Goal: Information Seeking & Learning: Learn about a topic

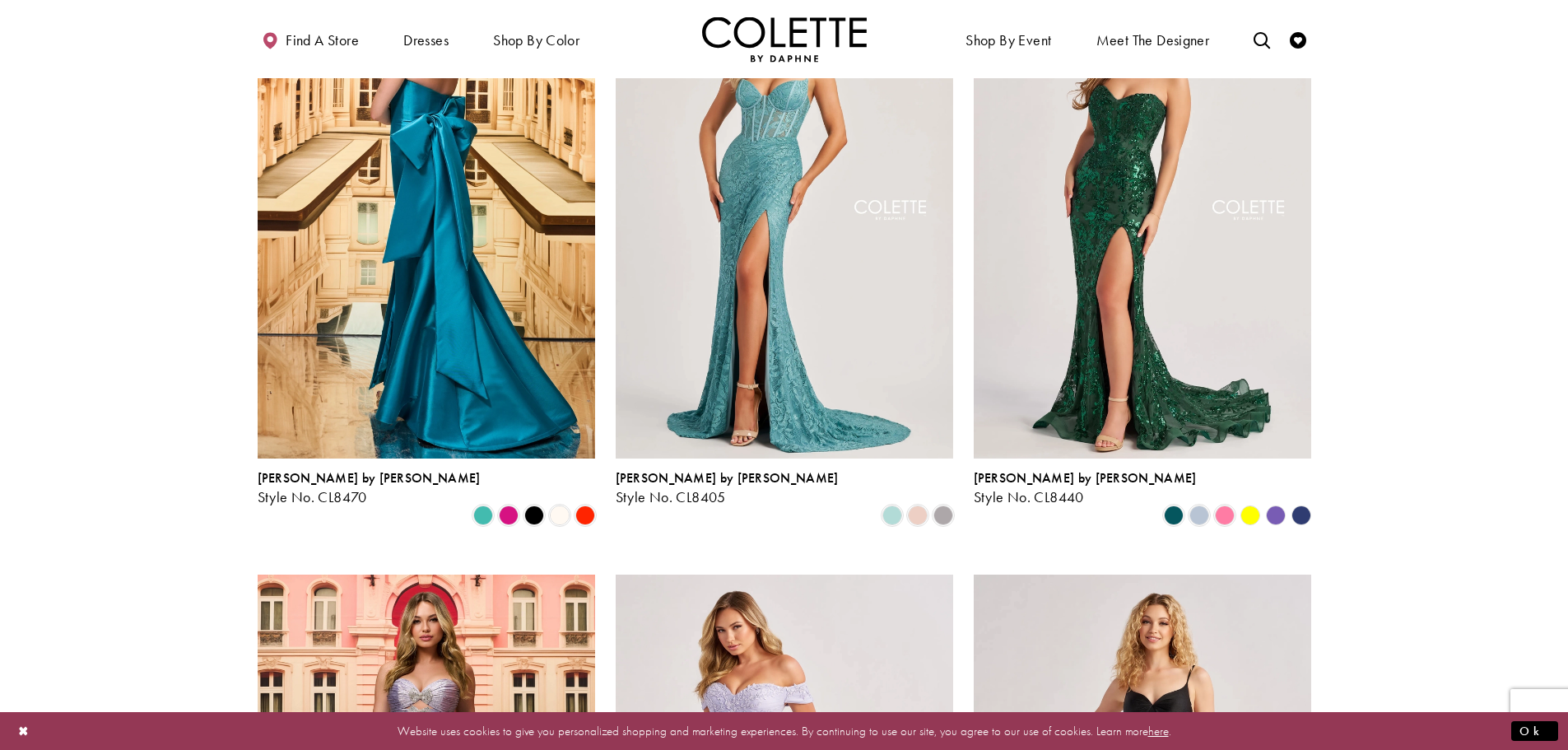
scroll to position [494, 0]
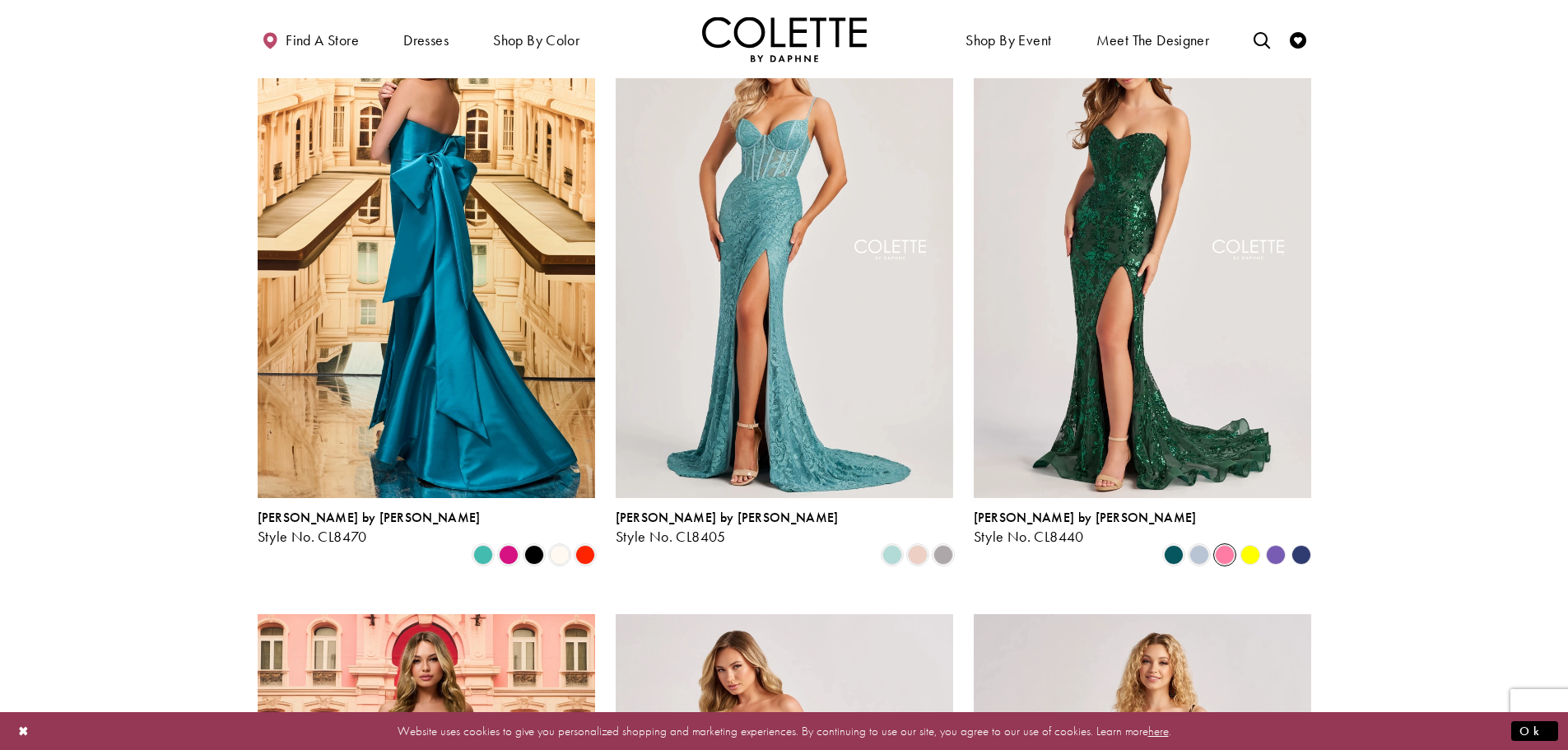
click at [1222, 545] on span "Product List" at bounding box center [1225, 555] width 20 height 20
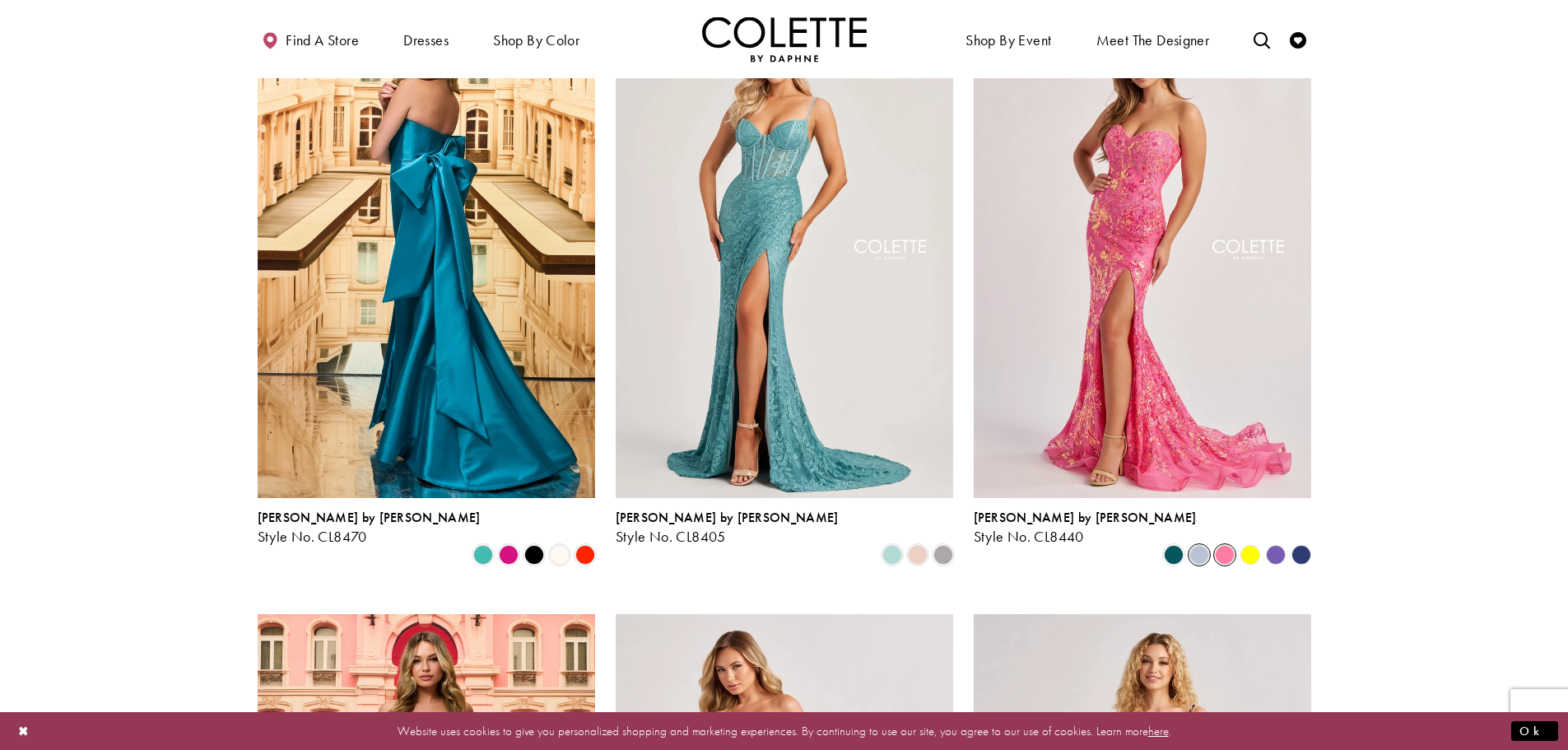
click at [1199, 545] on span "Product List" at bounding box center [1199, 555] width 20 height 20
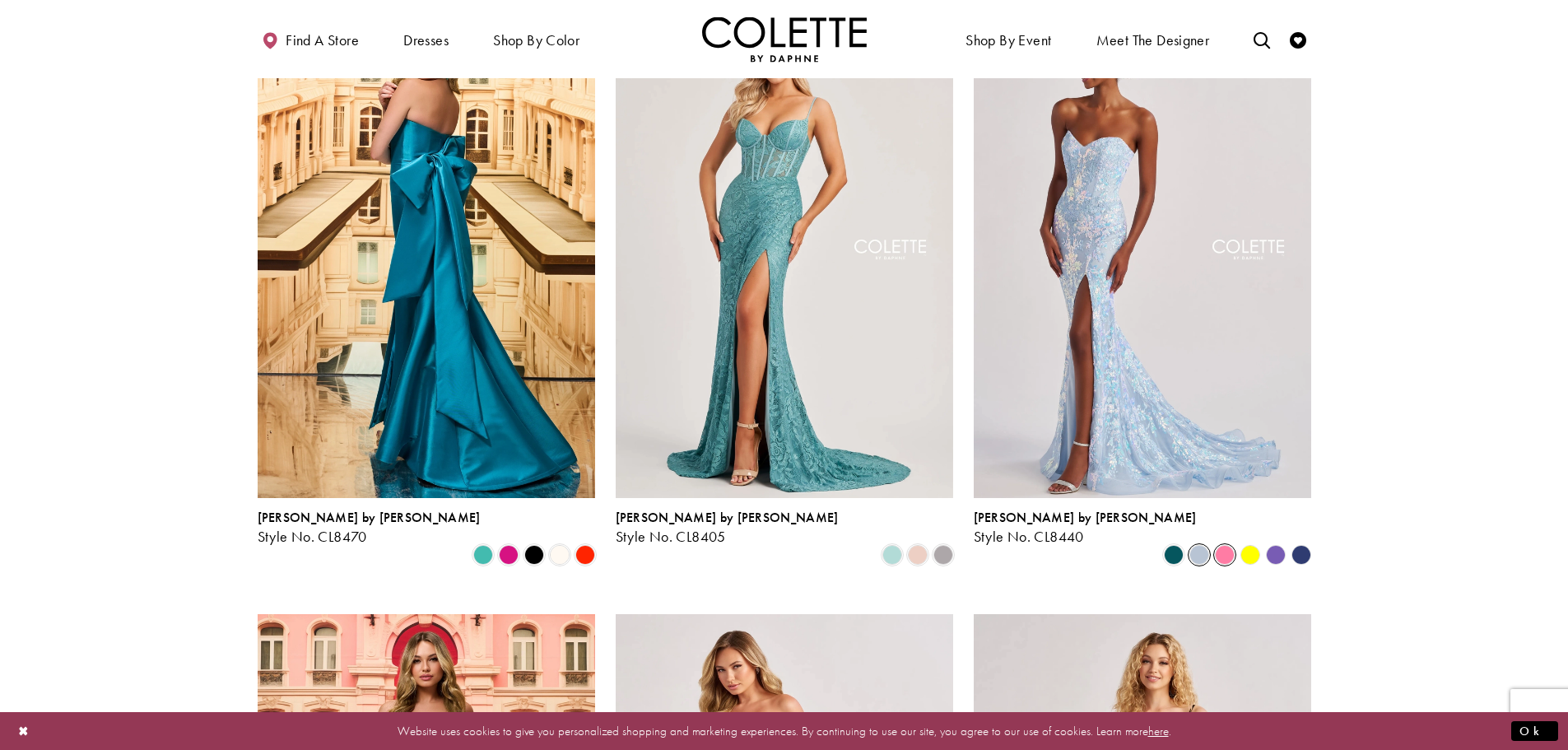
click at [1226, 545] on span "Product List" at bounding box center [1225, 555] width 20 height 20
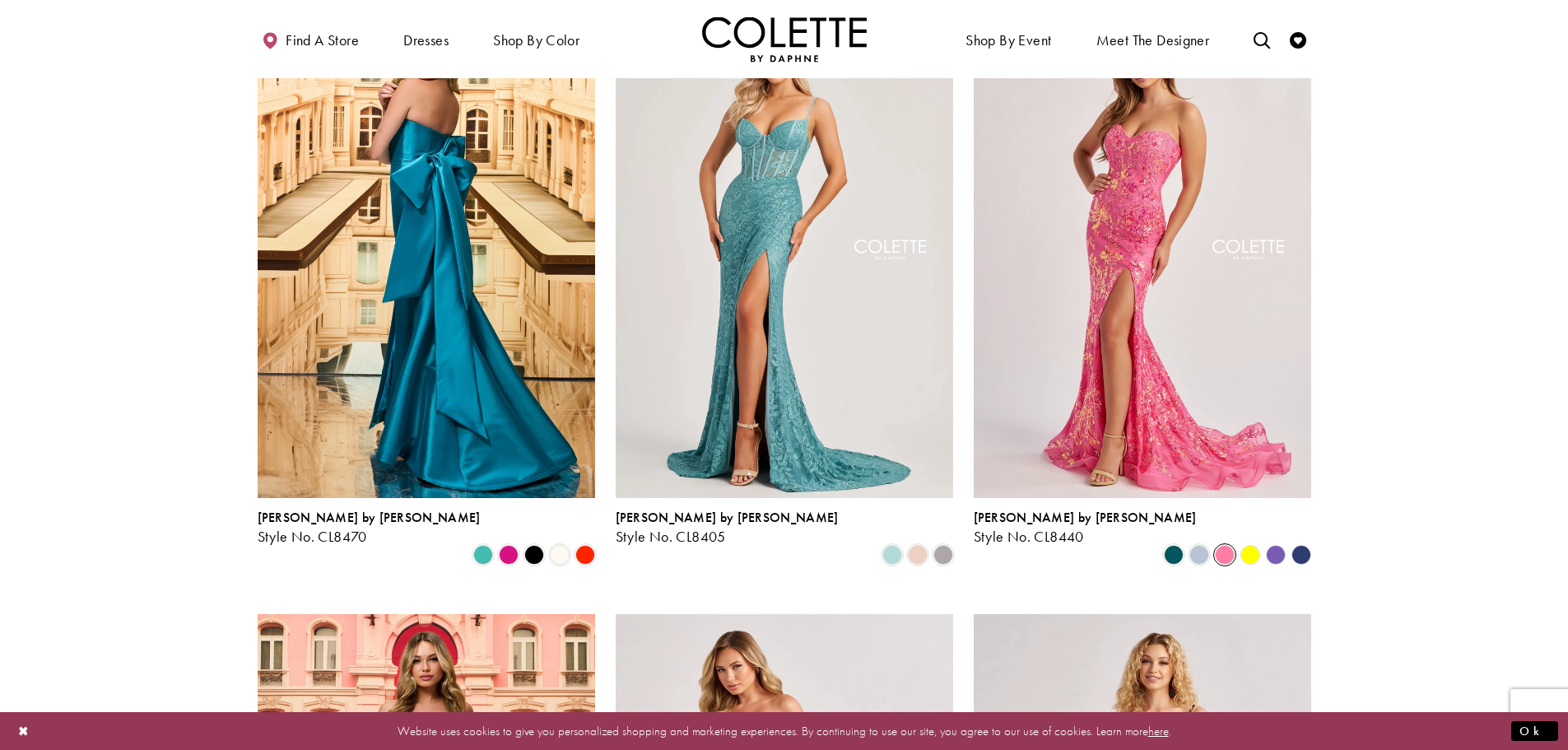
click at [1252, 541] on polygon "Product List" at bounding box center [1249, 554] width 25 height 25
click at [1273, 541] on polygon "Product List" at bounding box center [1275, 554] width 25 height 25
drag, startPoint x: 1304, startPoint y: 520, endPoint x: 1263, endPoint y: 517, distance: 41.1
click at [1302, 541] on polygon "Product List" at bounding box center [1301, 554] width 25 height 25
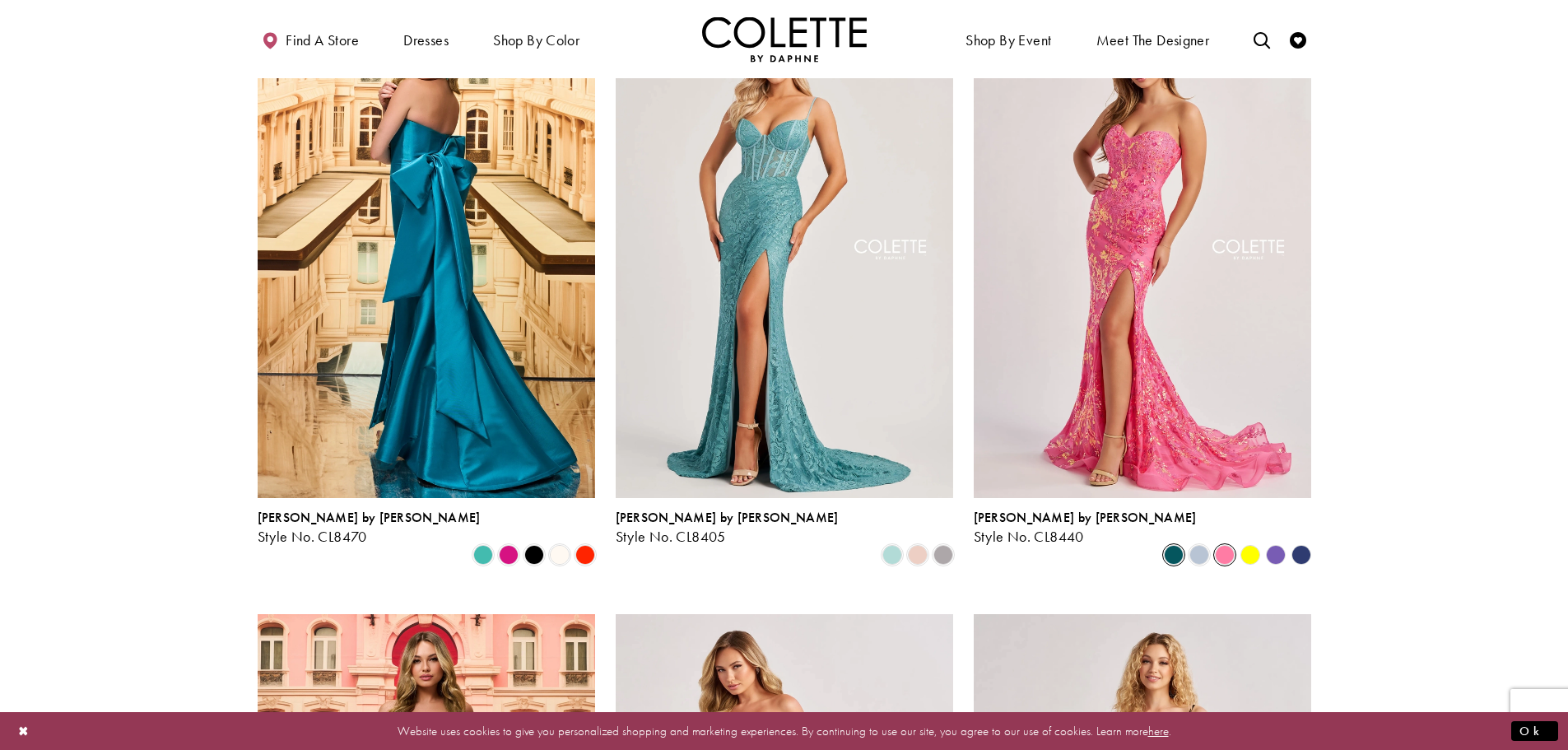
click at [1181, 545] on span "Product List" at bounding box center [1174, 555] width 20 height 20
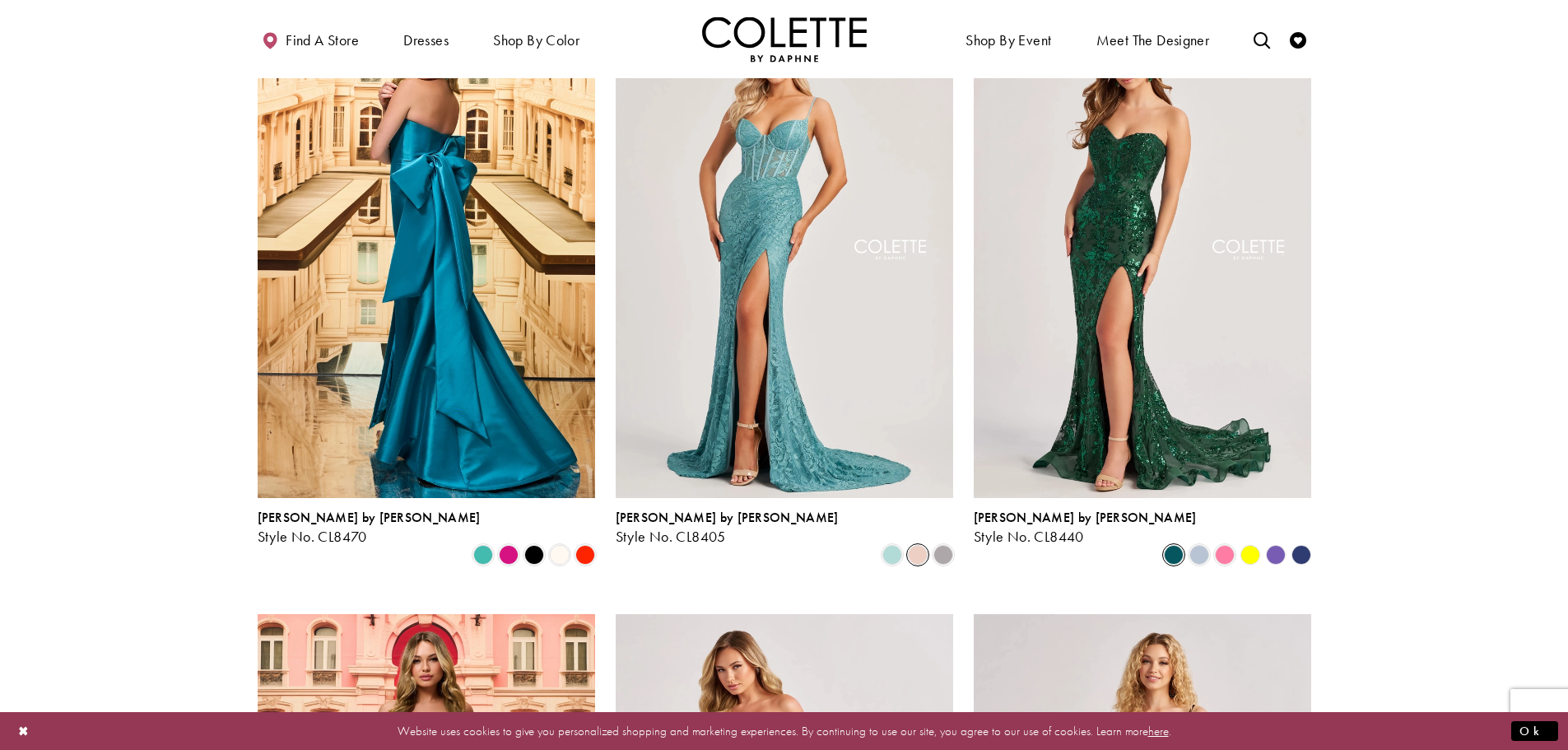
click at [926, 545] on span "Product List" at bounding box center [918, 555] width 20 height 20
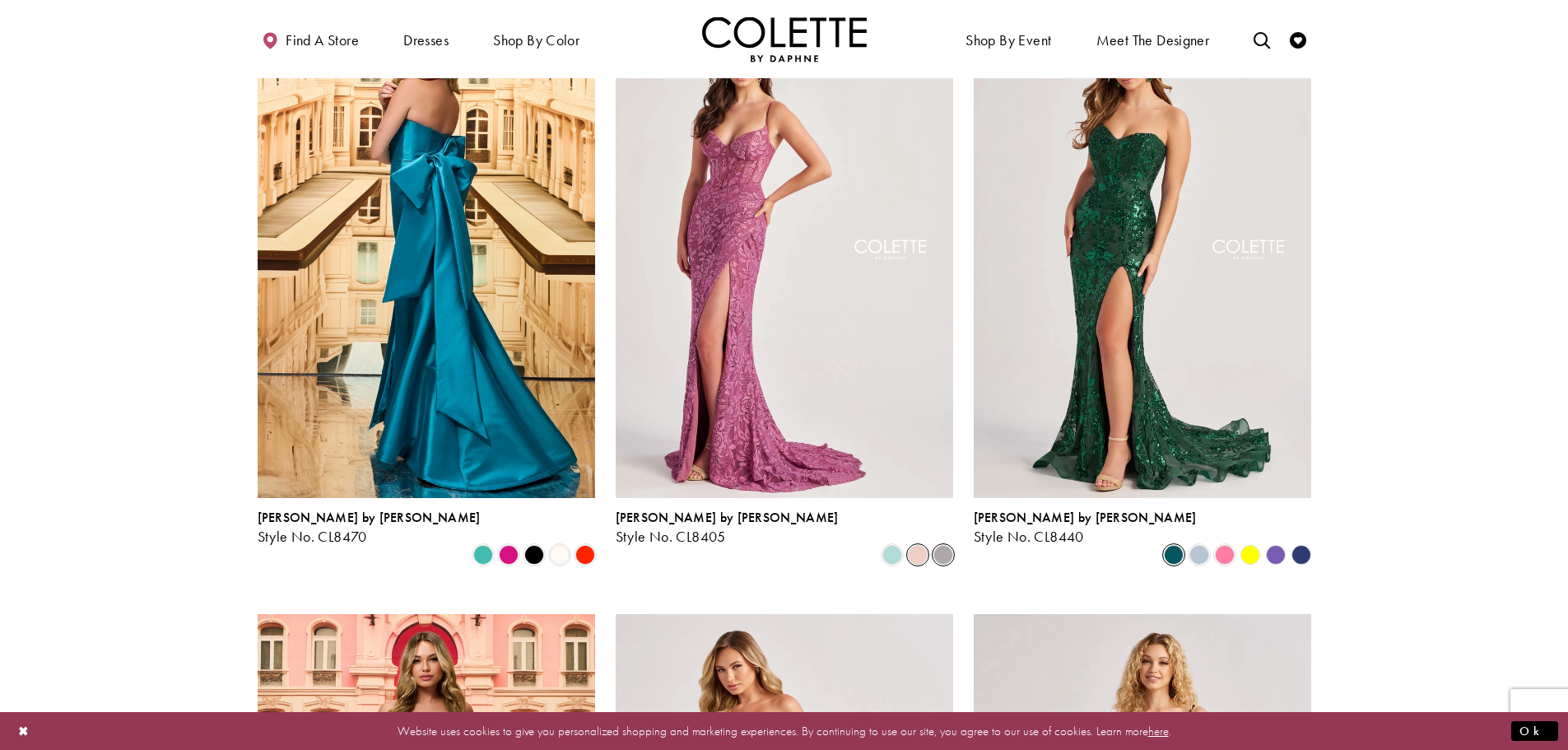
click at [952, 545] on span "Product List" at bounding box center [943, 555] width 20 height 20
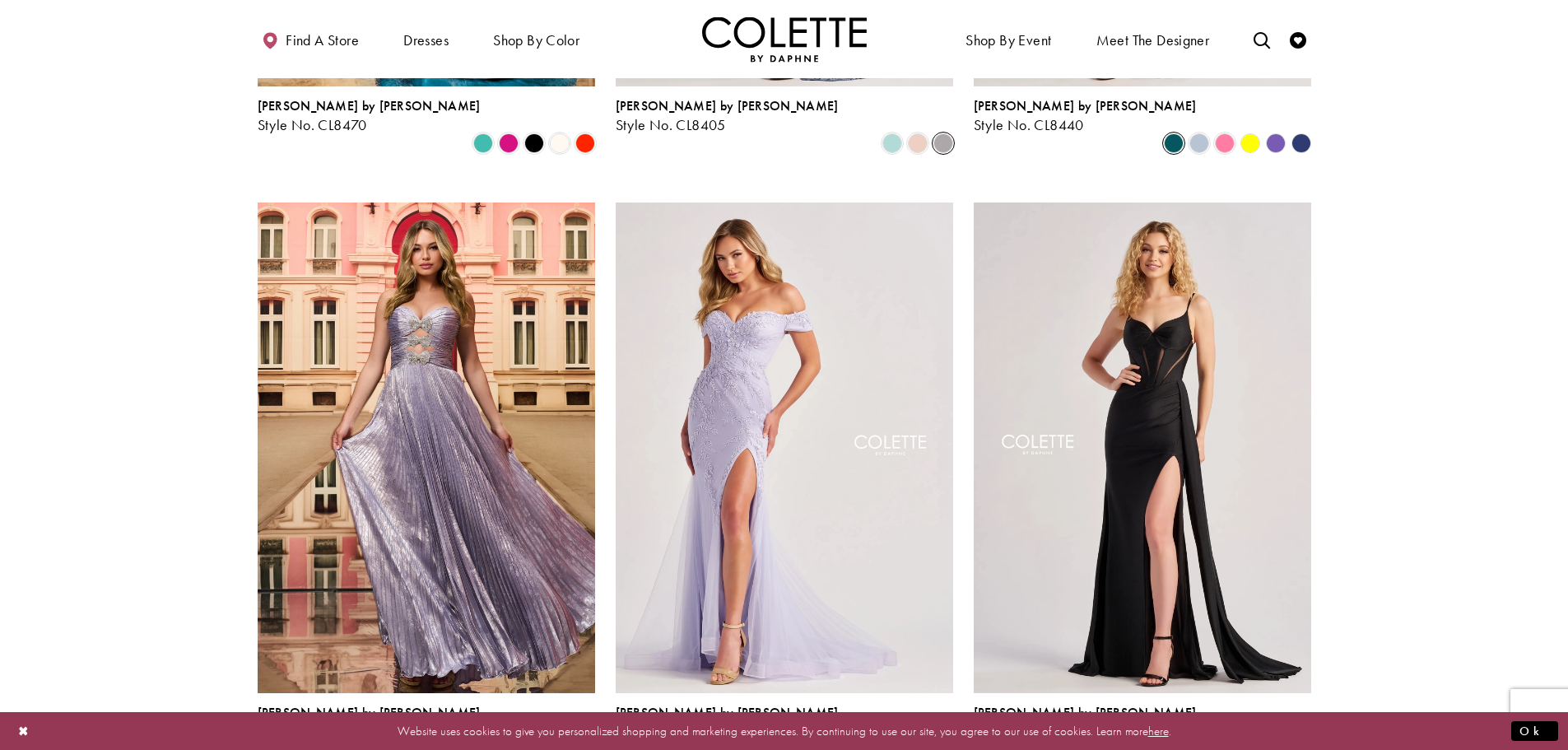
scroll to position [987, 0]
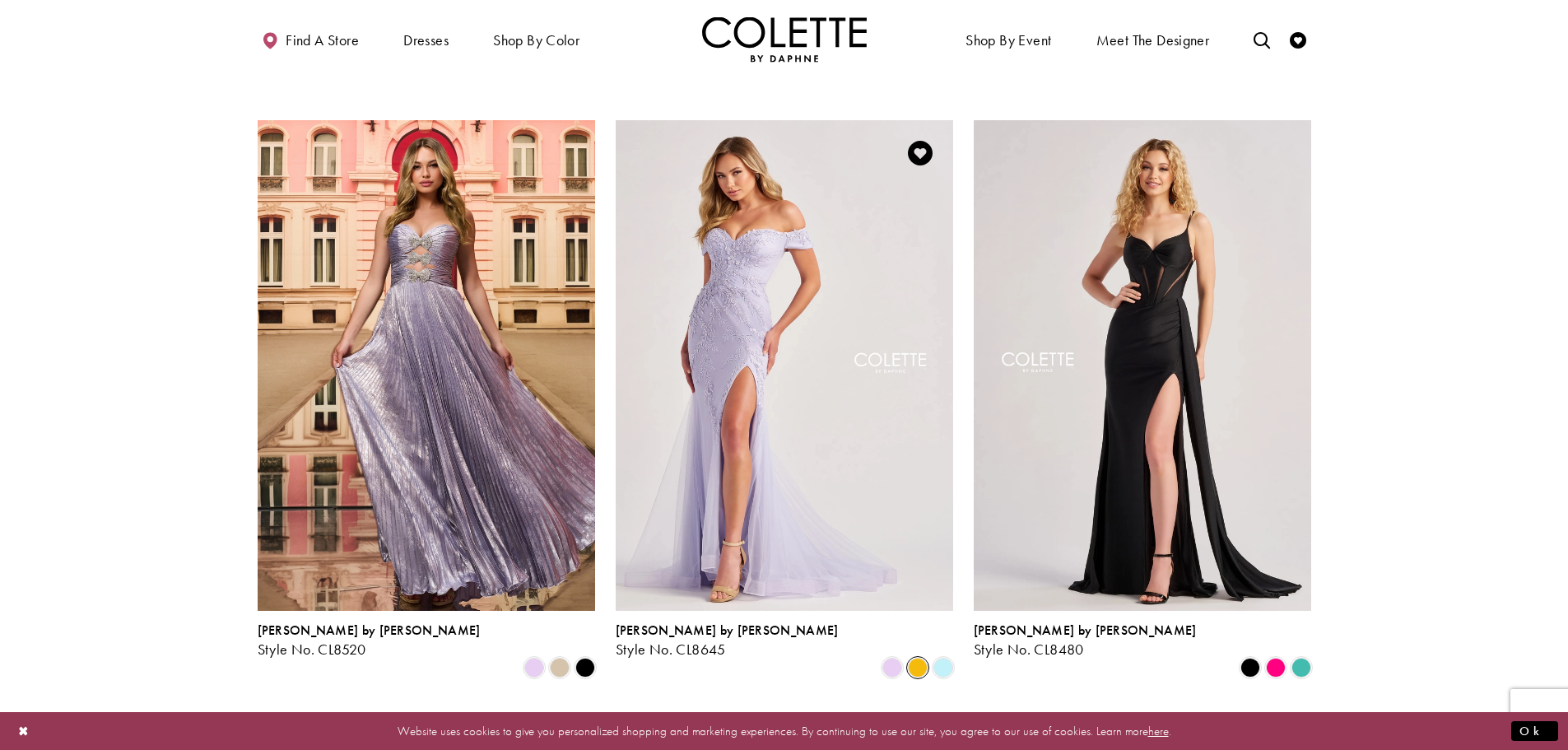
click at [919, 658] on span "Product List" at bounding box center [918, 668] width 20 height 20
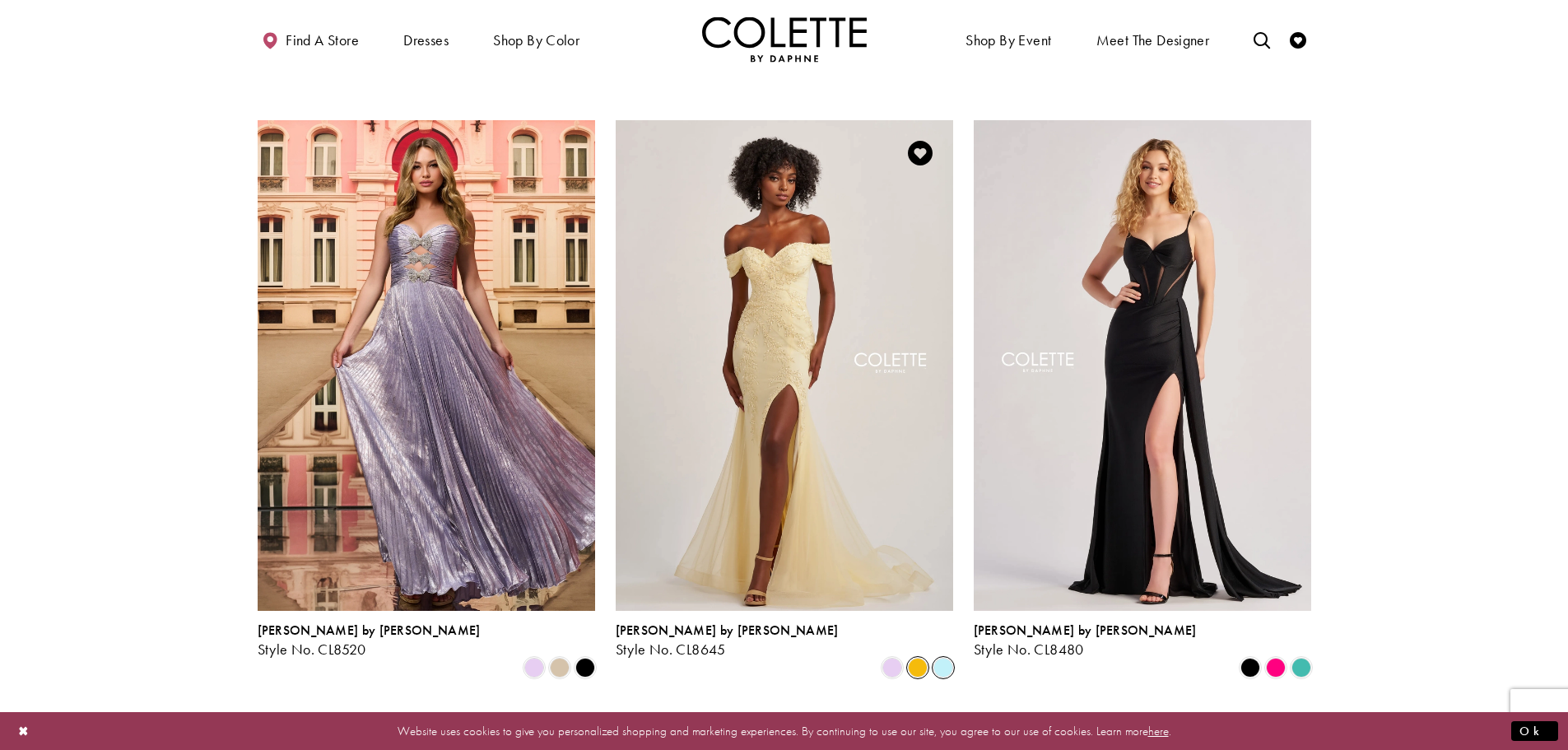
click at [938, 658] on span "Product List" at bounding box center [943, 668] width 20 height 20
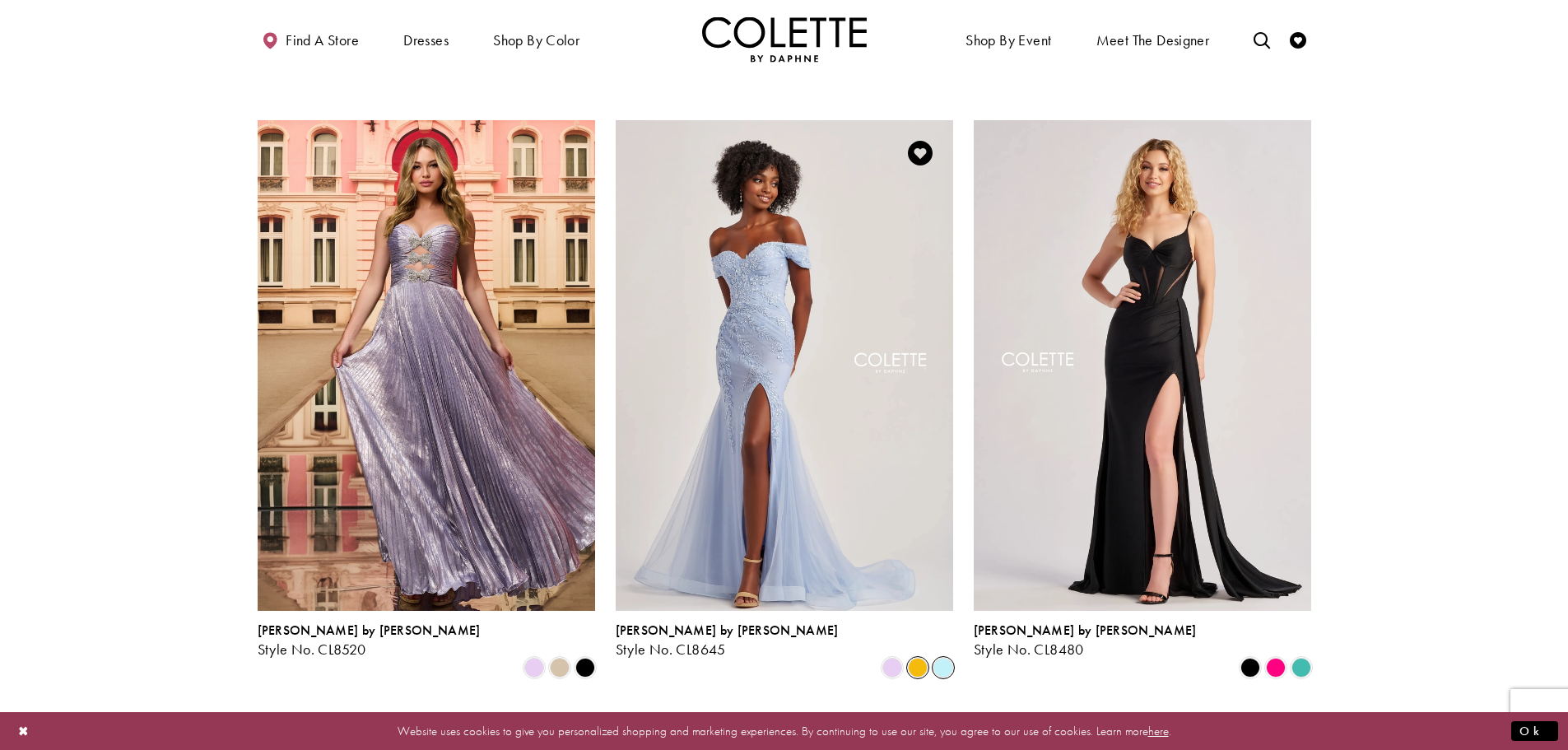
click at [925, 658] on span "Product List" at bounding box center [918, 668] width 20 height 20
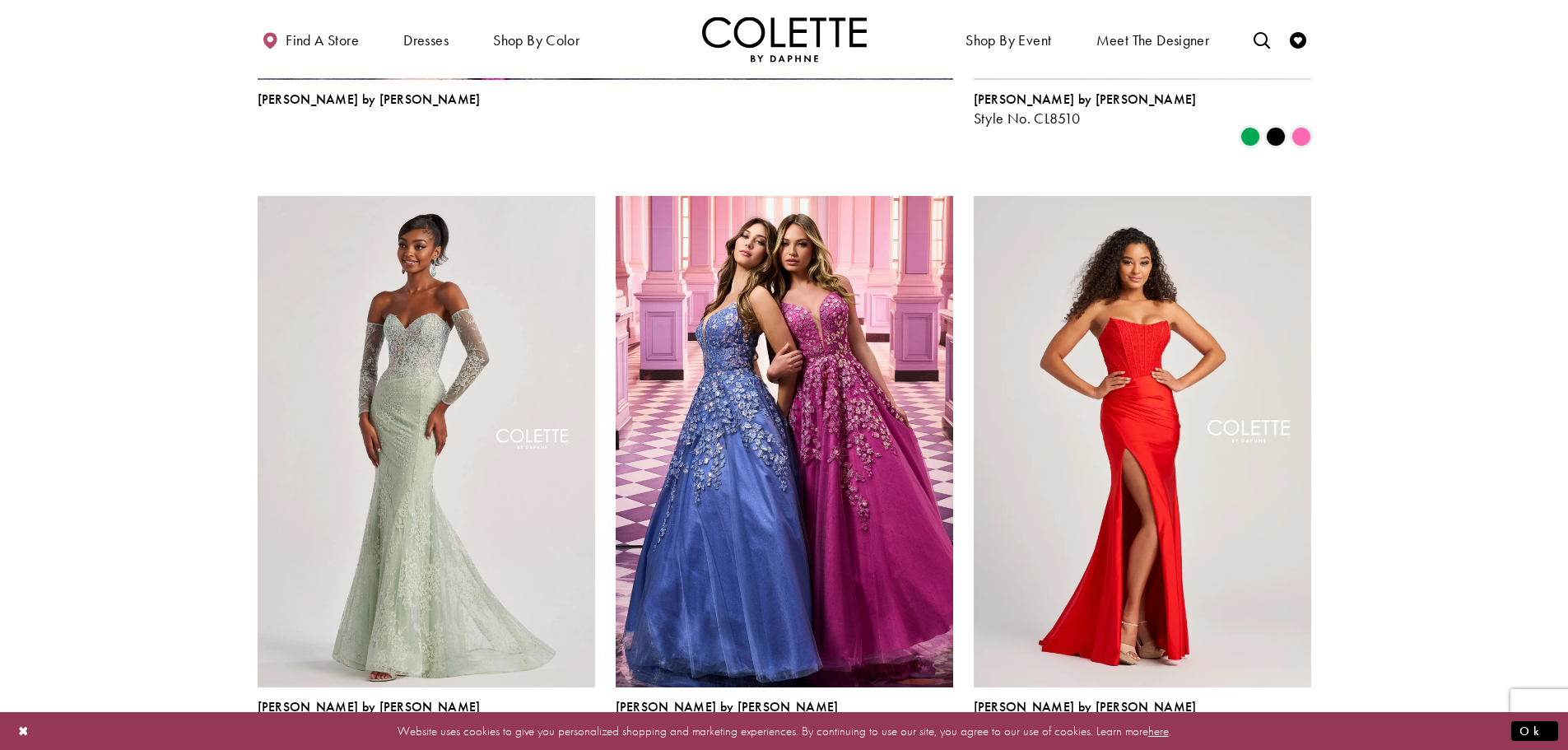
scroll to position [2222, 0]
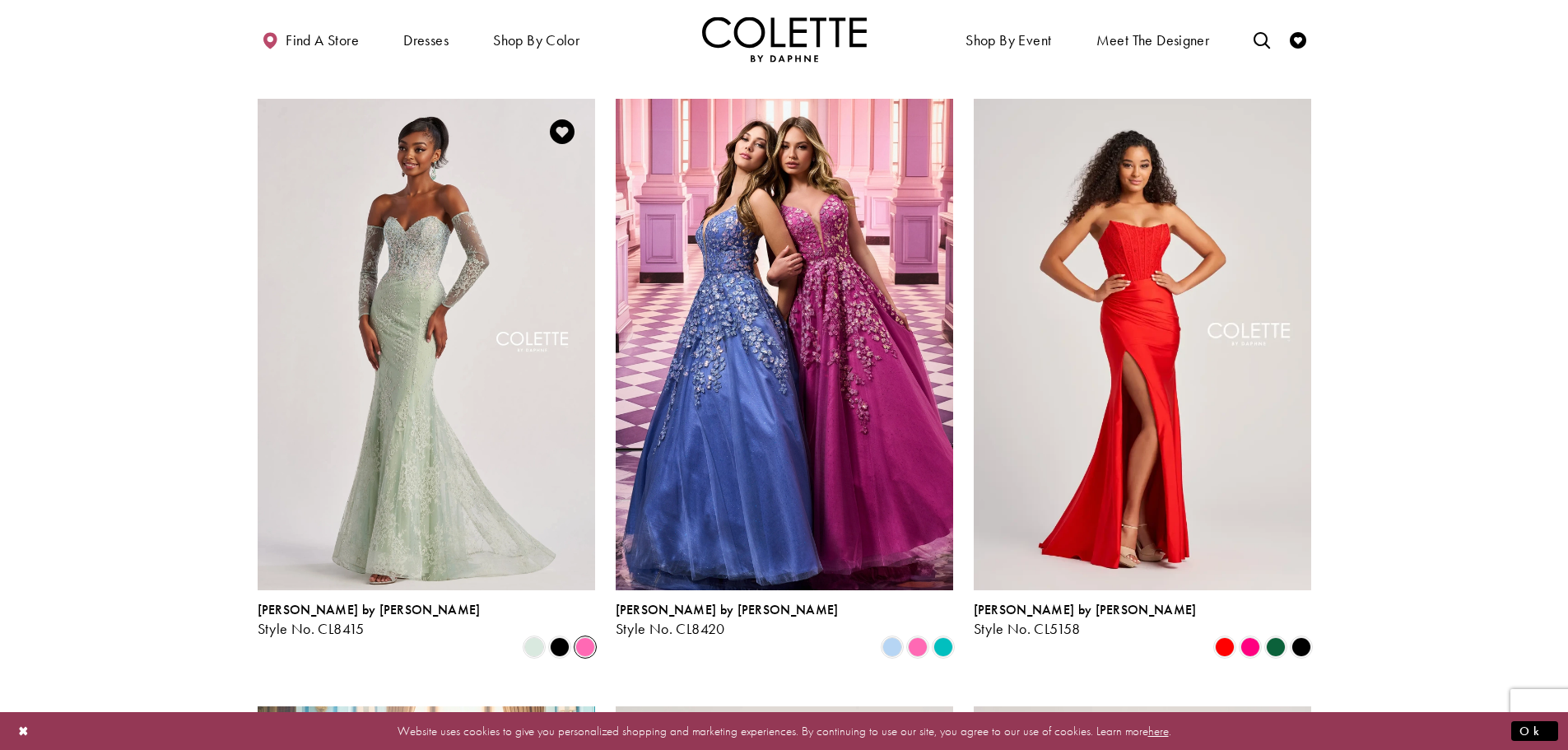
click at [579, 637] on span "Product List" at bounding box center [585, 647] width 20 height 20
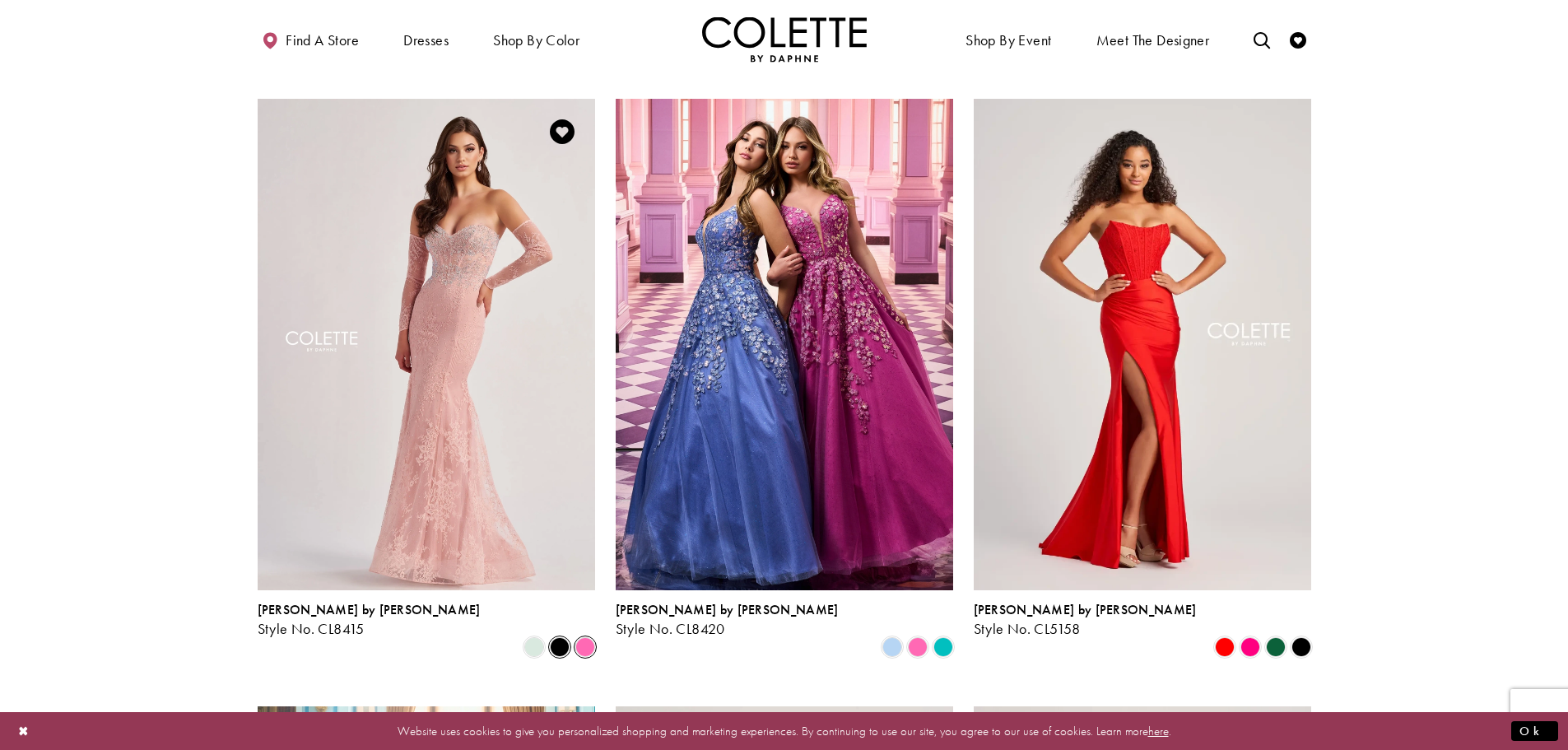
click at [561, 637] on span "Product List" at bounding box center [560, 647] width 20 height 20
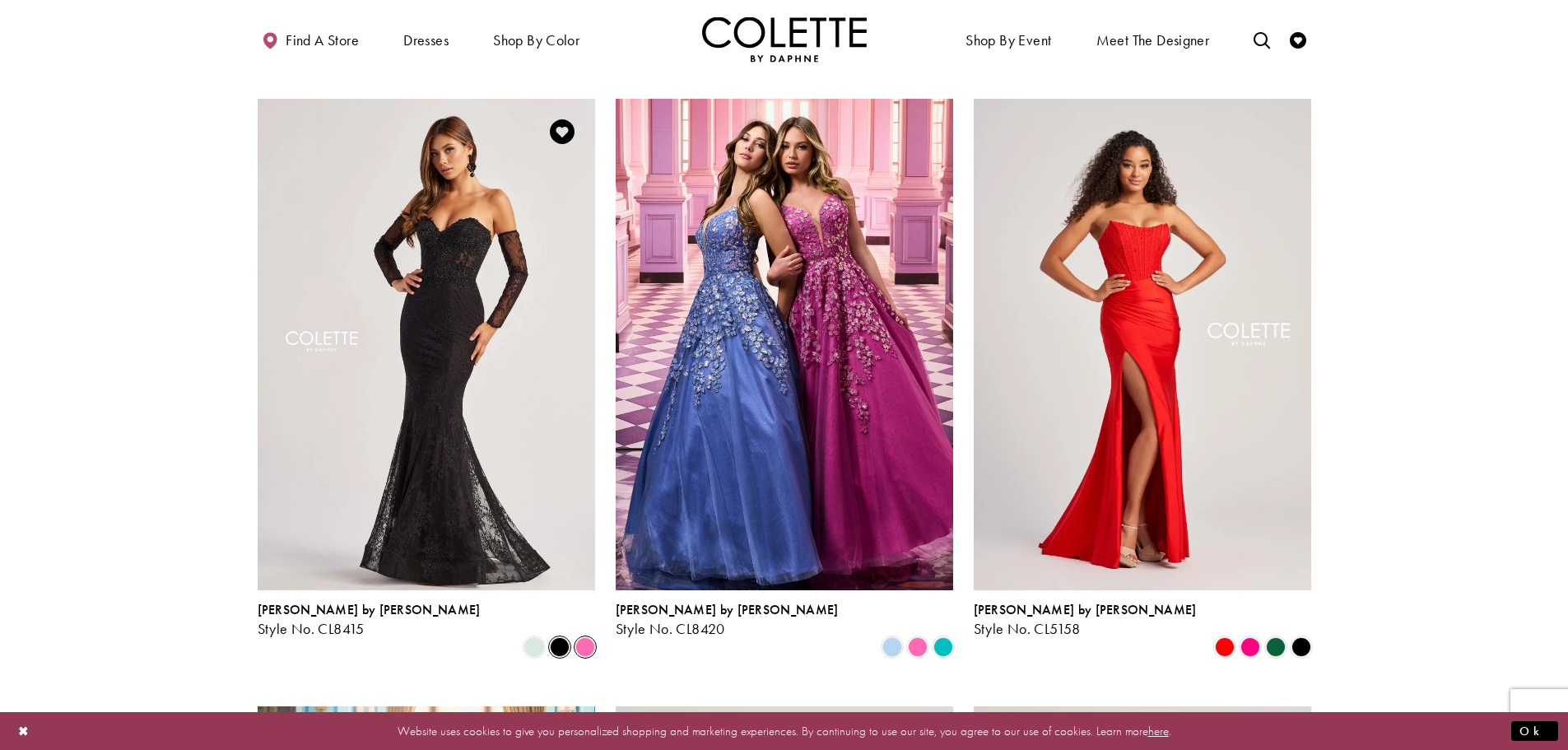
click at [586, 637] on span "Product List" at bounding box center [585, 647] width 20 height 20
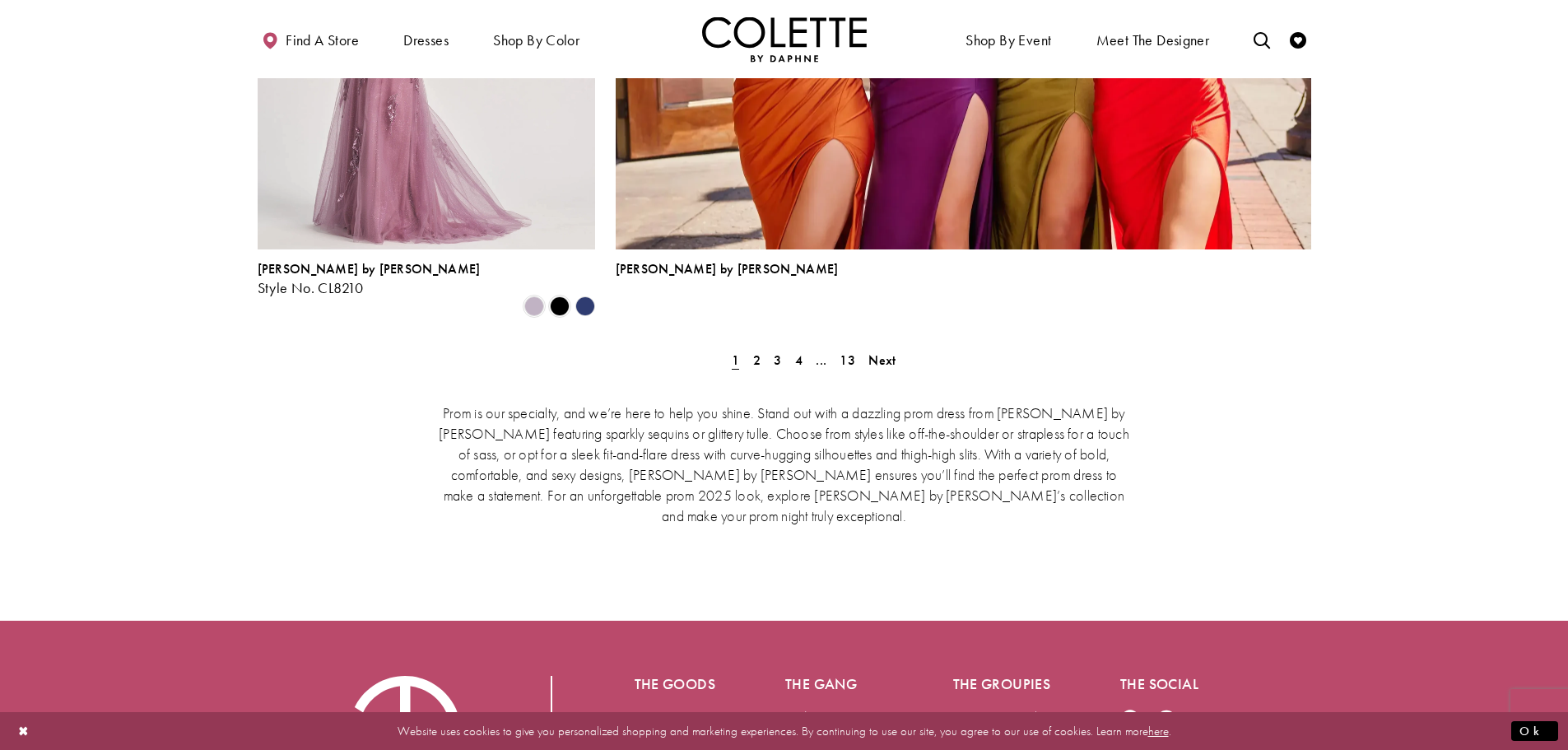
scroll to position [3785, 0]
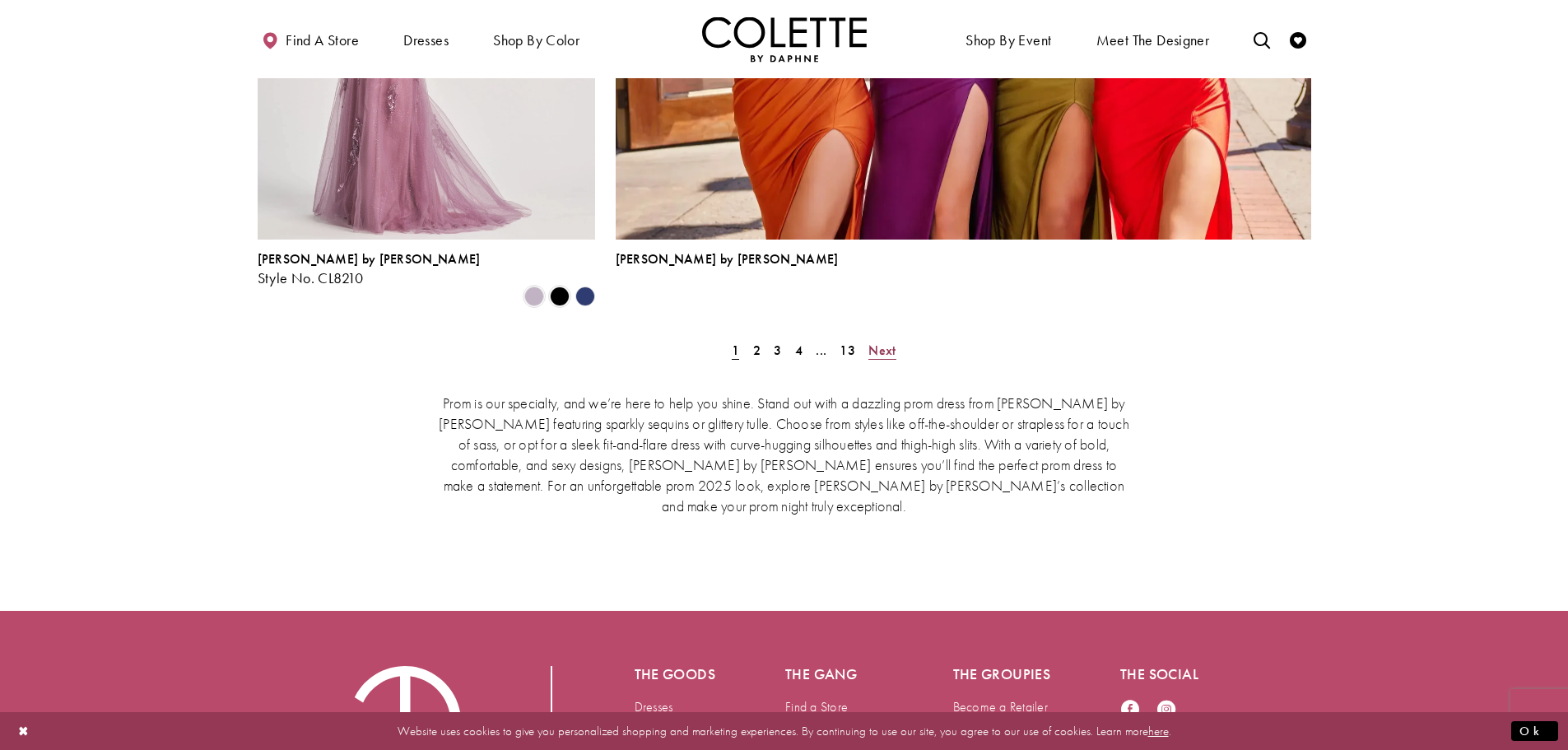
click at [889, 341] on span "Next" at bounding box center [882, 350] width 27 height 18
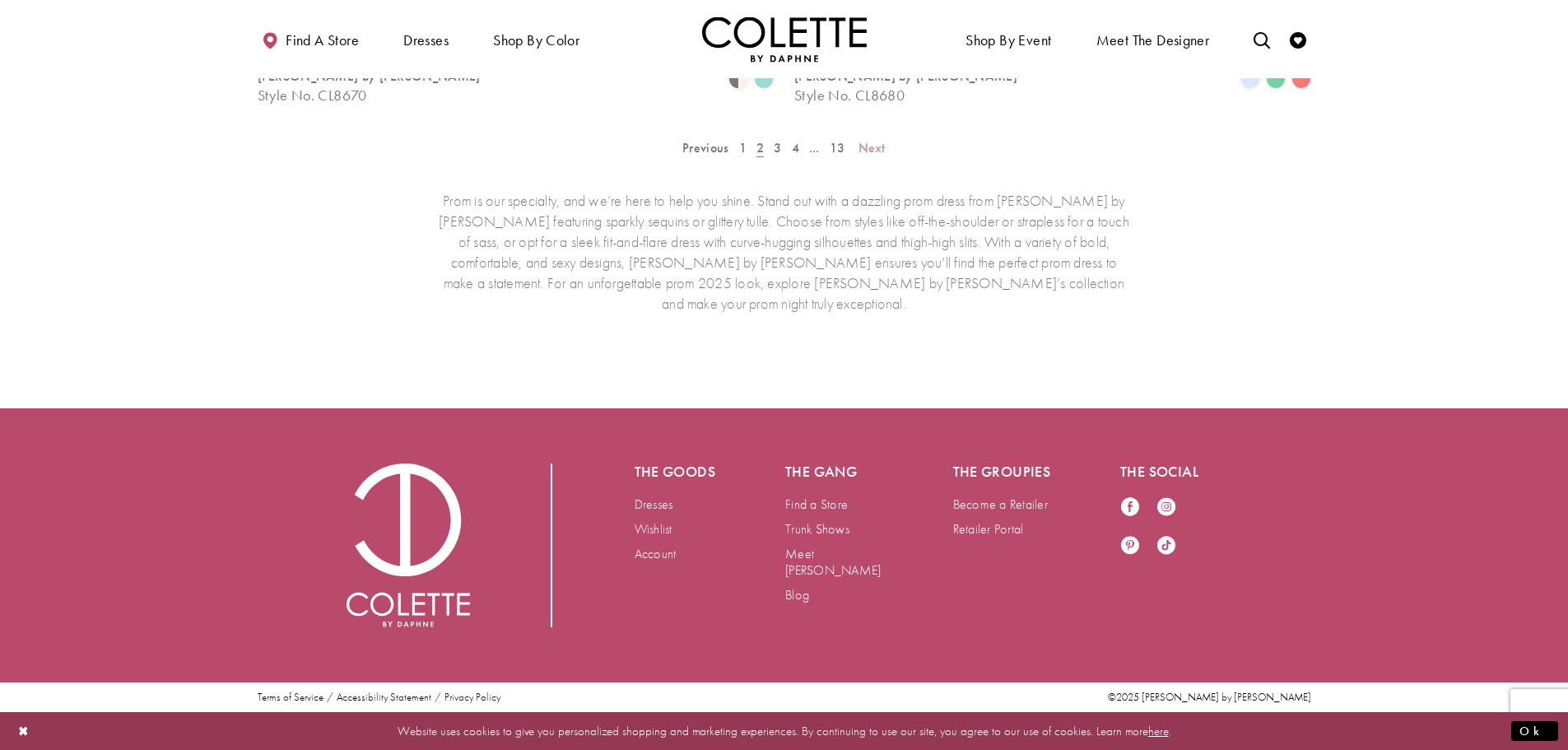
scroll to position [423, 0]
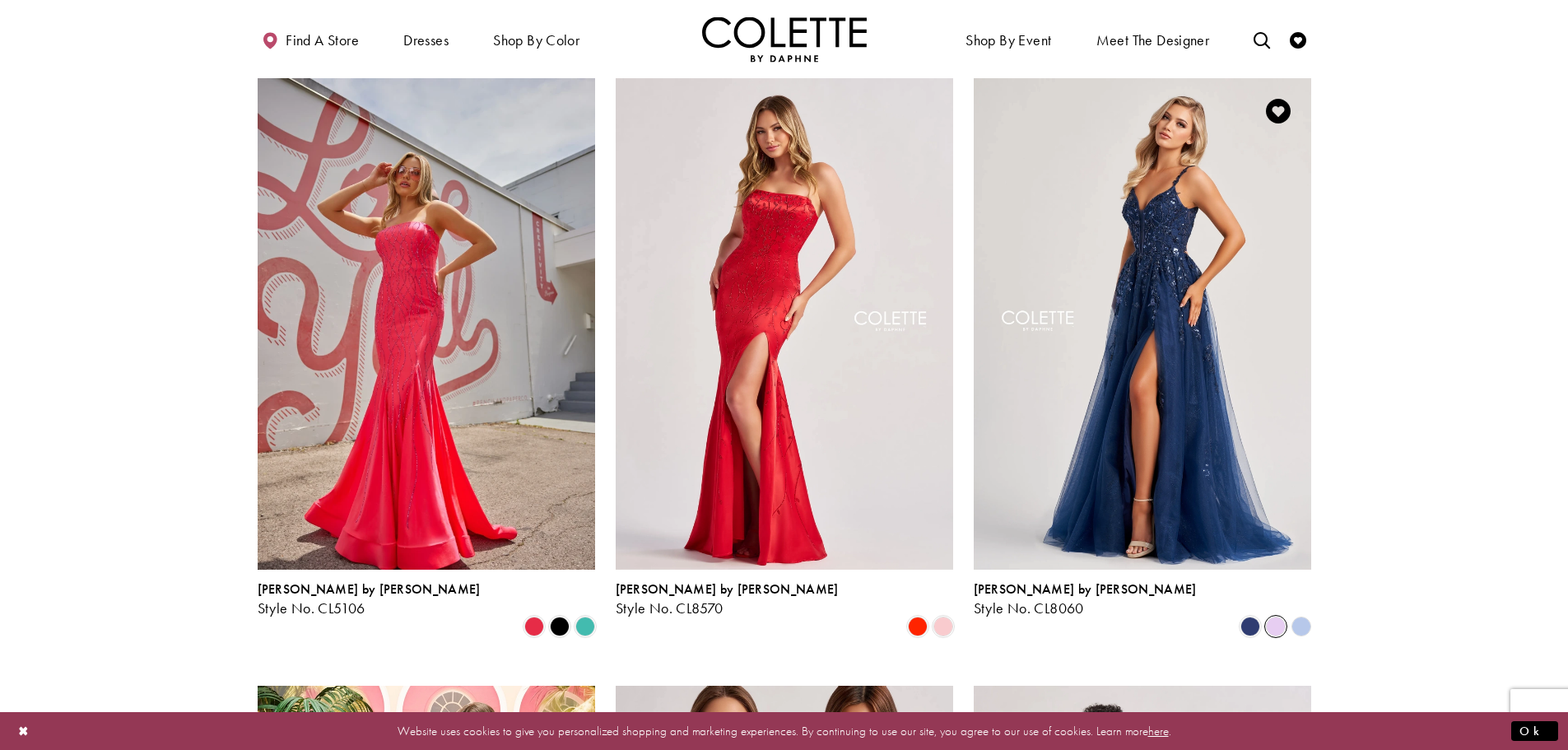
click at [1270, 617] on span "Product List" at bounding box center [1276, 626] width 20 height 20
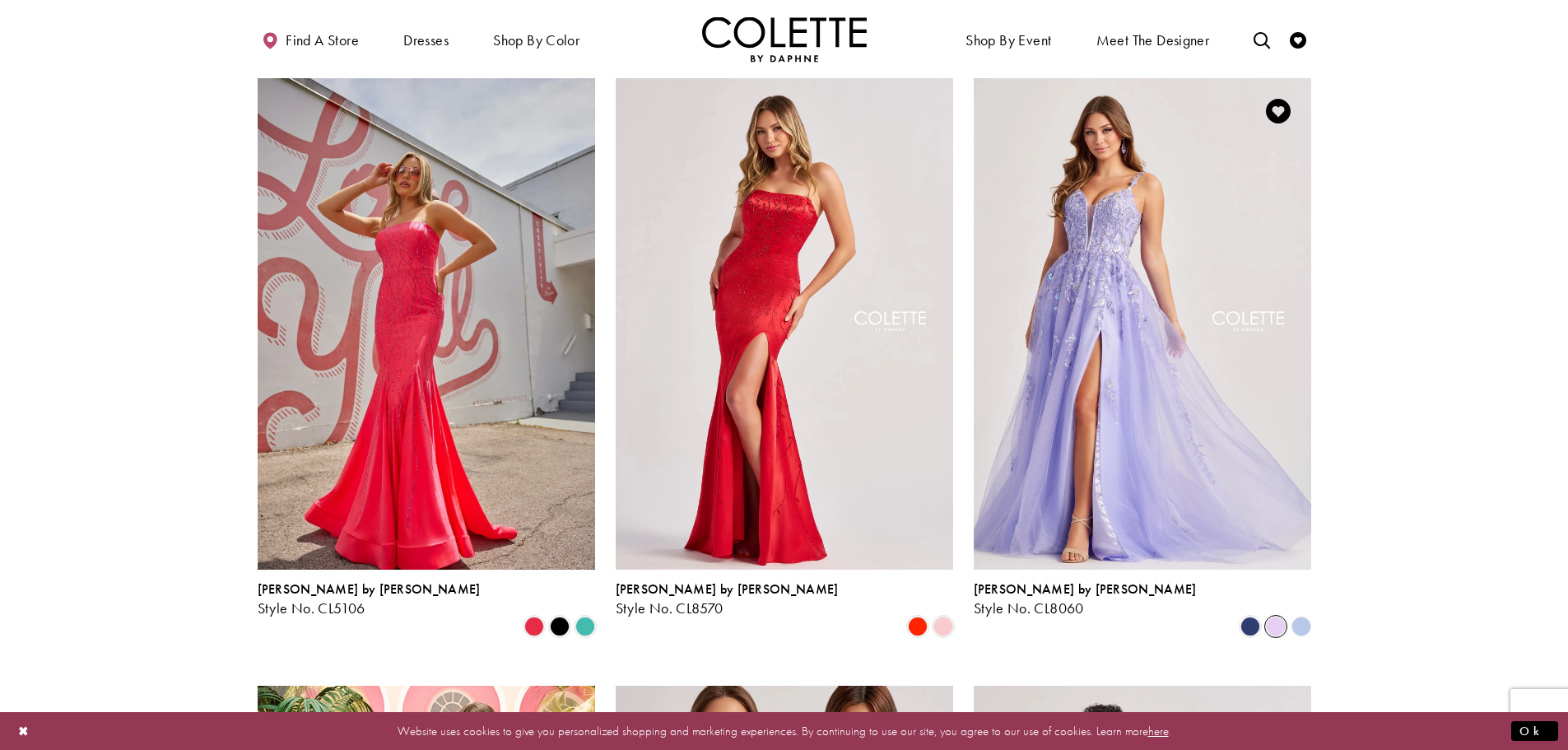
click at [1306, 613] on polygon "Product List" at bounding box center [1301, 625] width 25 height 25
click at [586, 617] on span "Product List" at bounding box center [585, 626] width 20 height 20
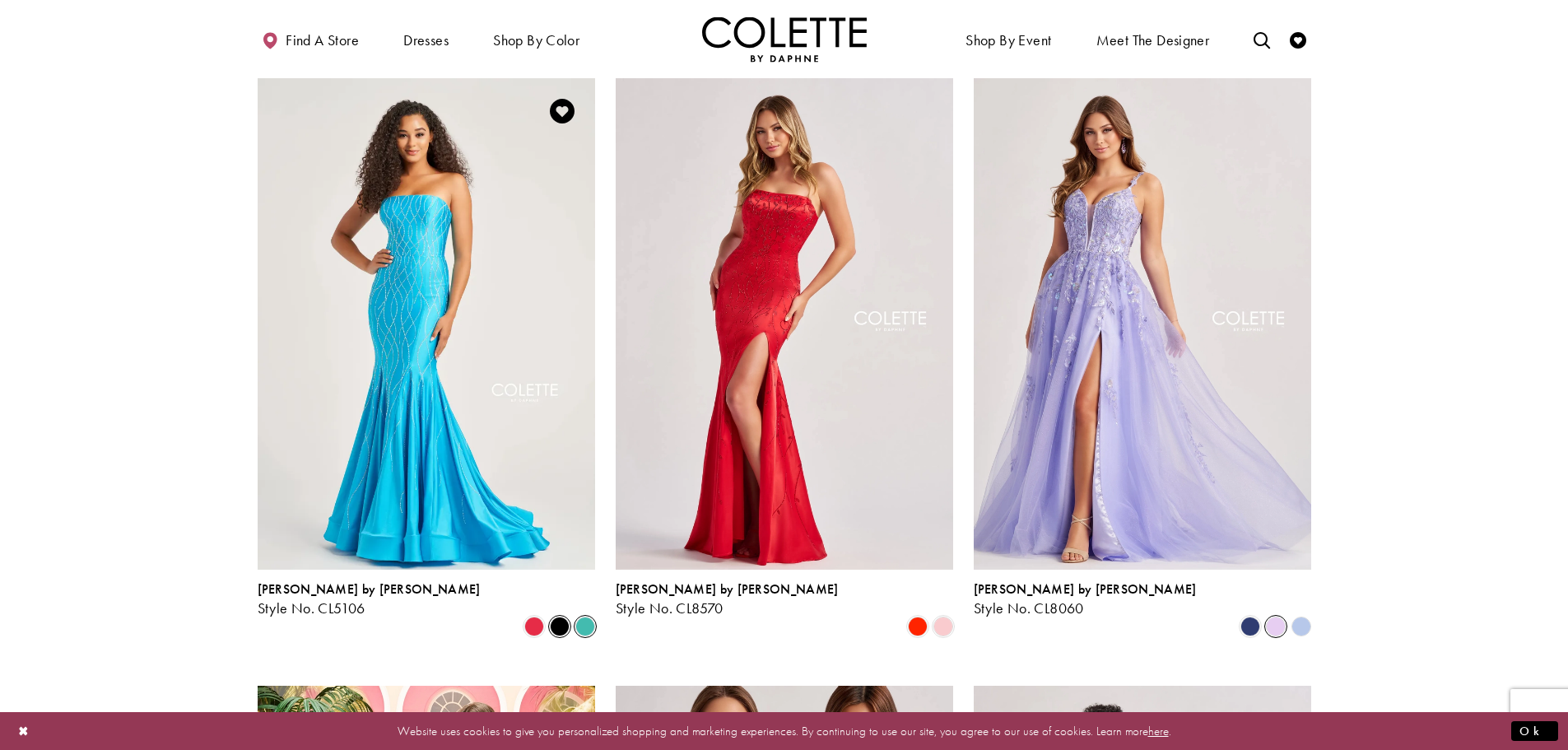
click at [561, 617] on span "Product List" at bounding box center [560, 626] width 20 height 20
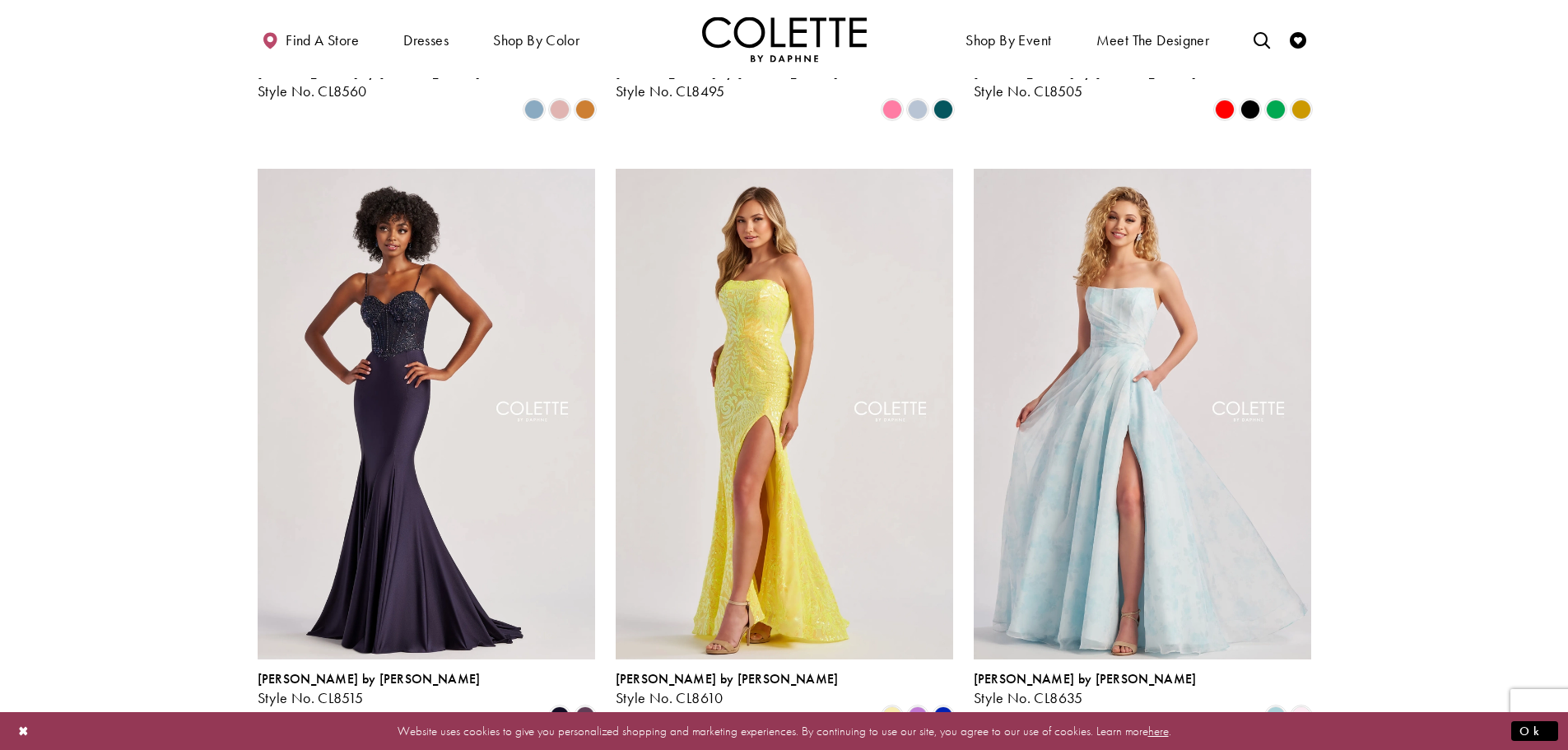
scroll to position [1575, 0]
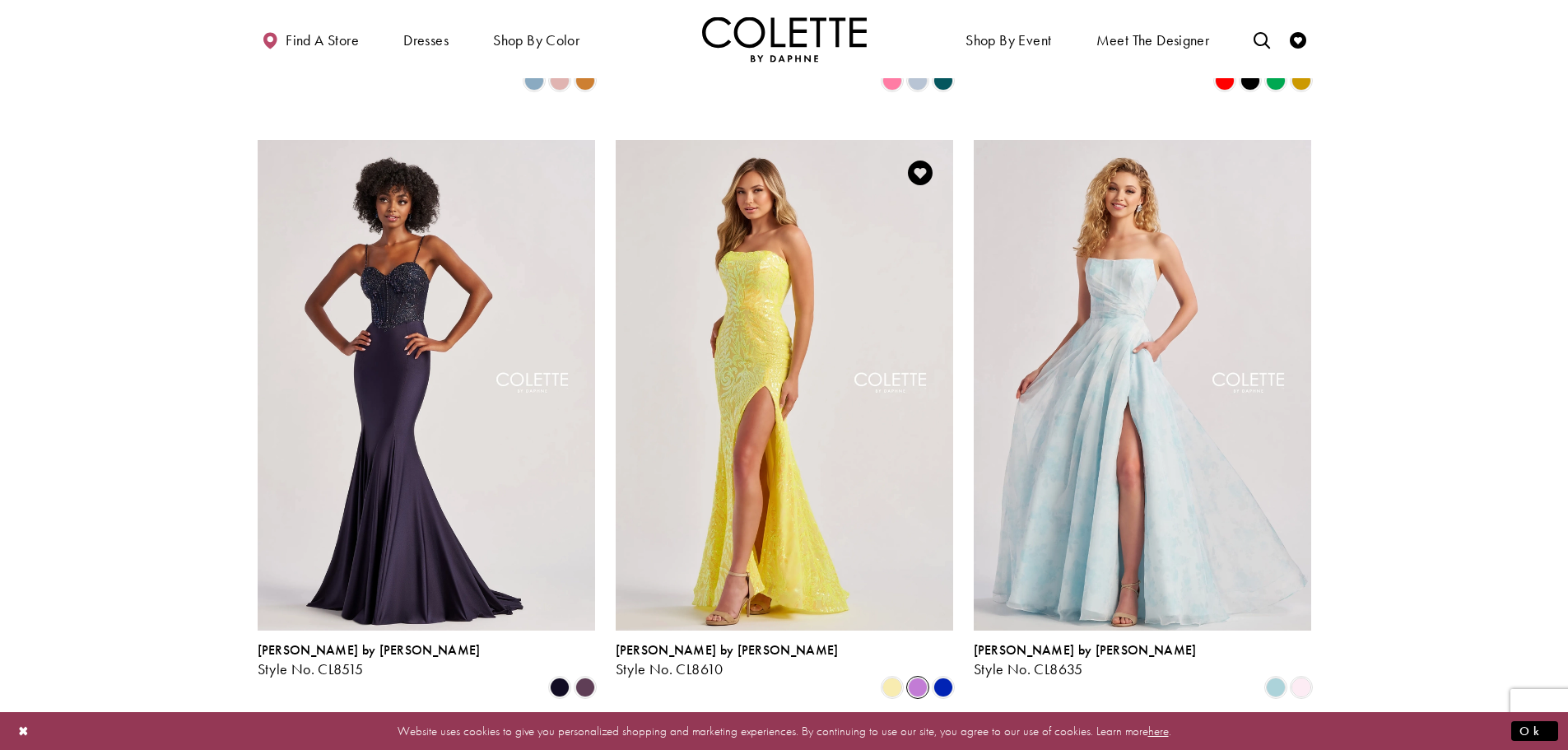
click at [913, 677] on span "Product List" at bounding box center [918, 687] width 20 height 20
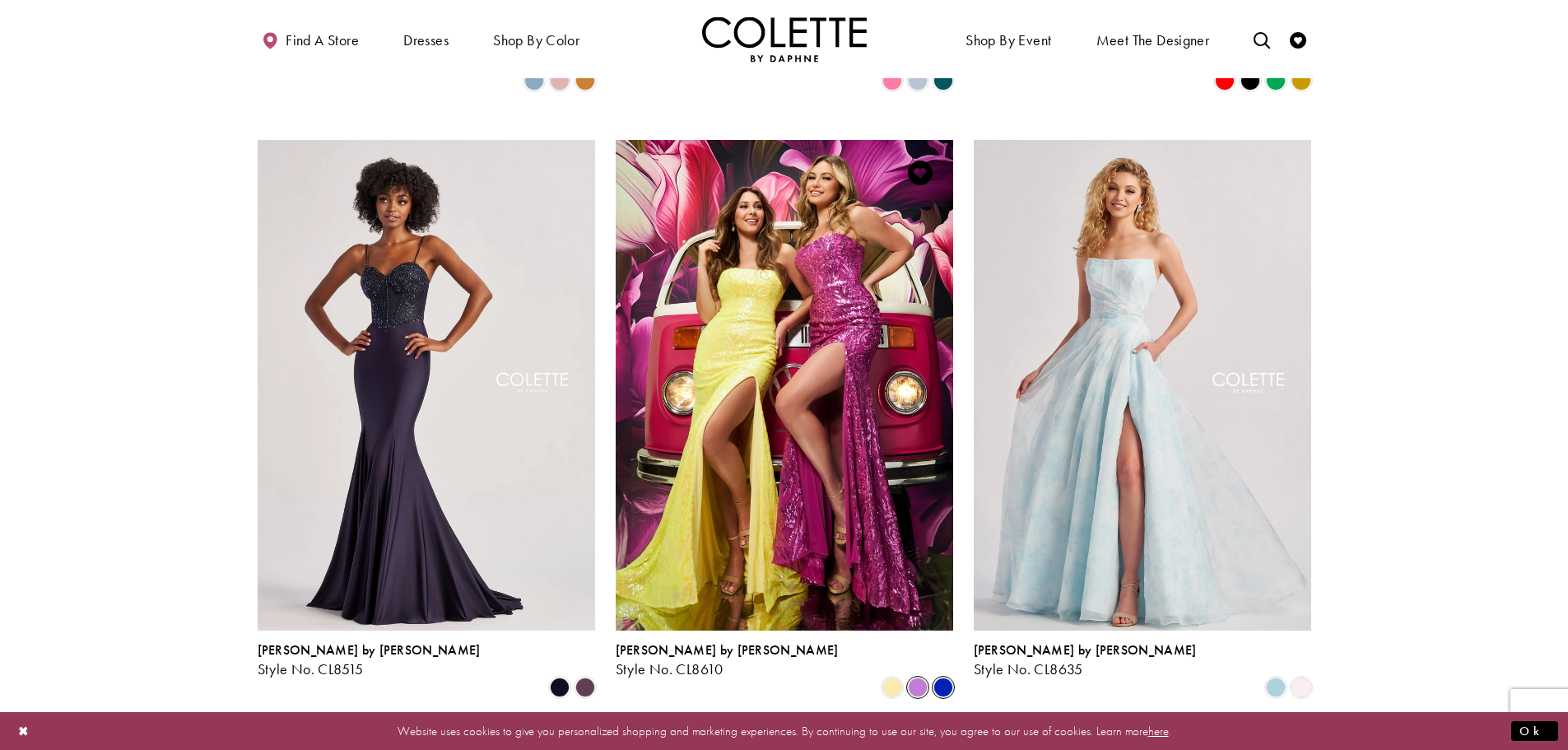
click at [944, 677] on span "Product List" at bounding box center [943, 687] width 20 height 20
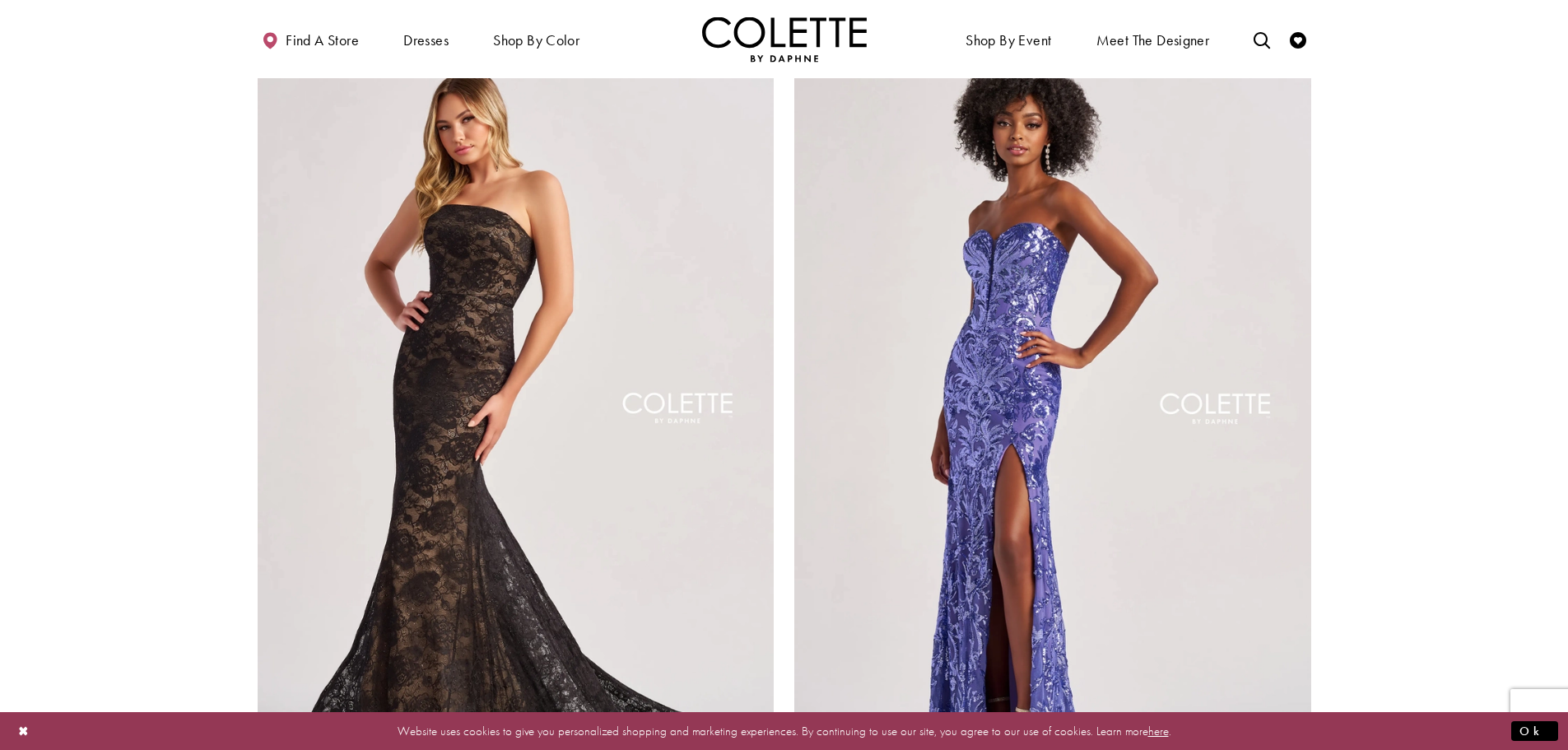
scroll to position [2973, 0]
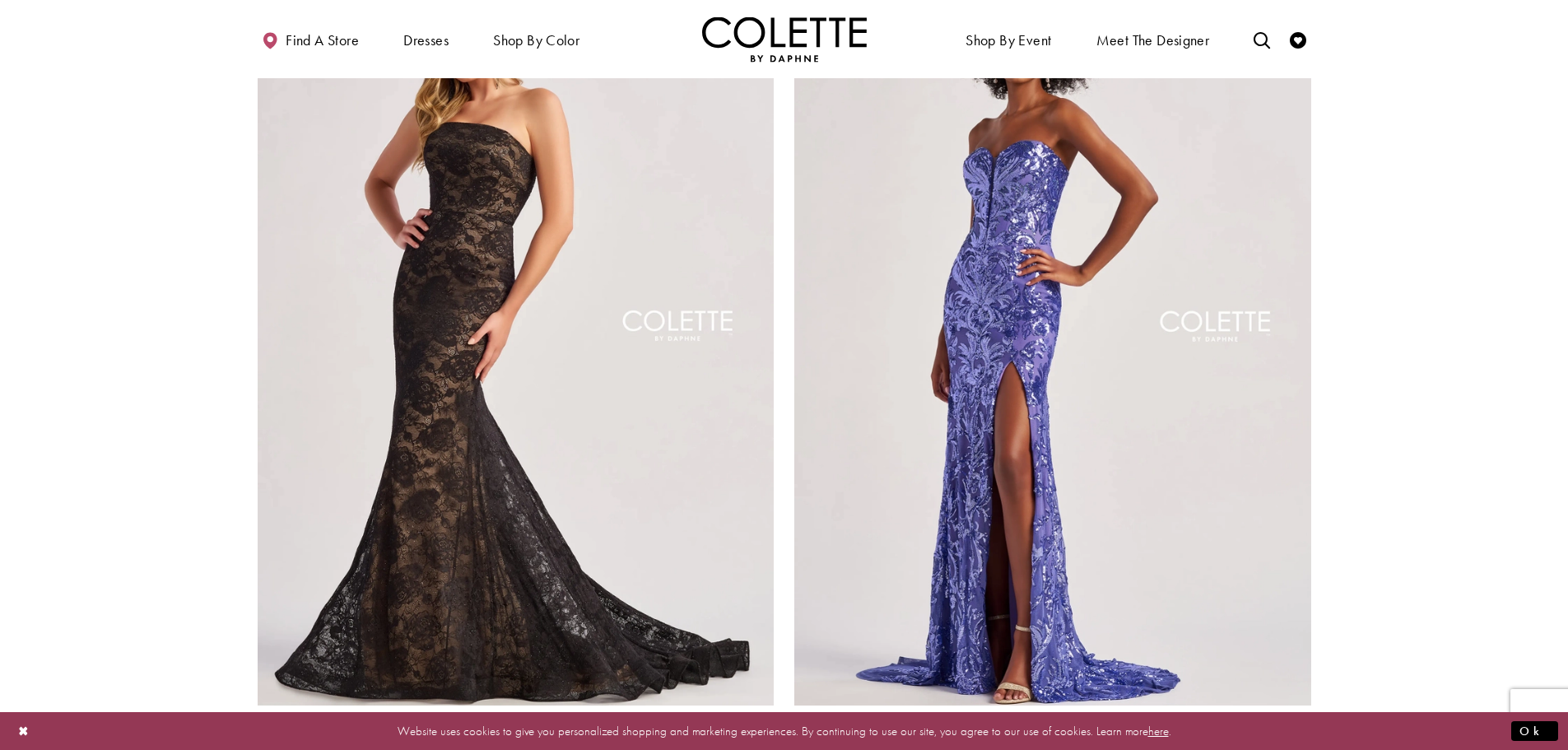
click at [1303, 715] on polygon "Product List" at bounding box center [1301, 727] width 25 height 25
click at [1305, 718] on icon "Product List" at bounding box center [1301, 727] width 20 height 20
click at [1269, 718] on icon "Product List" at bounding box center [1276, 727] width 20 height 20
click at [1256, 718] on span "Product List" at bounding box center [1250, 727] width 20 height 20
click at [1273, 715] on polygon "Product List" at bounding box center [1275, 727] width 25 height 25
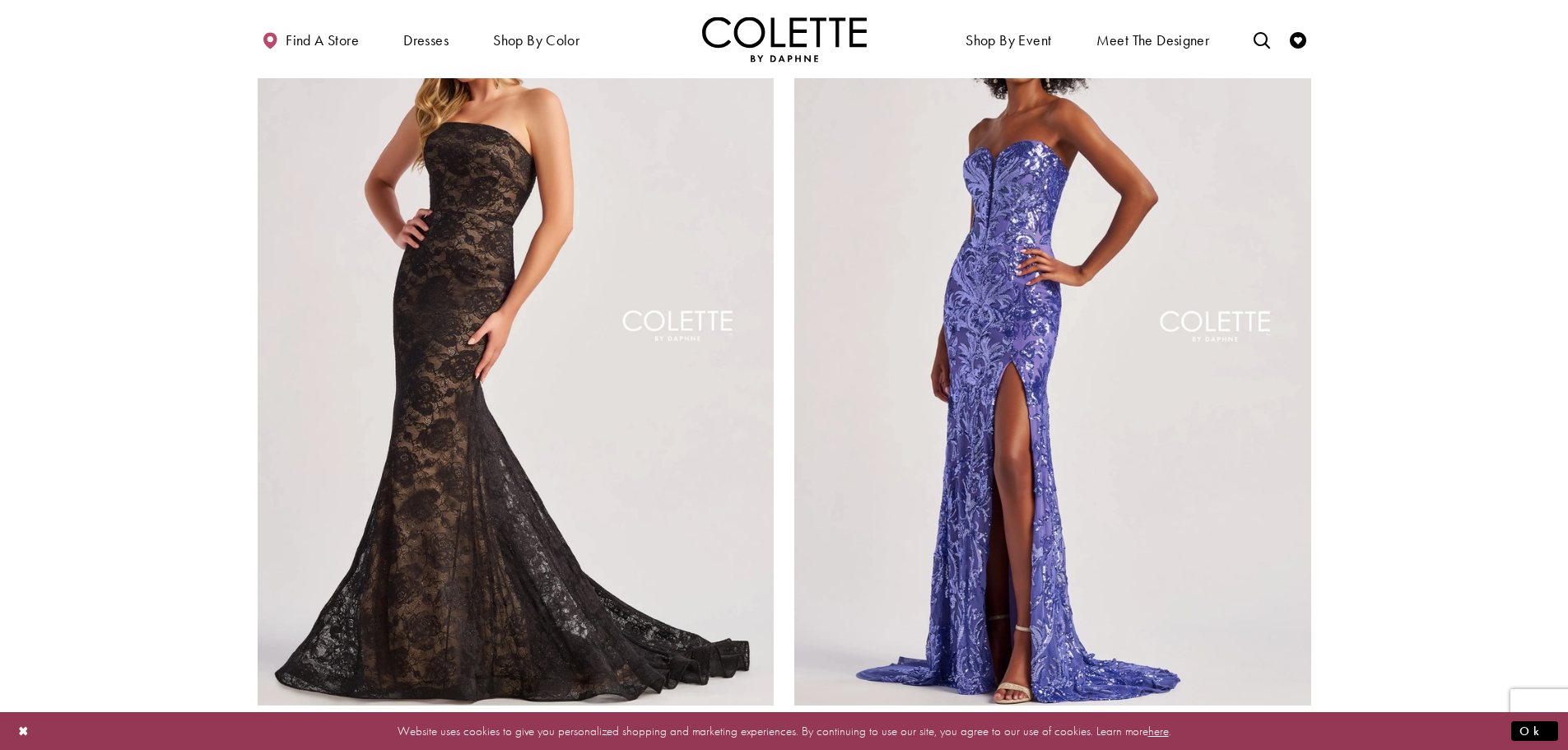
click at [1307, 715] on polygon "Product List" at bounding box center [1301, 727] width 25 height 25
click at [740, 718] on span "Product List" at bounding box center [738, 727] width 20 height 20
click at [762, 718] on span "Product List" at bounding box center [764, 727] width 20 height 20
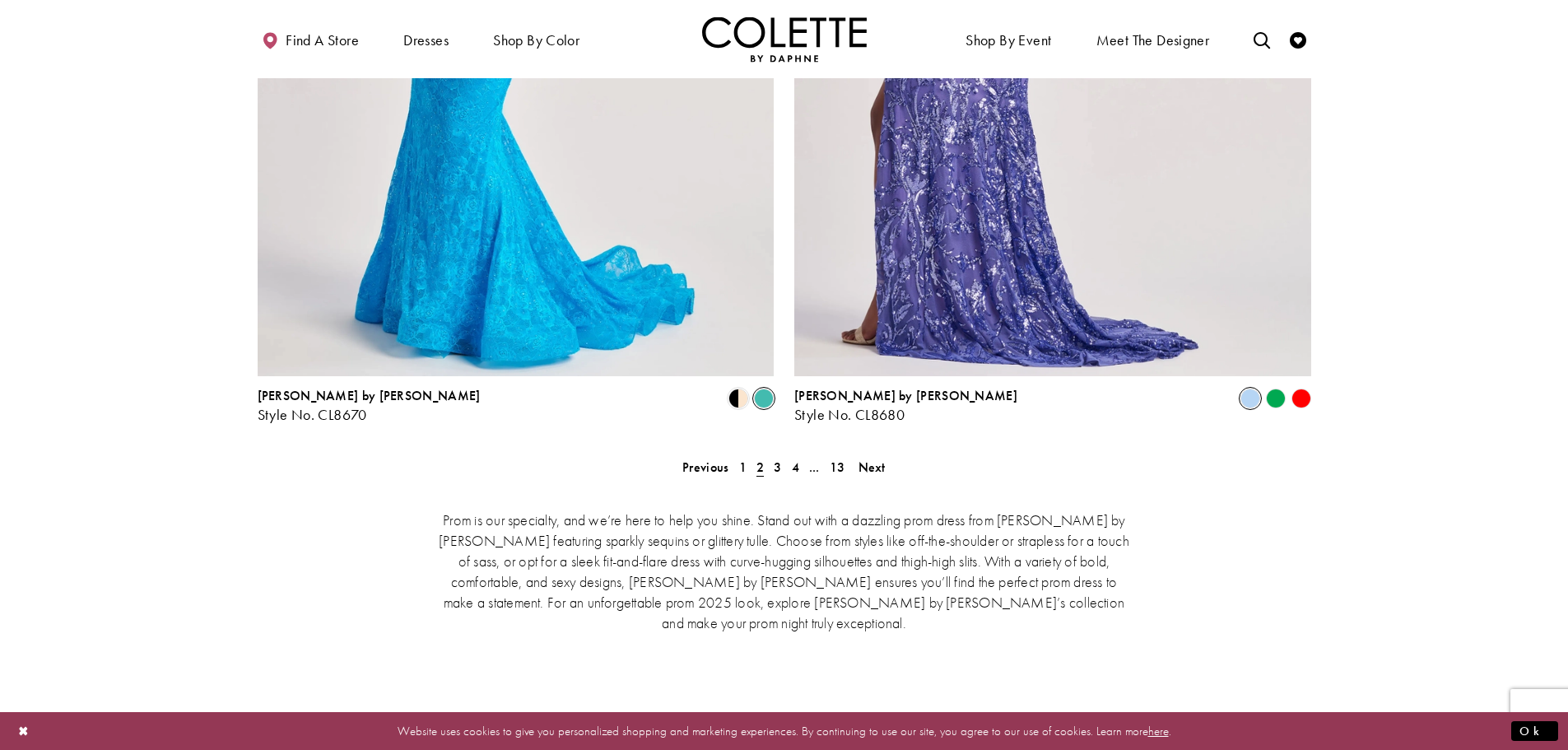
scroll to position [3384, 0]
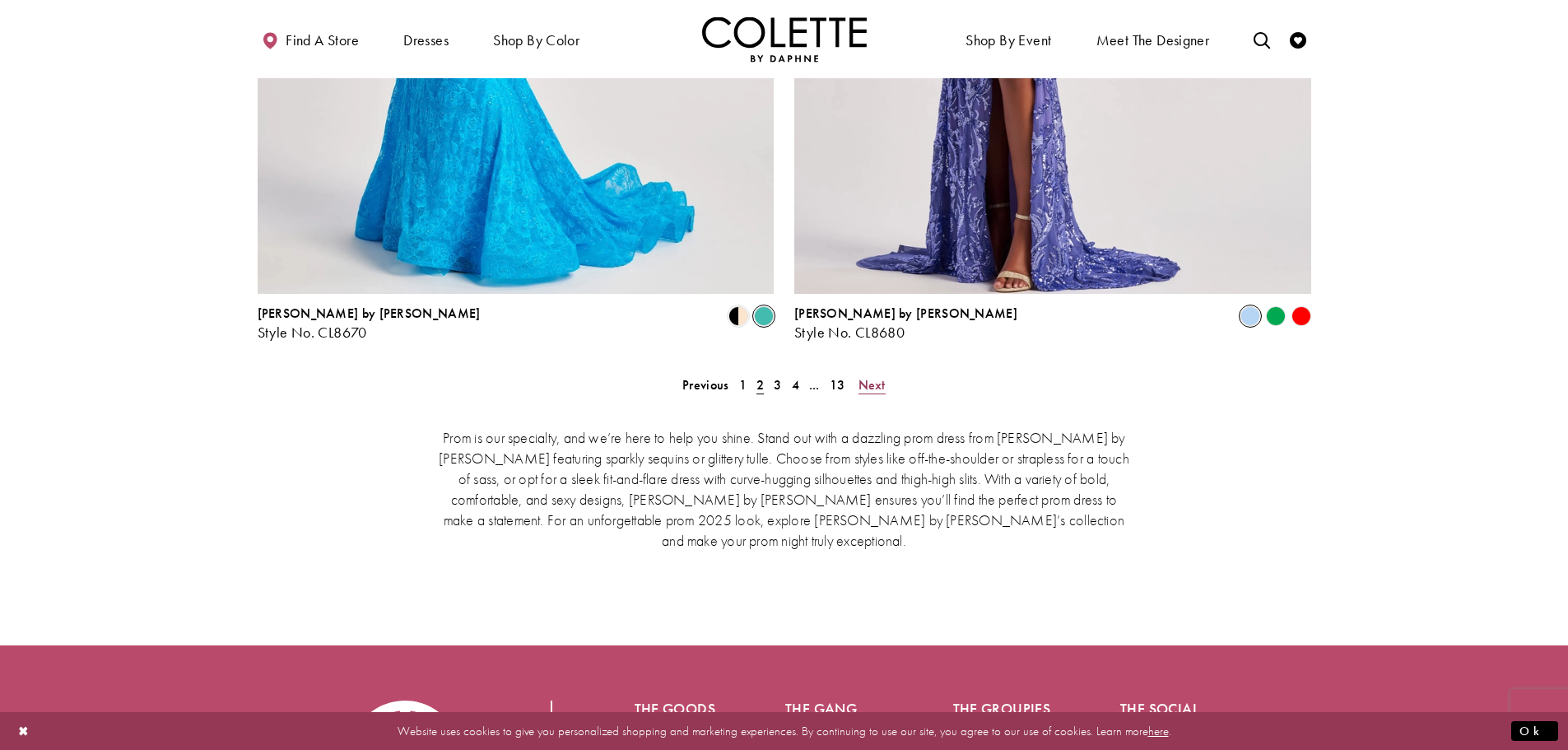
click at [872, 376] on span "Next" at bounding box center [872, 385] width 27 height 18
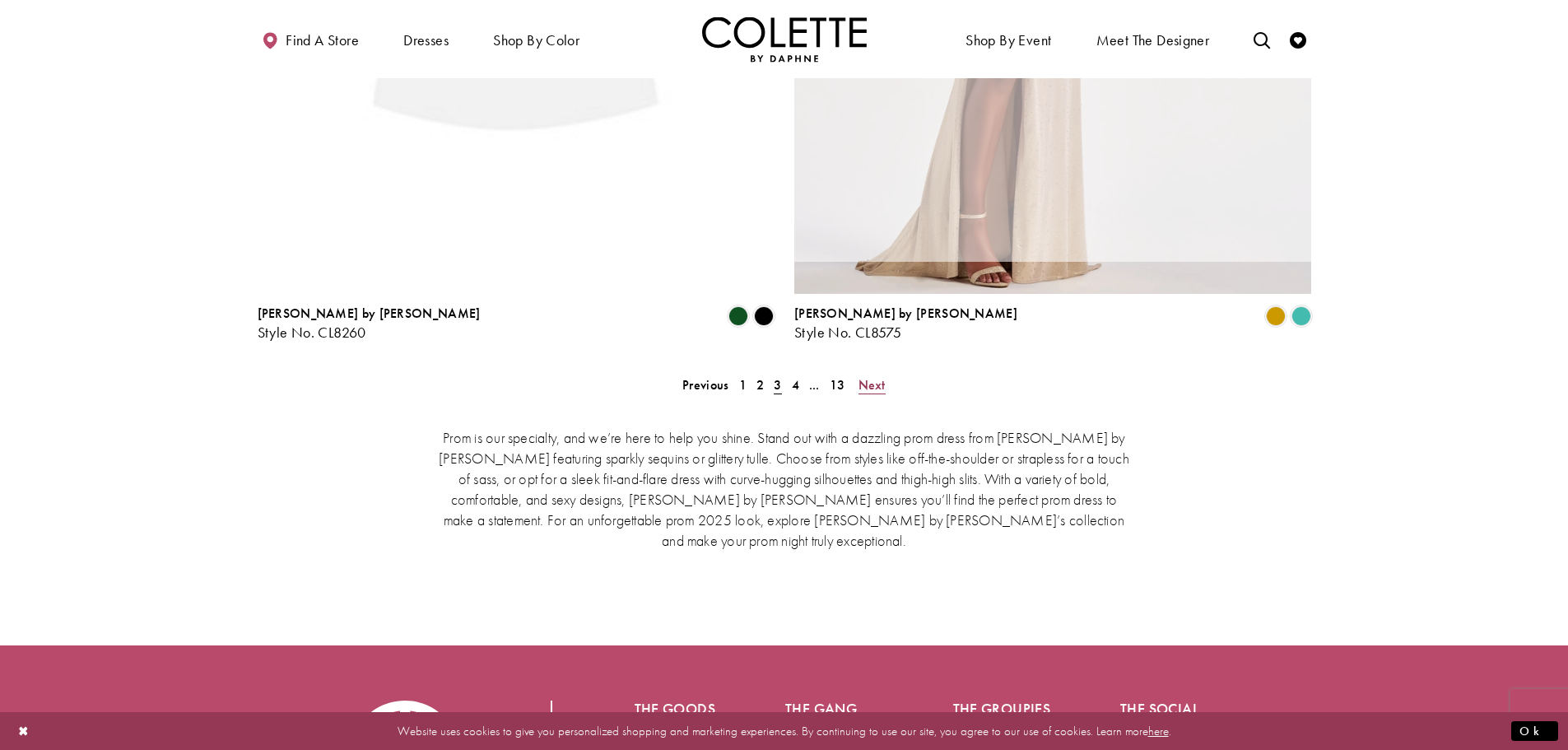
scroll to position [423, 0]
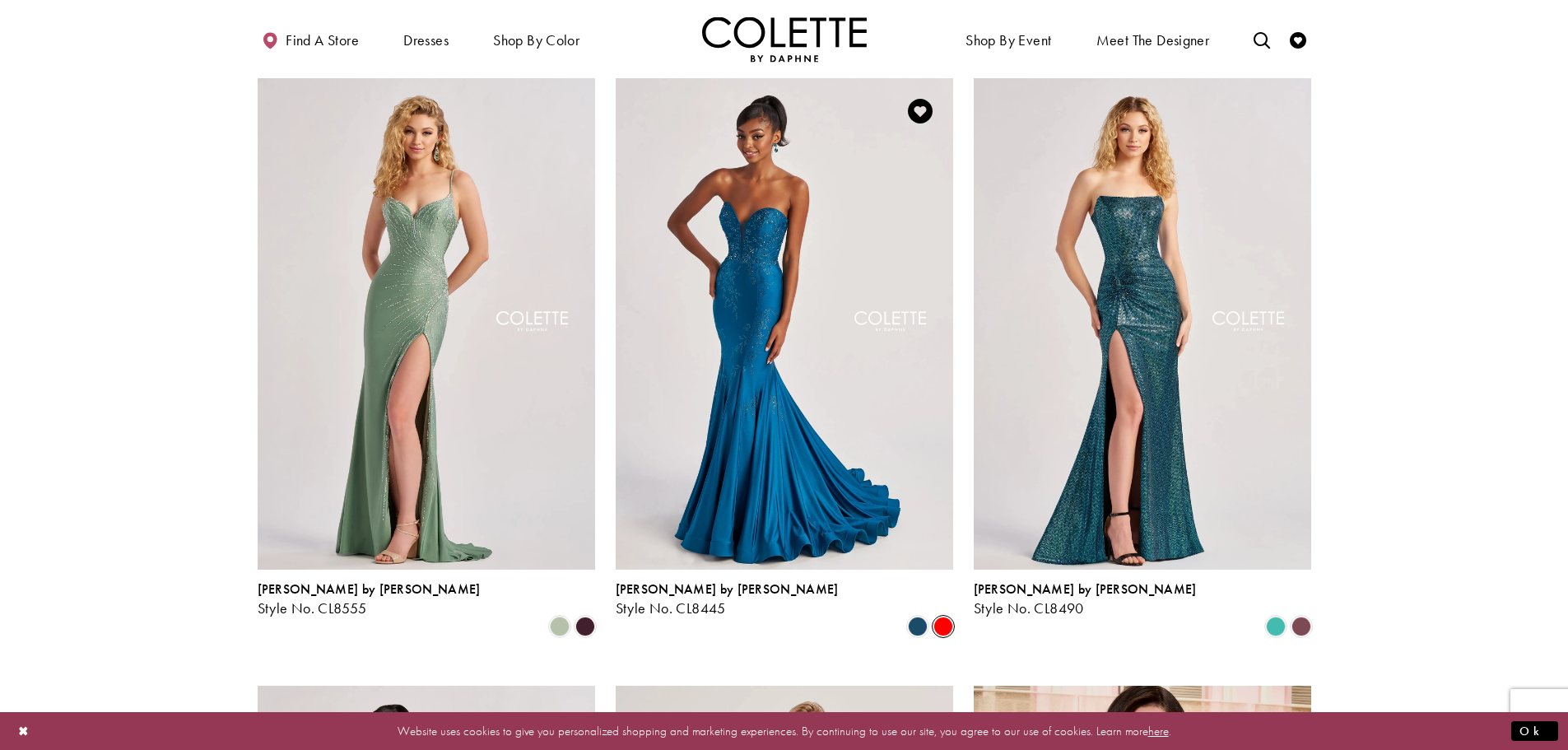
click at [947, 617] on span "Product List" at bounding box center [943, 626] width 20 height 20
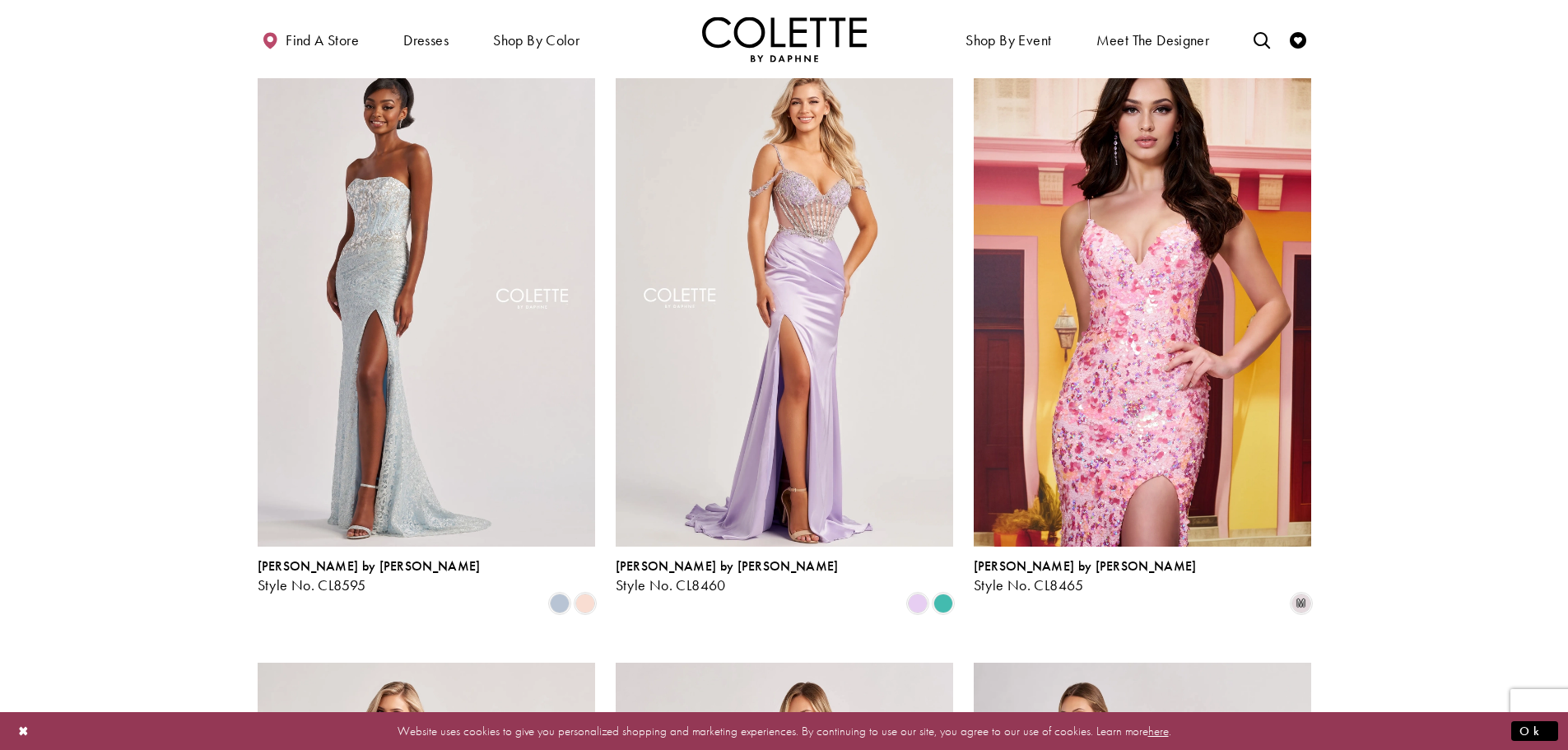
scroll to position [1080, 0]
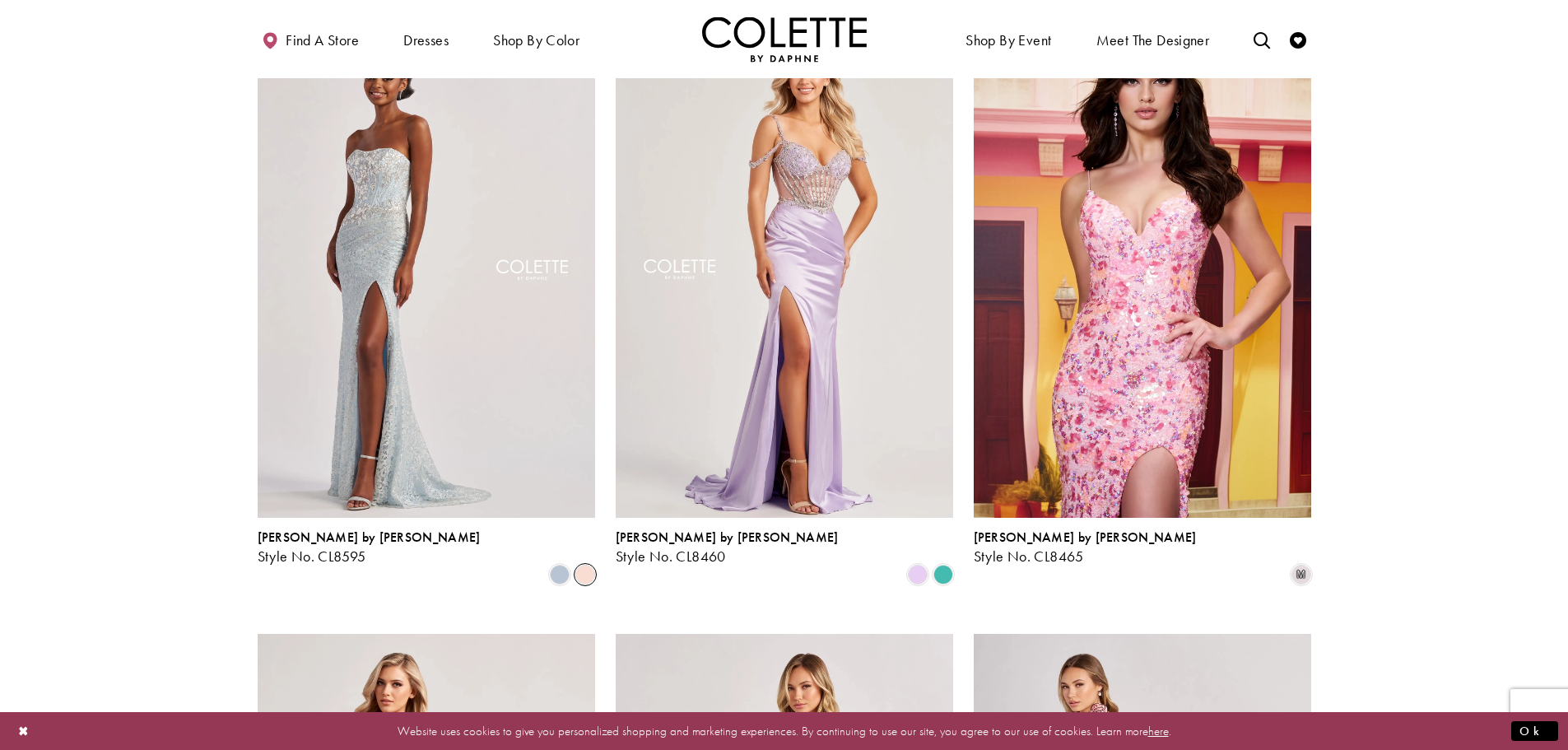
click at [577, 565] on span "Product List" at bounding box center [585, 575] width 20 height 20
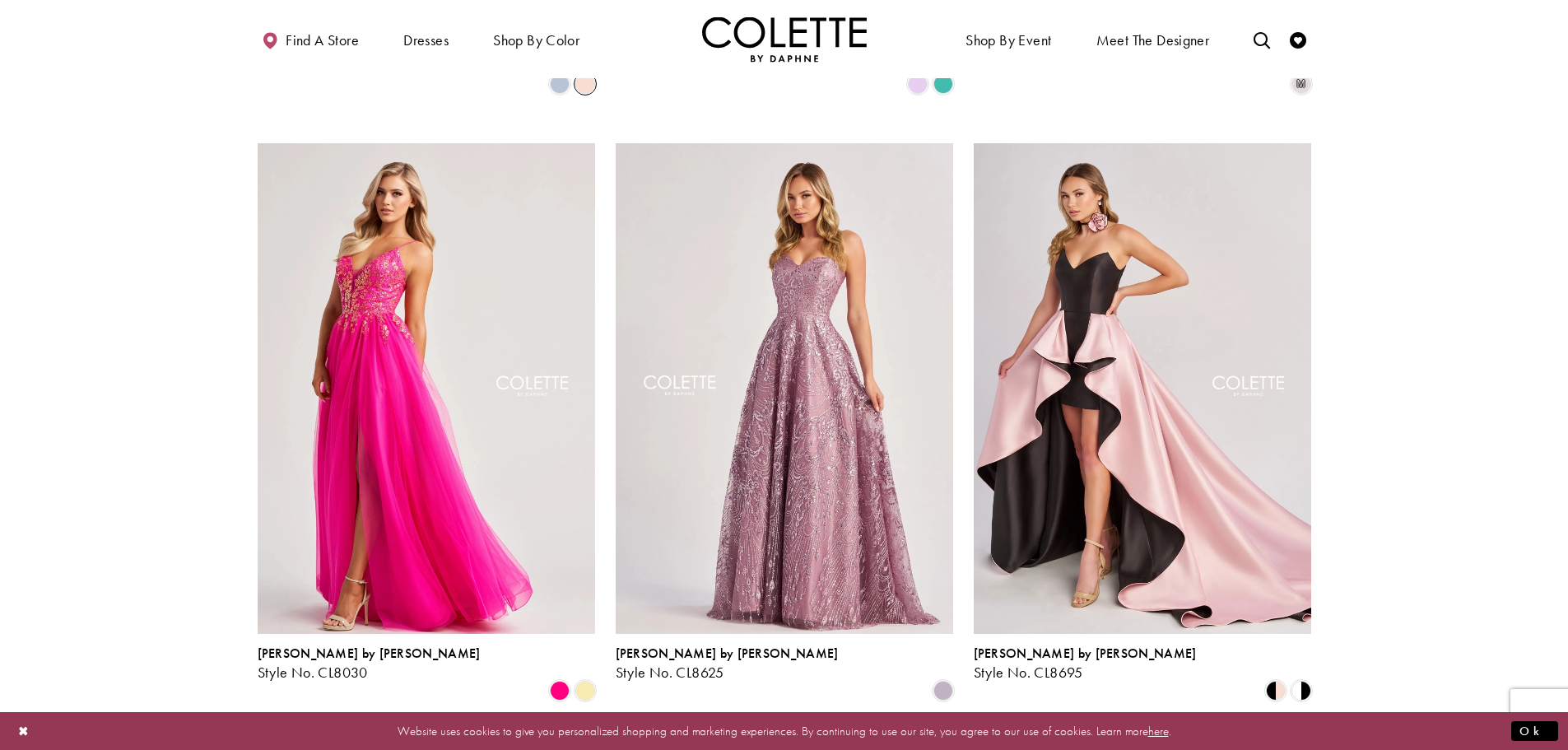
scroll to position [1575, 0]
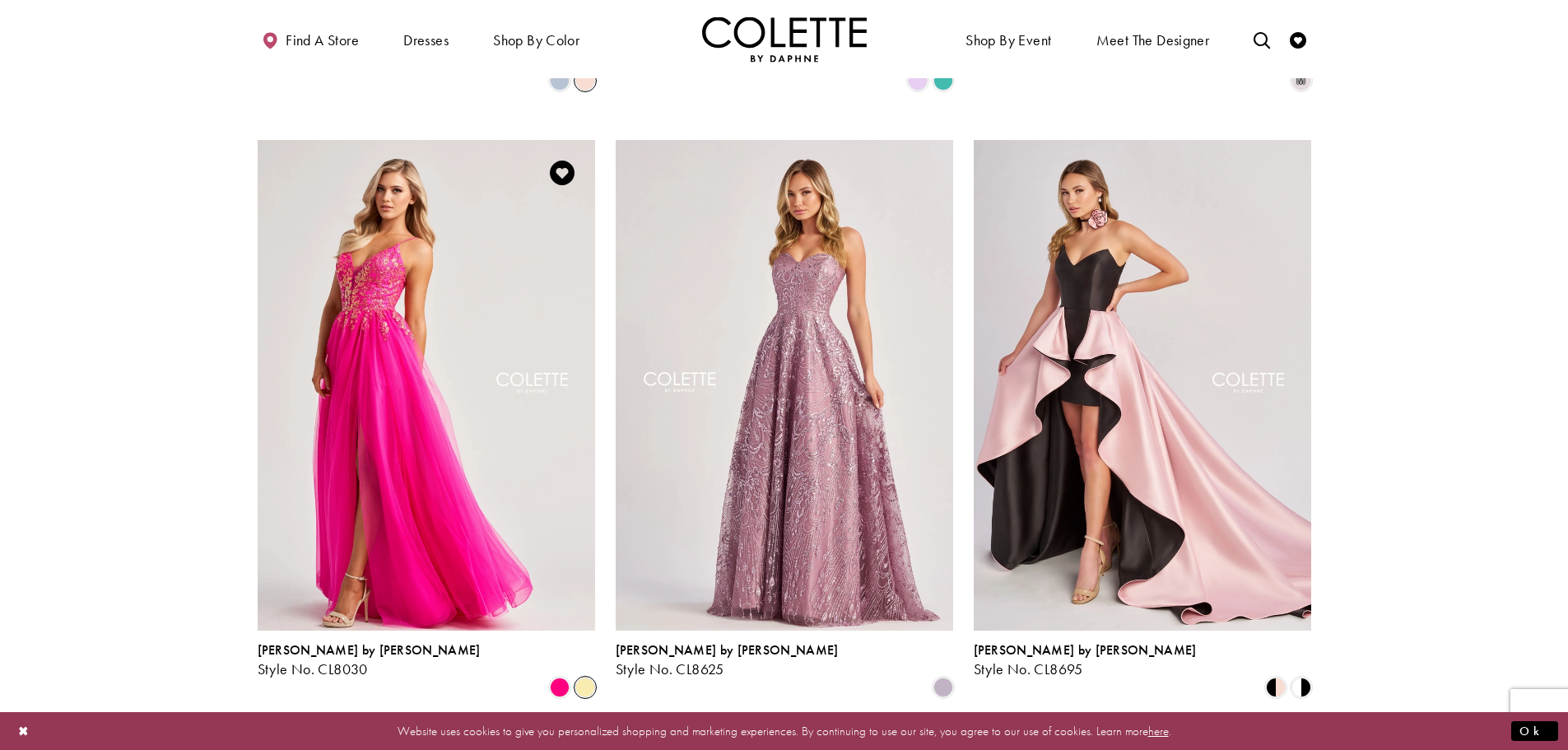
click at [585, 677] on span "Product List" at bounding box center [585, 687] width 20 height 20
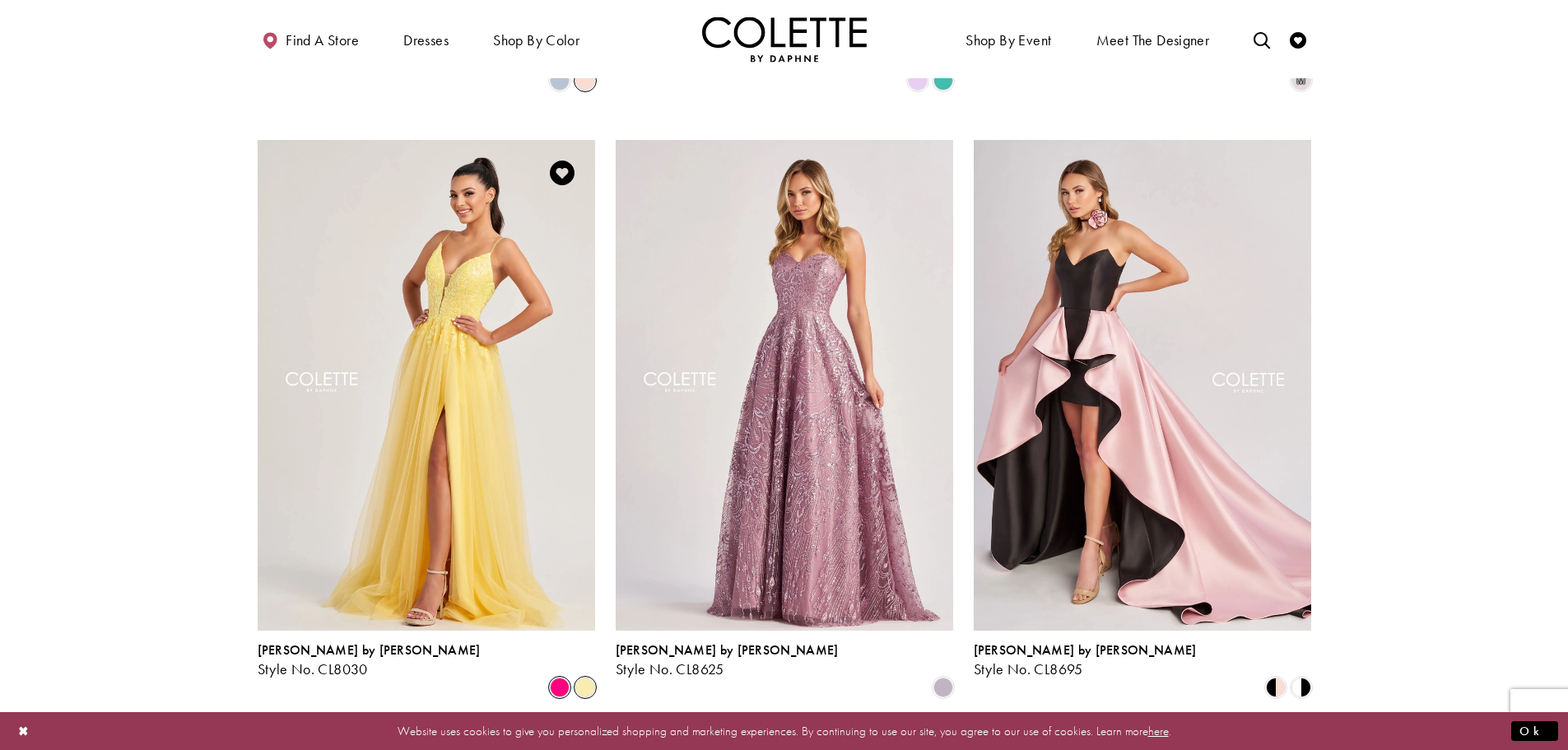
click at [563, 677] on span "Product List" at bounding box center [560, 687] width 20 height 20
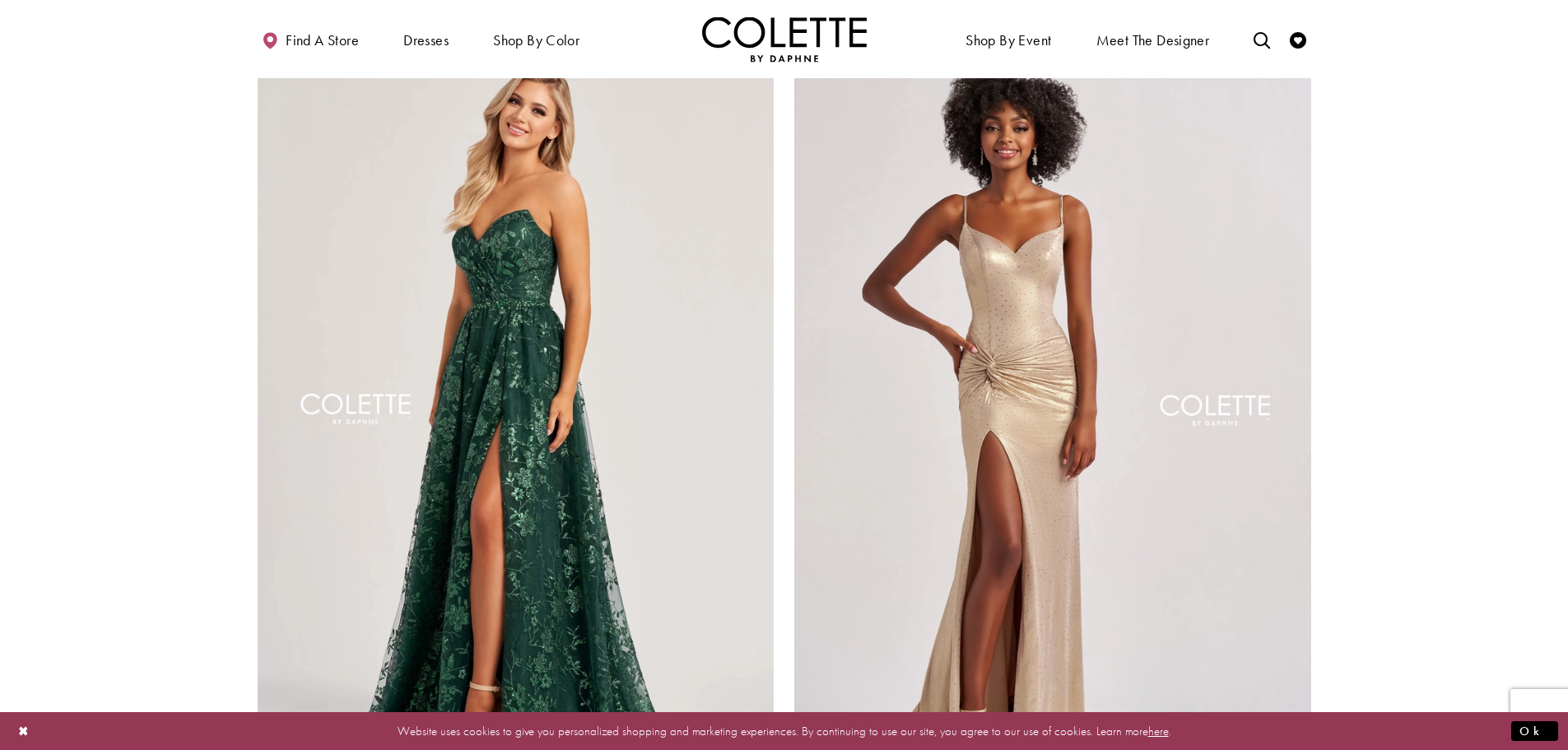
scroll to position [3220, 0]
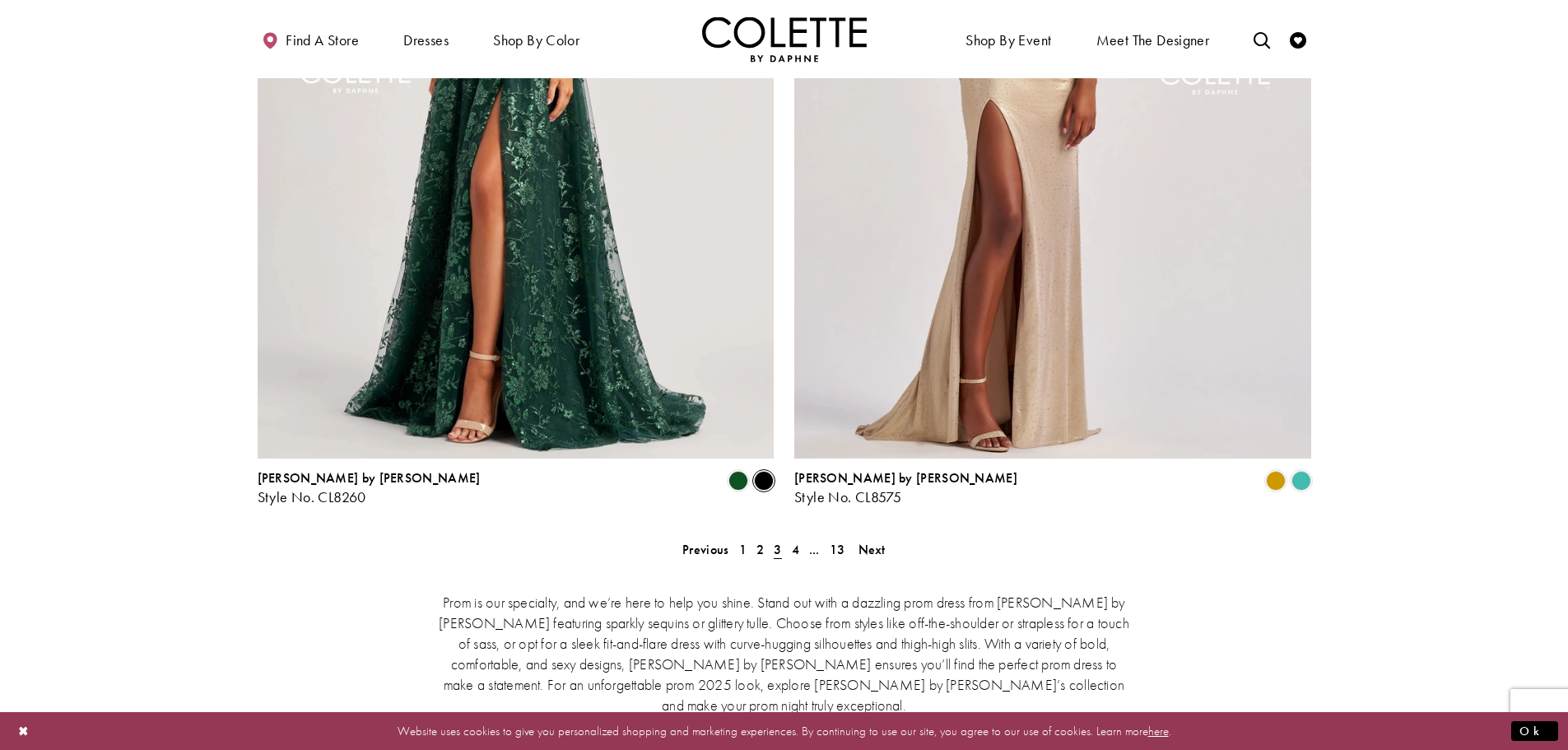
click at [758, 471] on span "Product List" at bounding box center [764, 480] width 20 height 20
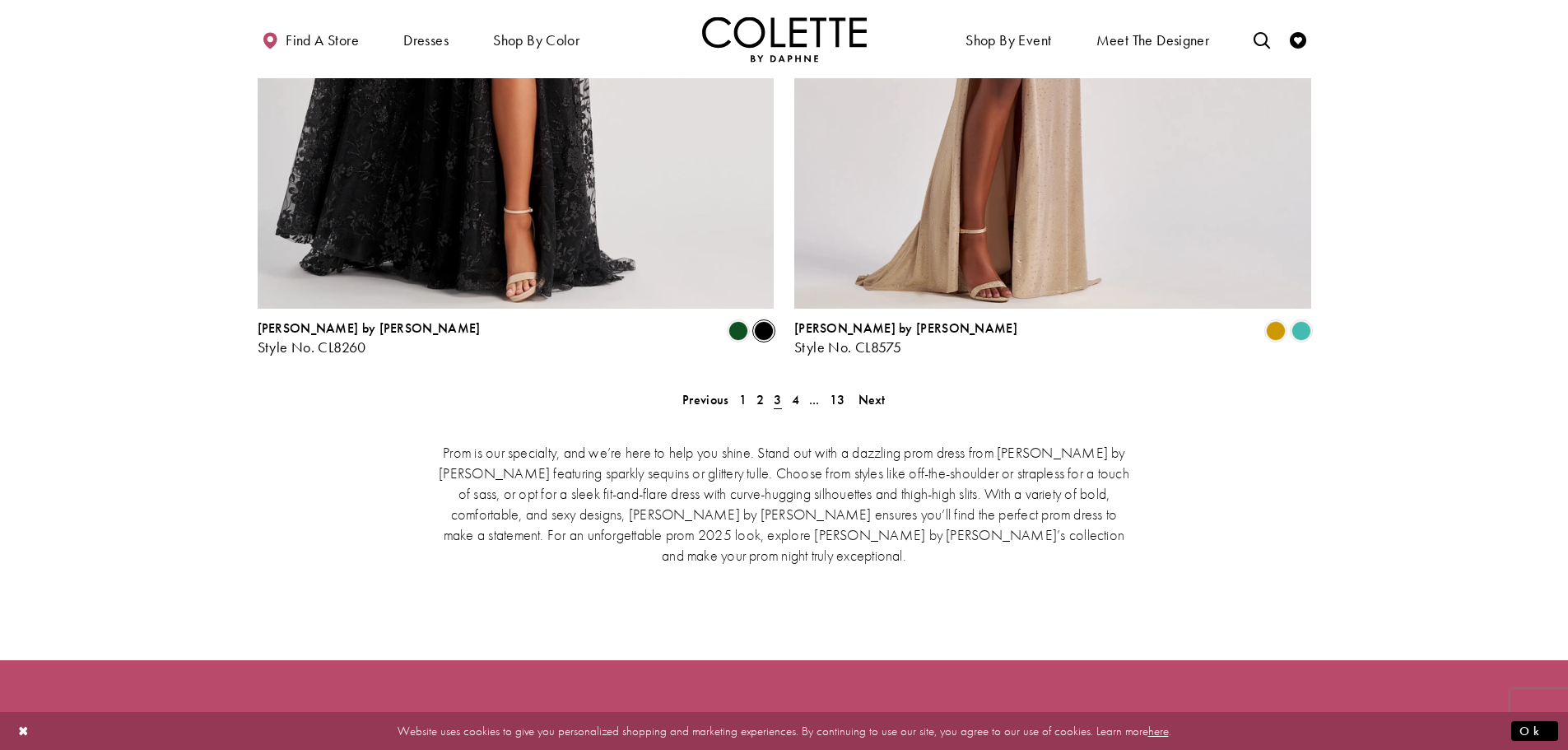
scroll to position [3405, 0]
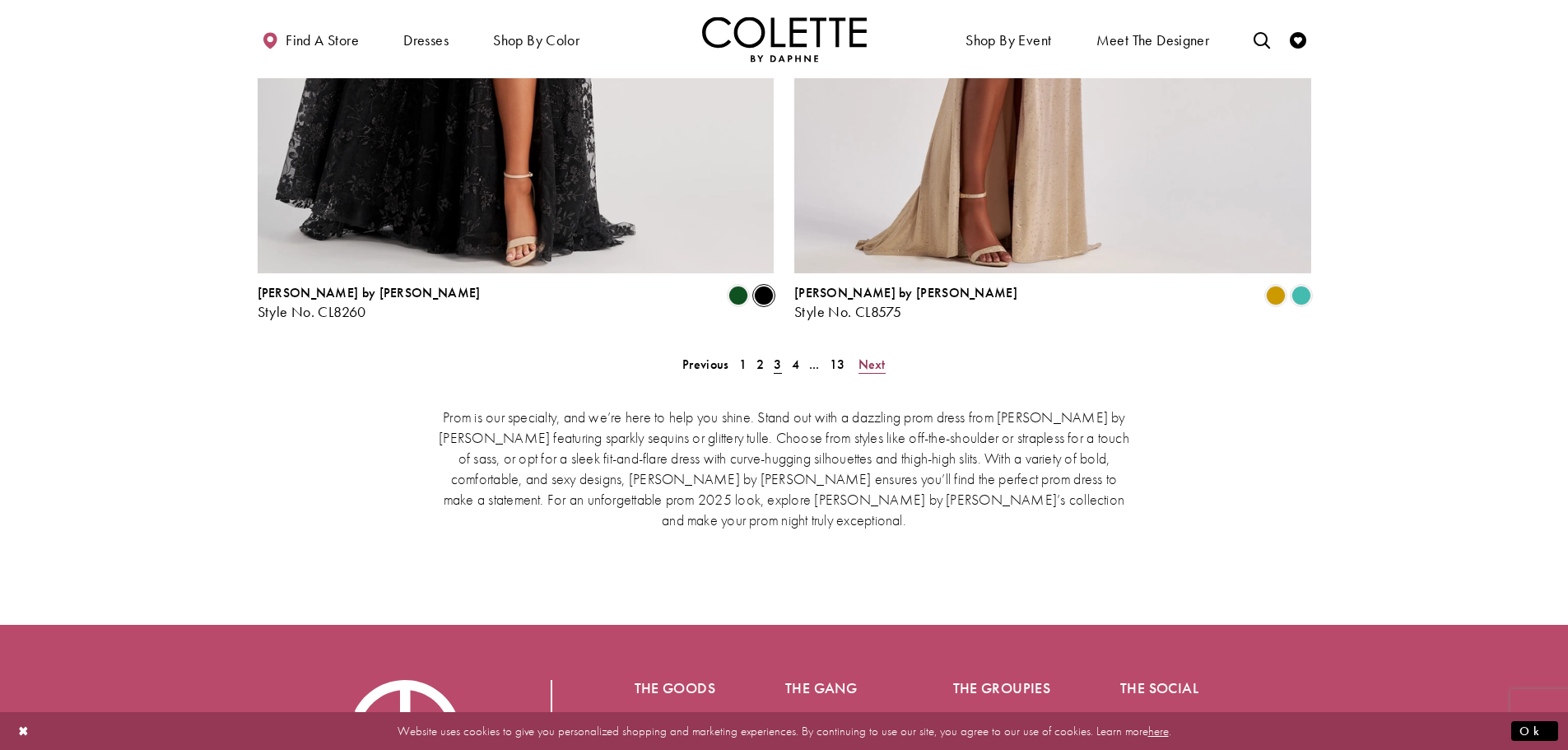
click at [881, 356] on span "Next" at bounding box center [872, 365] width 27 height 18
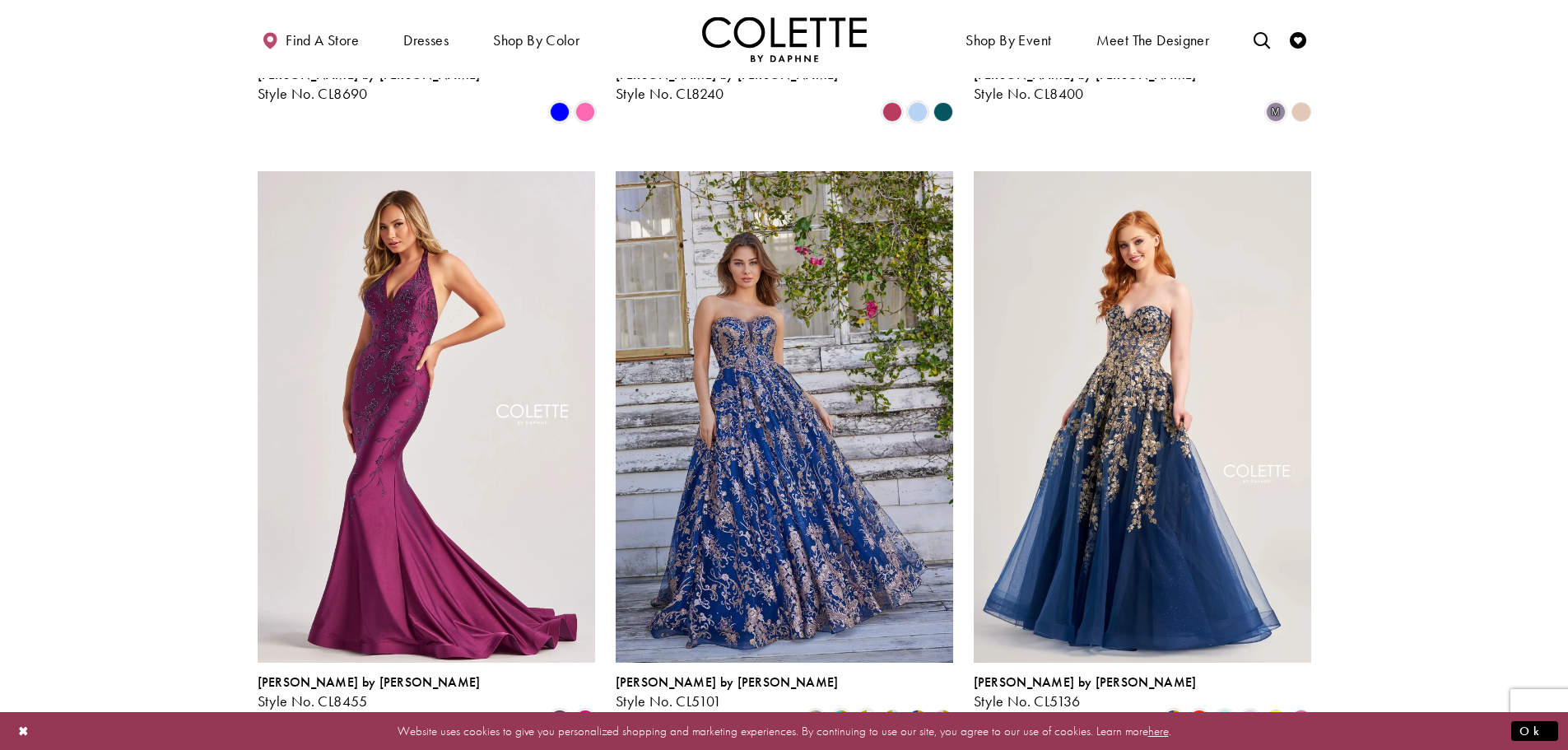
scroll to position [2150, 0]
click at [582, 709] on span "Product List" at bounding box center [585, 719] width 20 height 20
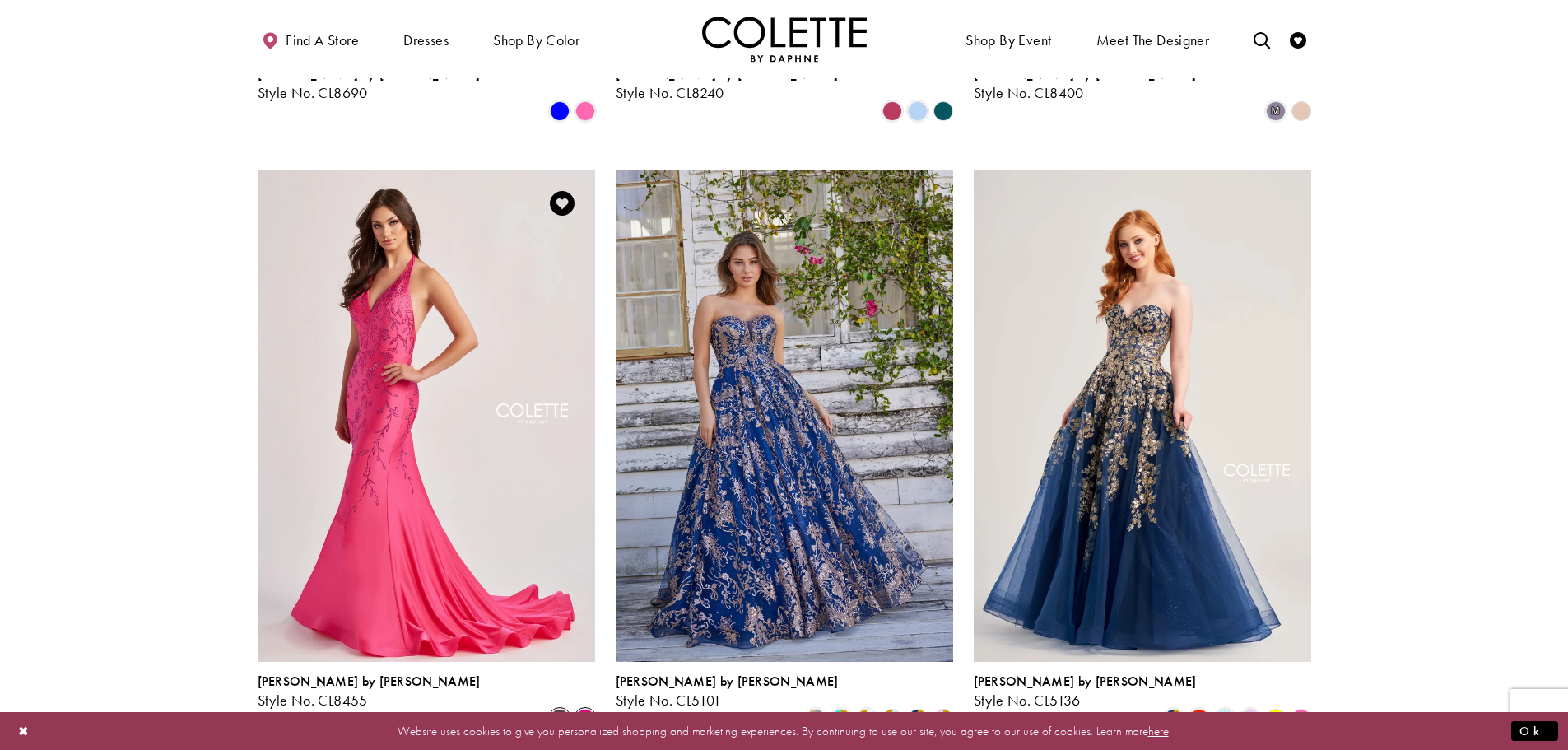
click at [559, 709] on span "Product List" at bounding box center [560, 719] width 20 height 20
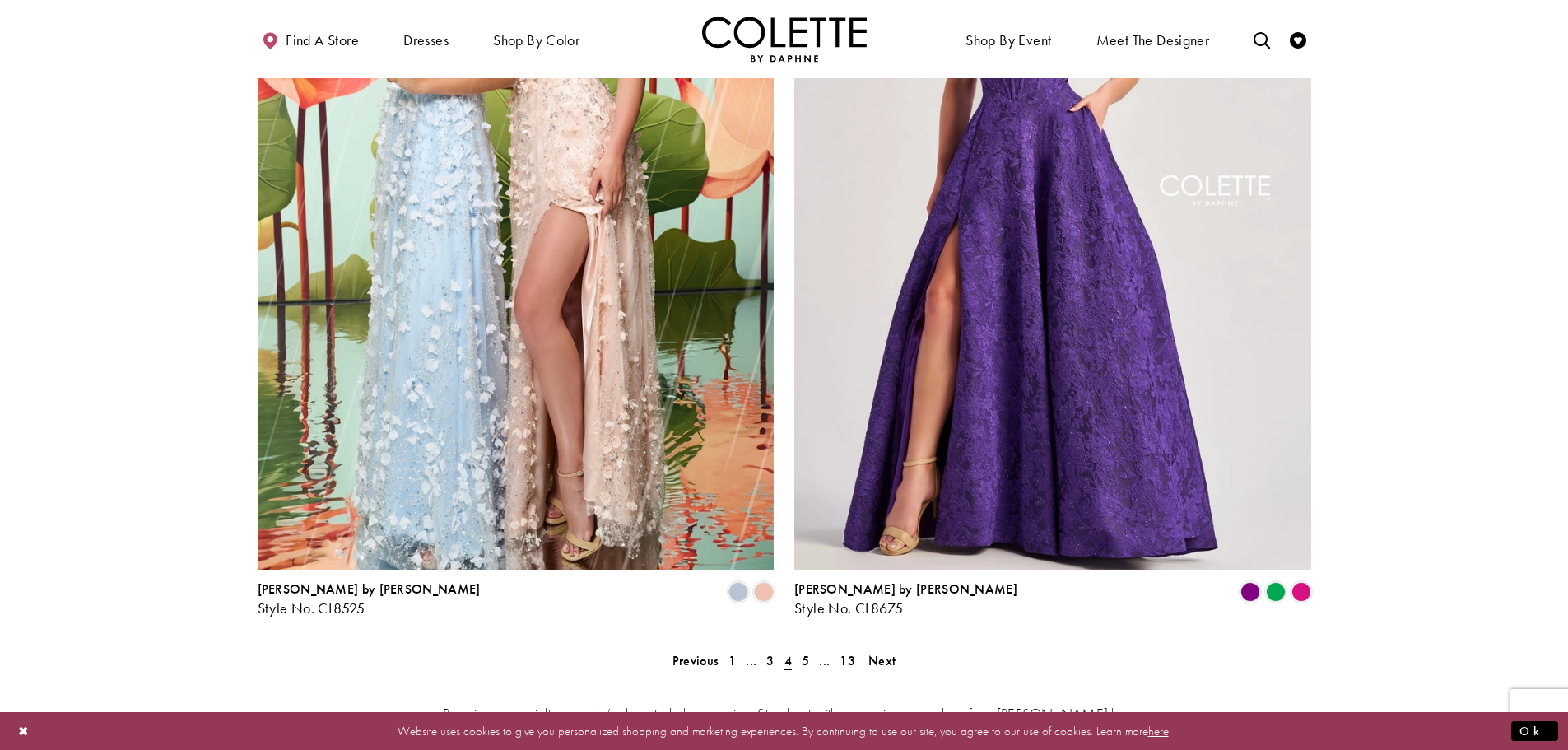
scroll to position [3137, 0]
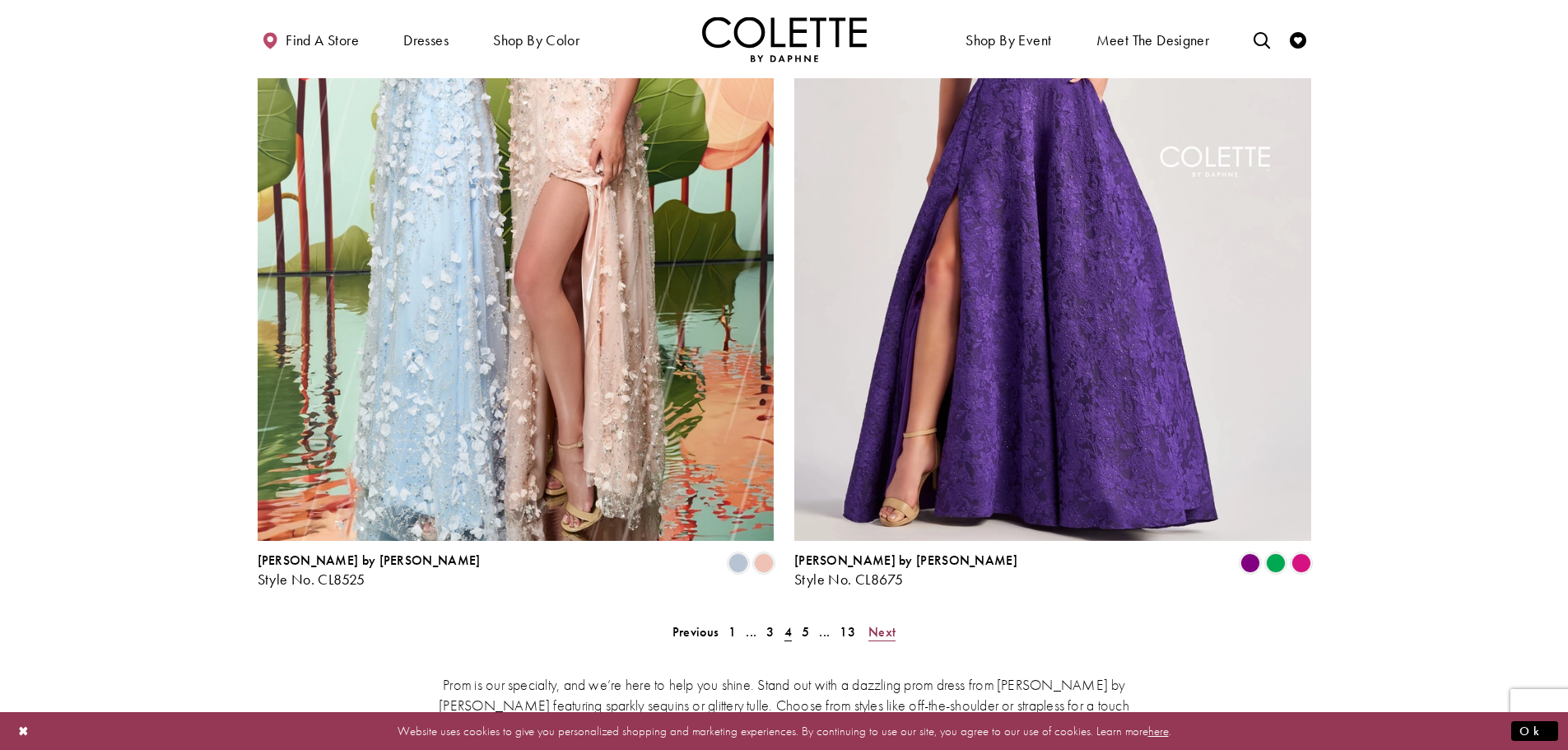
click at [877, 623] on span "Next" at bounding box center [882, 631] width 27 height 18
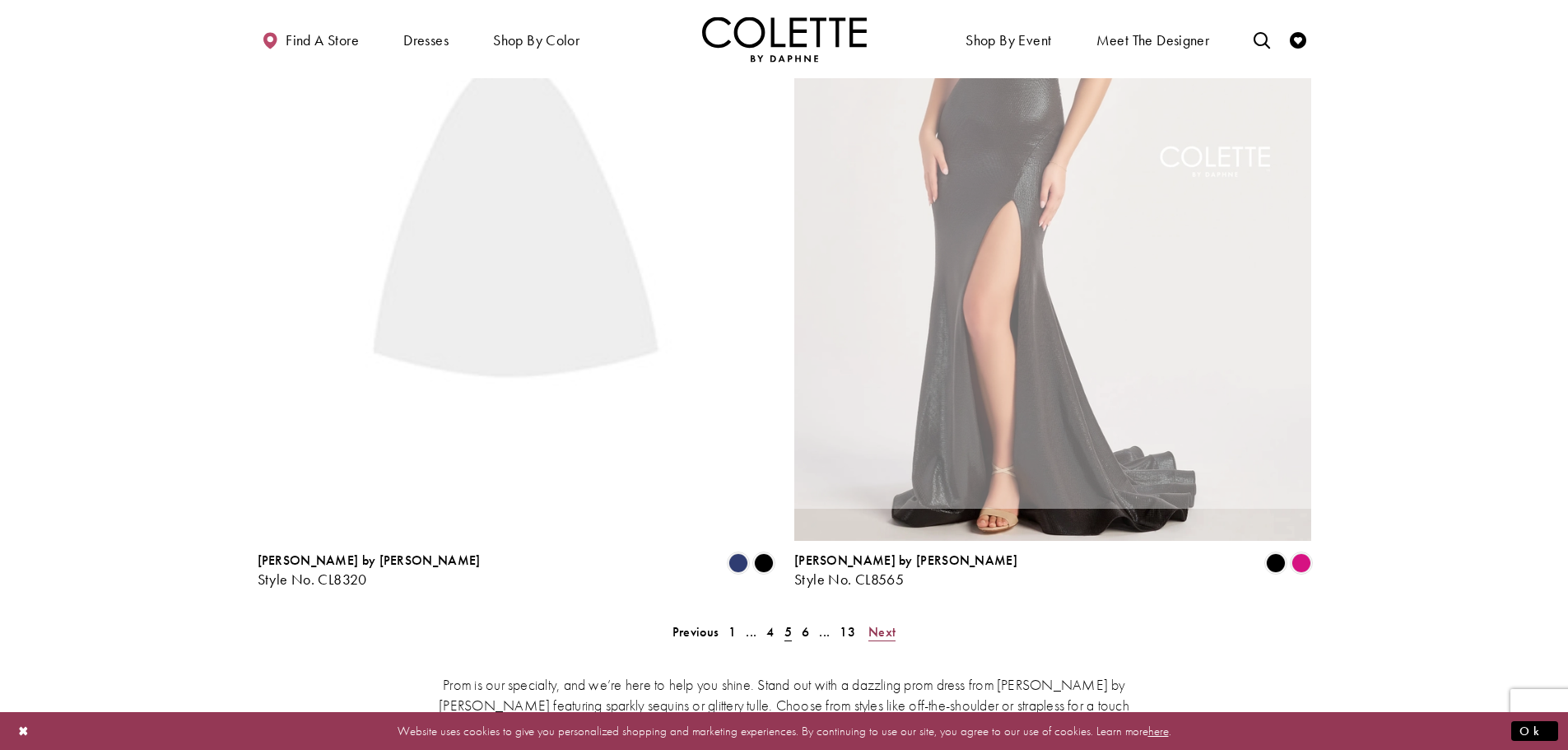
scroll to position [423, 0]
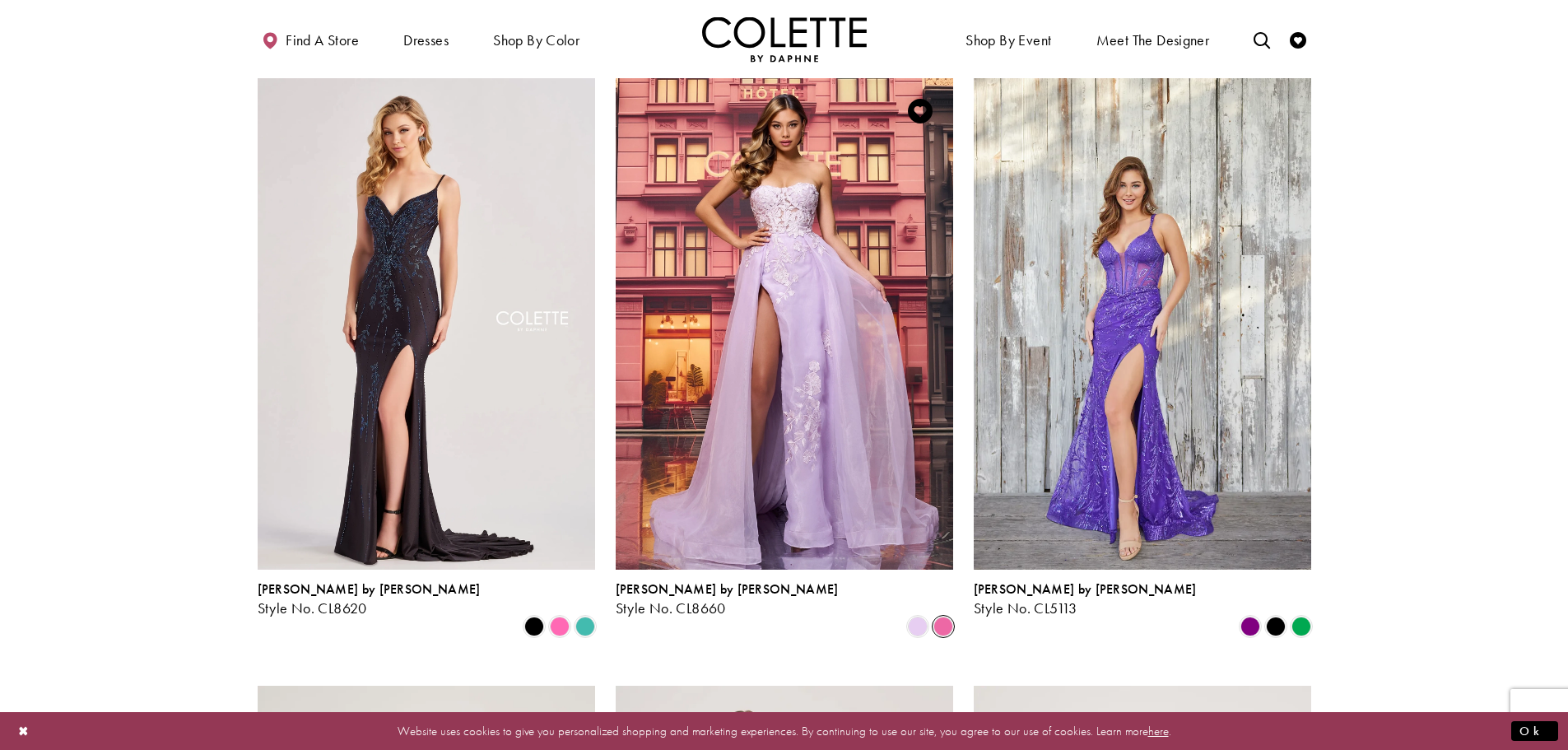
click at [946, 617] on span "Product List" at bounding box center [943, 626] width 20 height 20
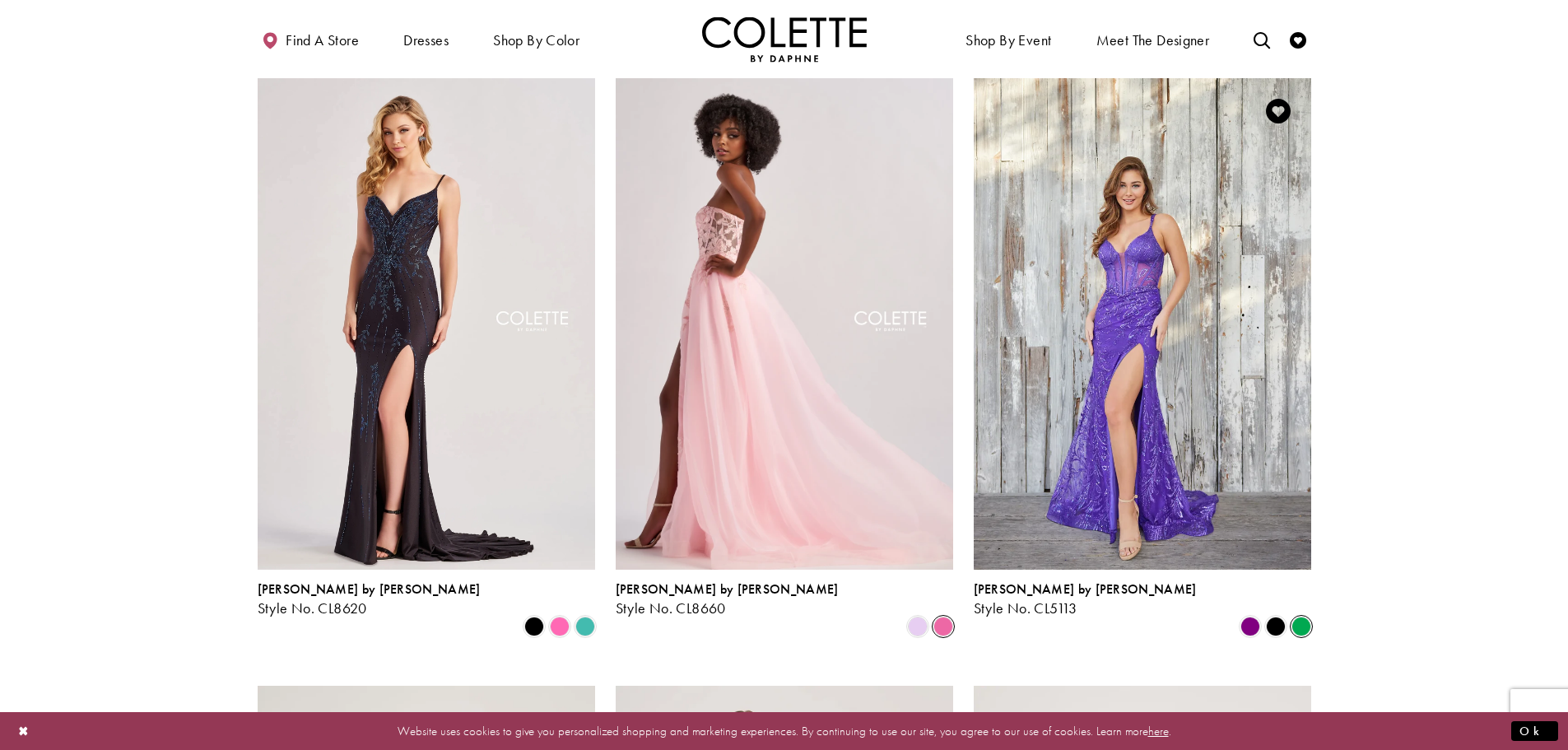
click at [1298, 617] on span "Product List" at bounding box center [1301, 626] width 20 height 20
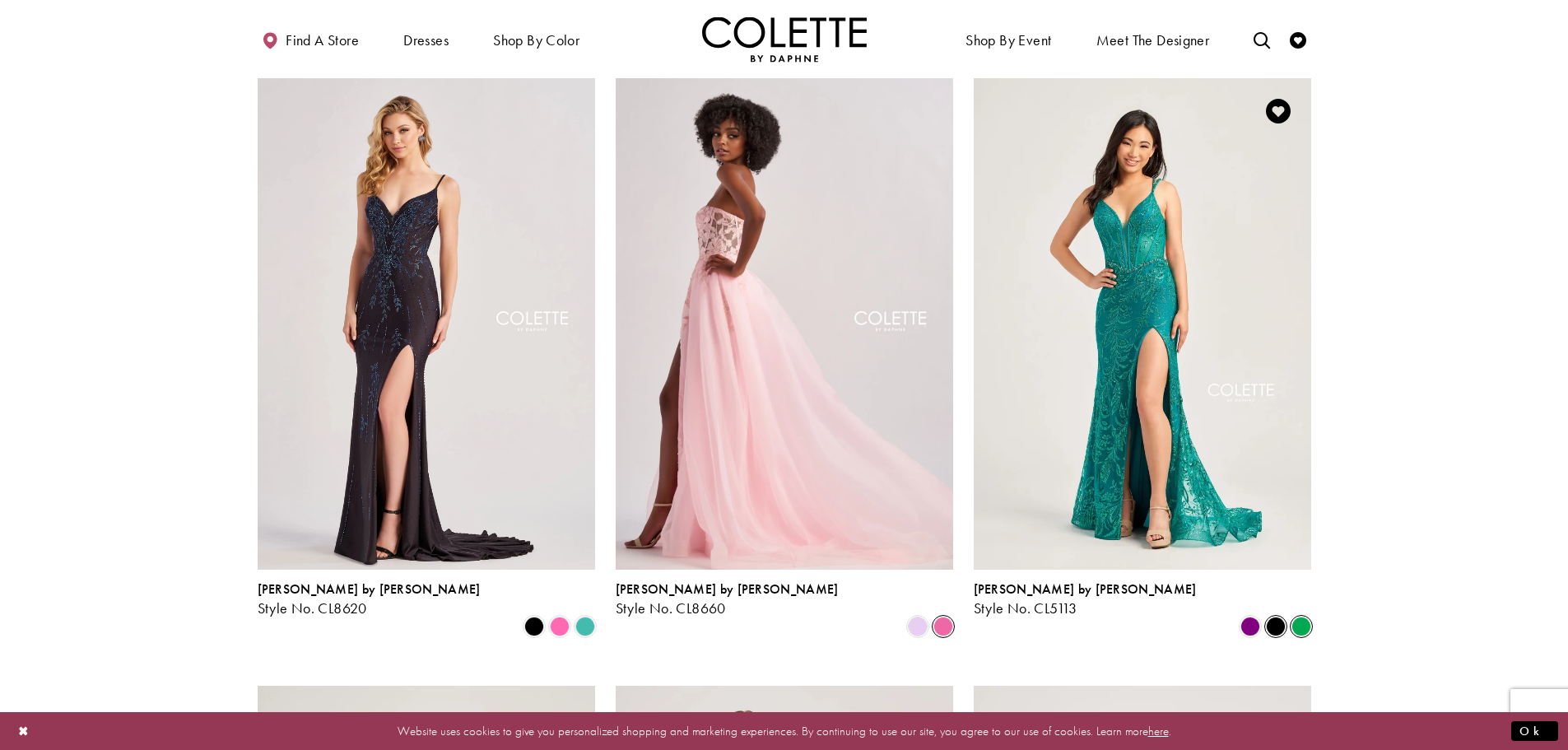
click at [1272, 617] on span "Product List" at bounding box center [1276, 626] width 20 height 20
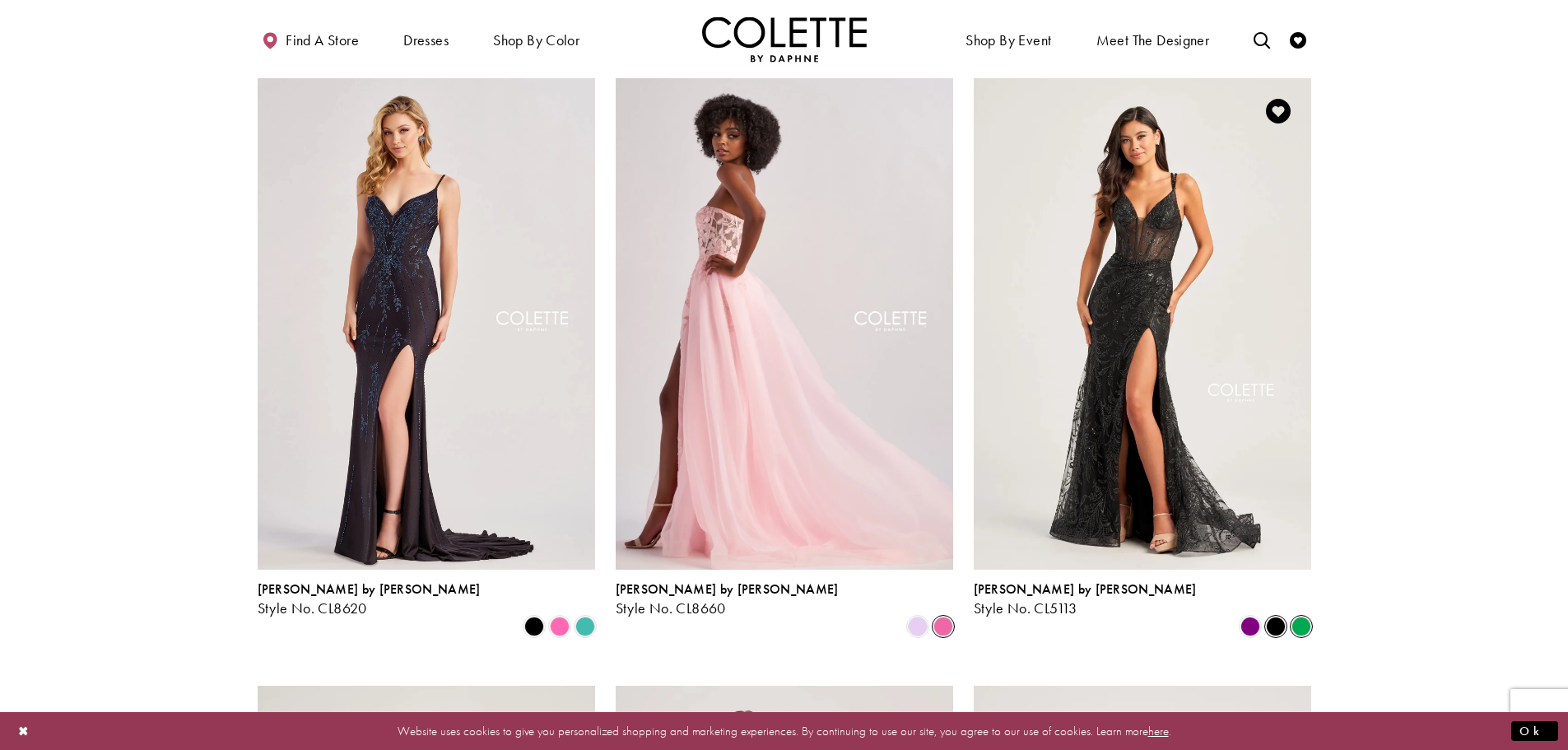
click at [1293, 617] on span "Product List" at bounding box center [1301, 626] width 20 height 20
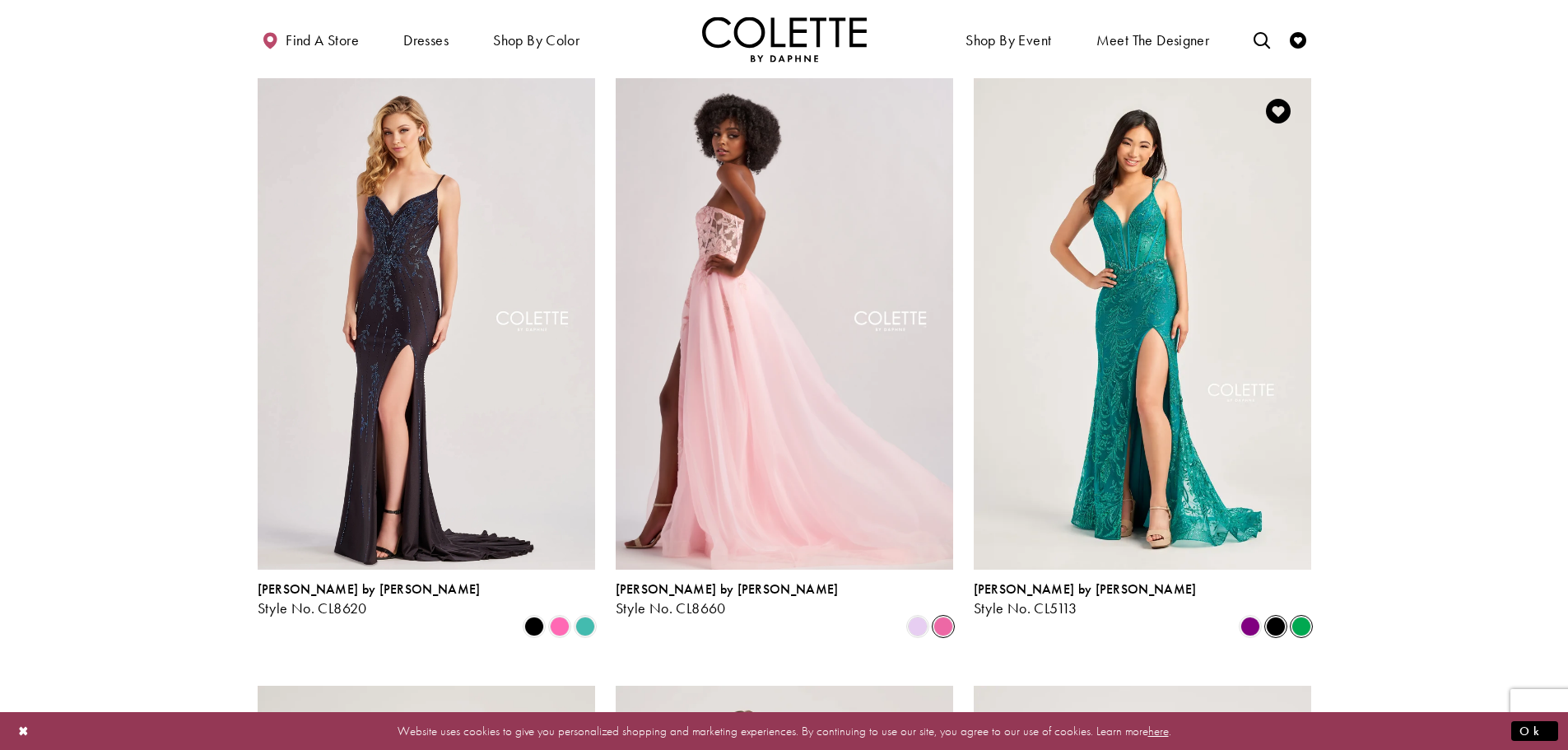
click at [1271, 617] on span "Product List" at bounding box center [1276, 626] width 20 height 20
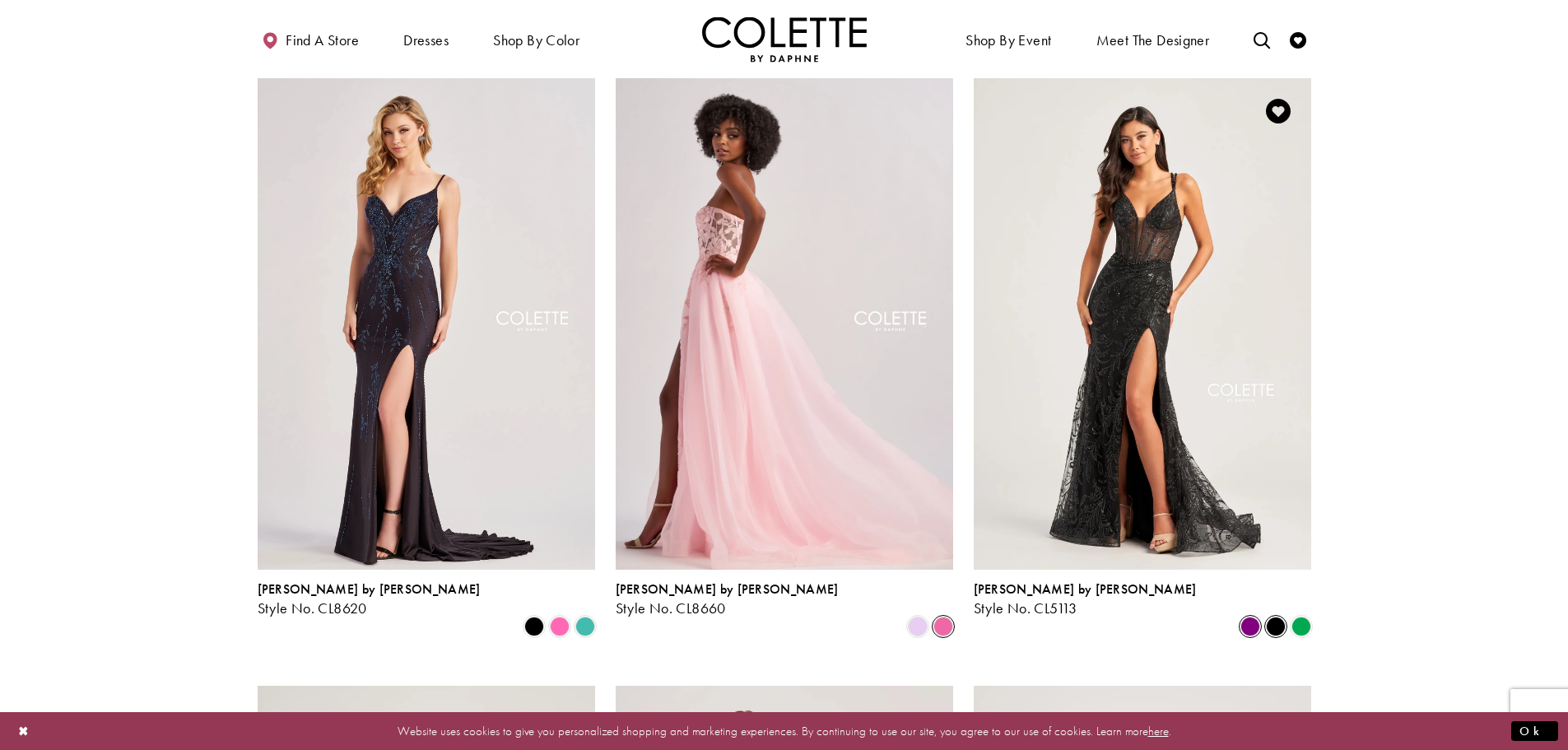
click at [1252, 617] on span "Product List" at bounding box center [1250, 626] width 20 height 20
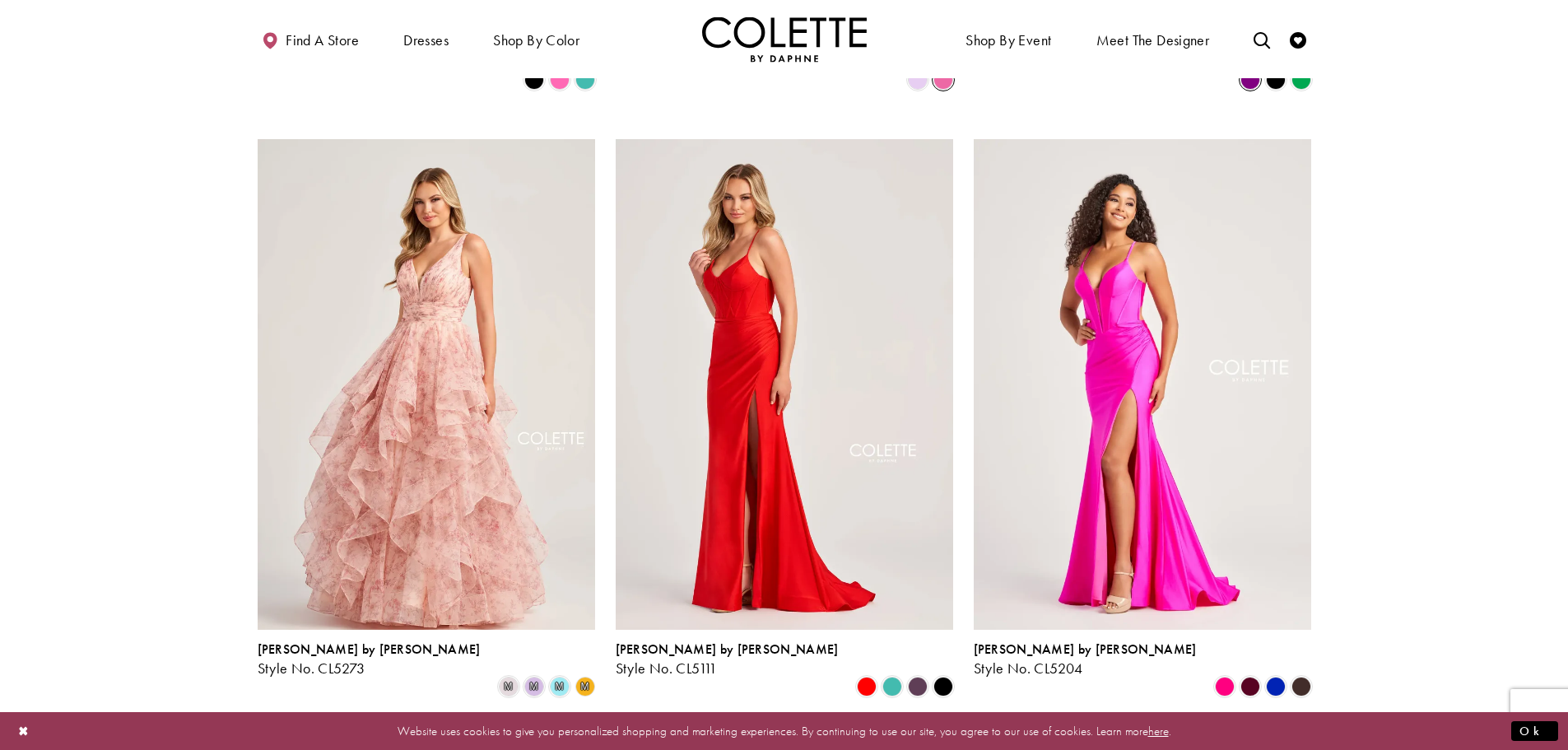
scroll to position [998, 0]
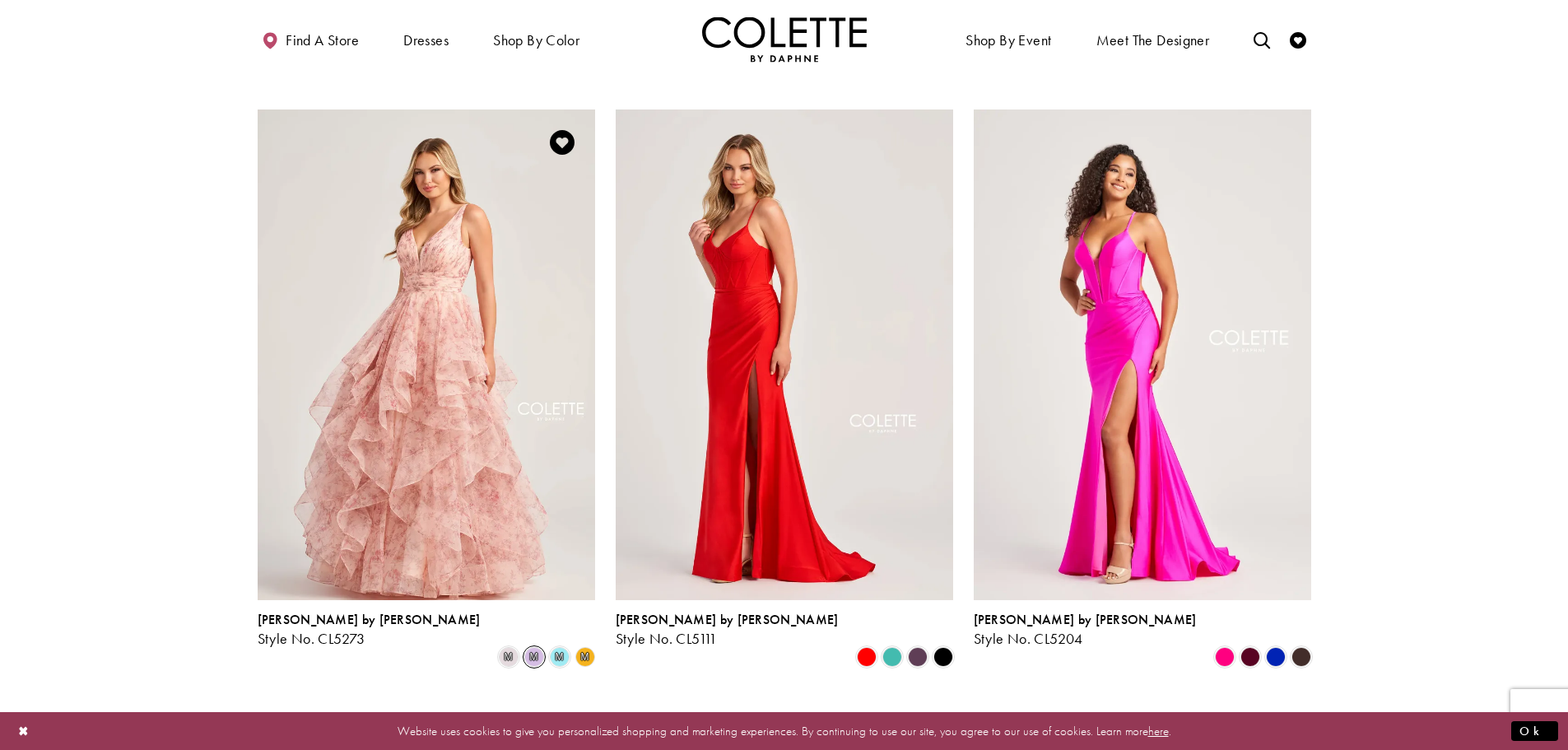
click at [532, 647] on span "m" at bounding box center [534, 657] width 20 height 20
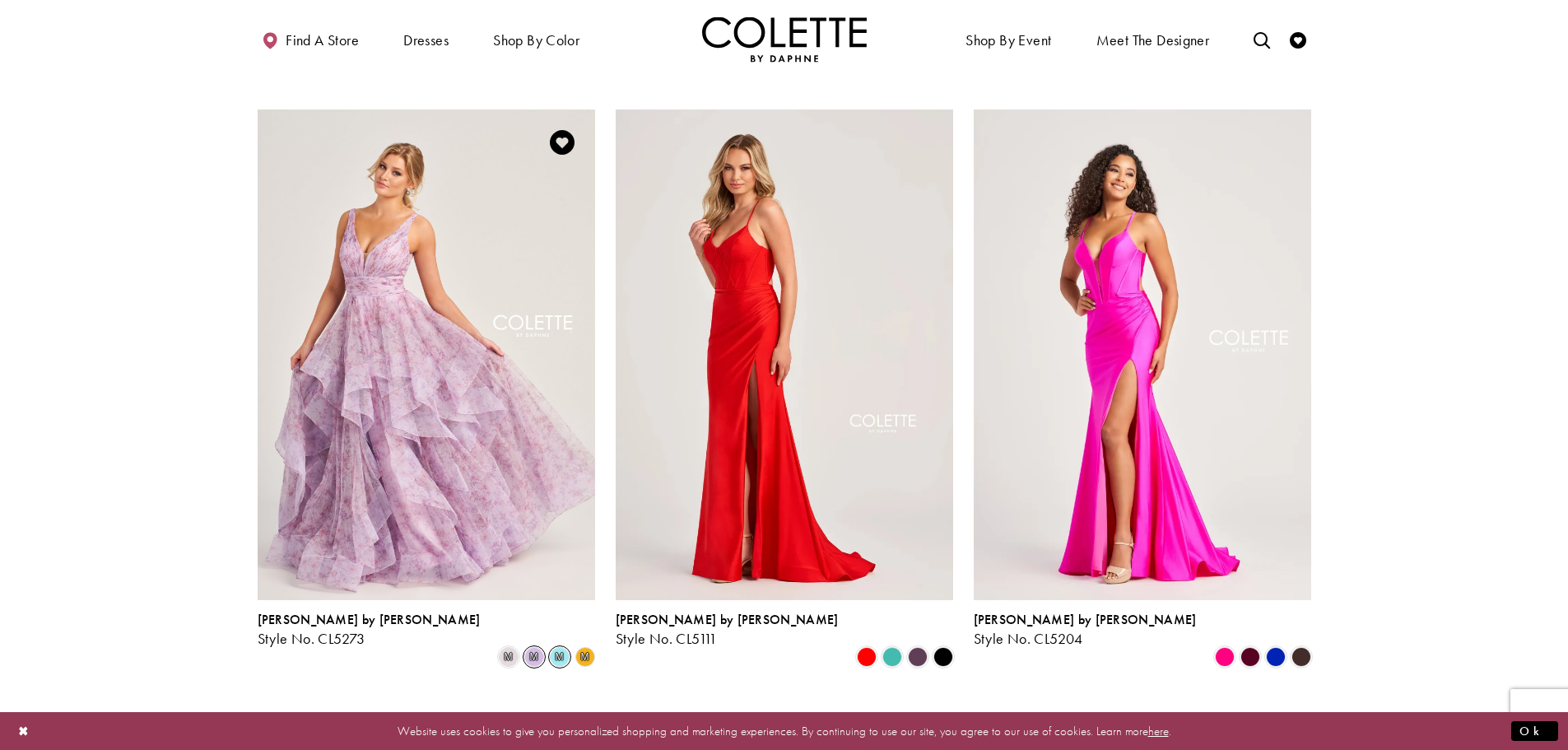
click at [556, 647] on span "m" at bounding box center [560, 657] width 20 height 20
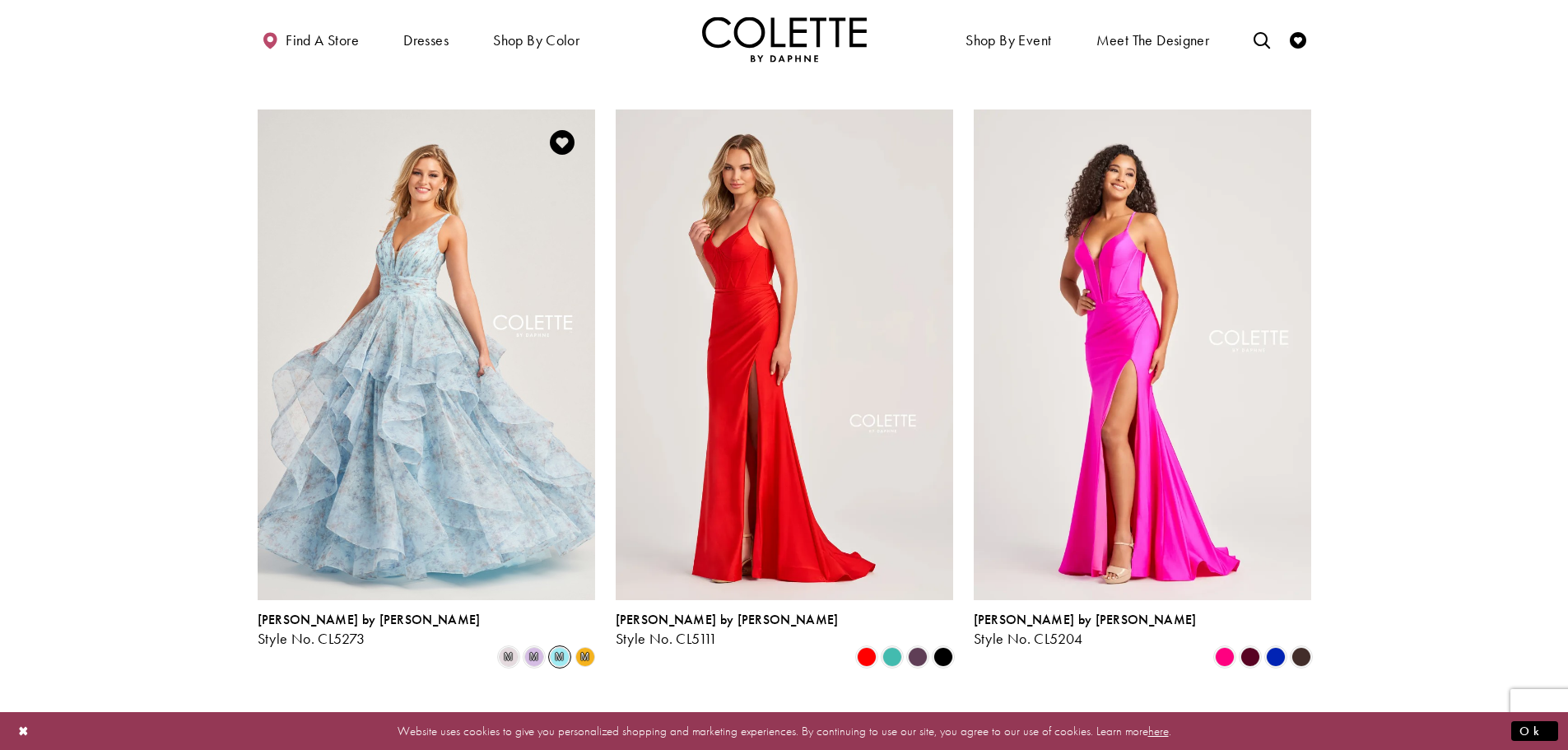
click at [582, 652] on span "m" at bounding box center [585, 657] width 8 height 10
click at [596, 644] on div "m" at bounding box center [584, 657] width 25 height 25
click at [585, 652] on span "m" at bounding box center [585, 657] width 8 height 10
click at [587, 652] on span "m" at bounding box center [585, 657] width 8 height 10
click at [535, 647] on span "m" at bounding box center [534, 657] width 20 height 20
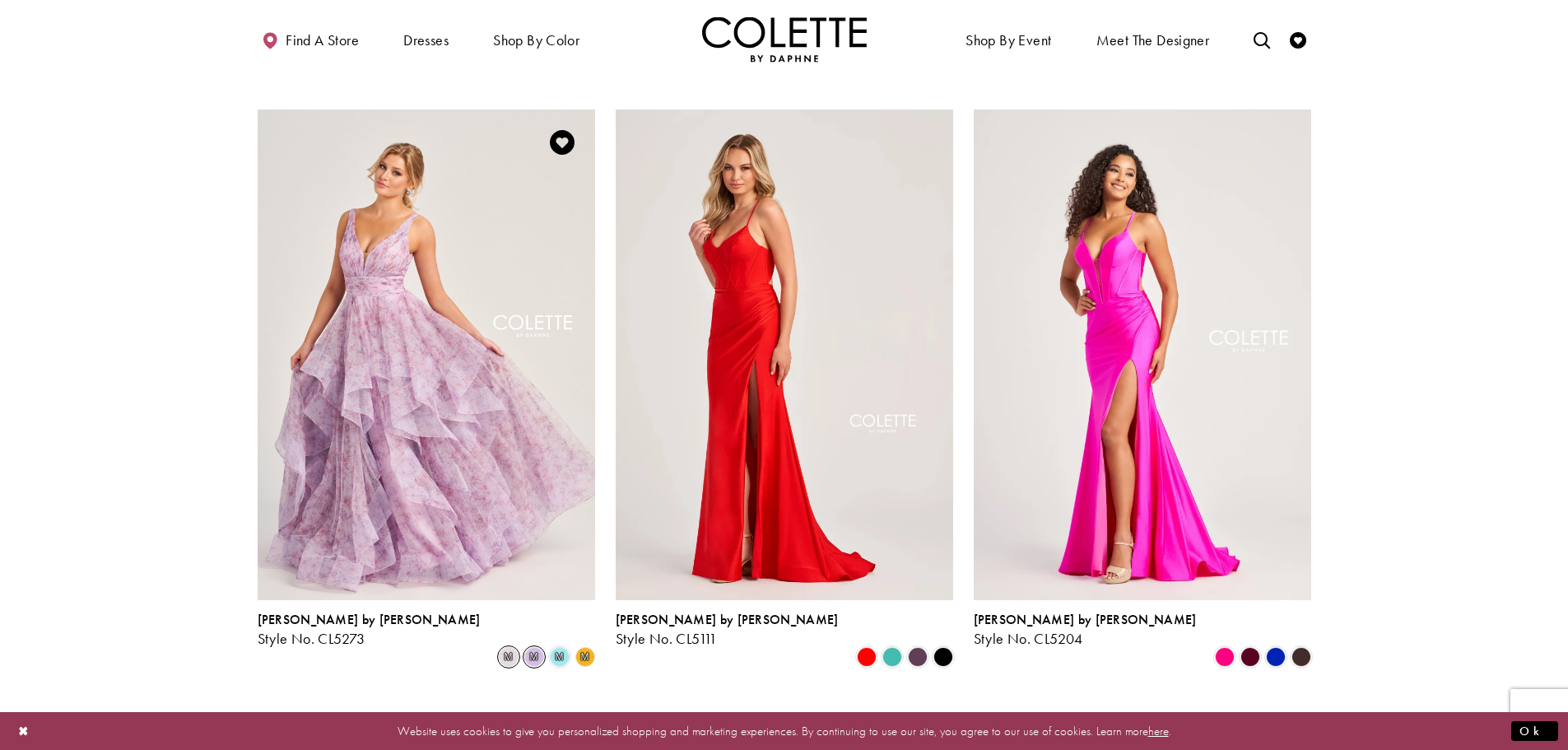
click at [514, 647] on span "m" at bounding box center [509, 657] width 20 height 20
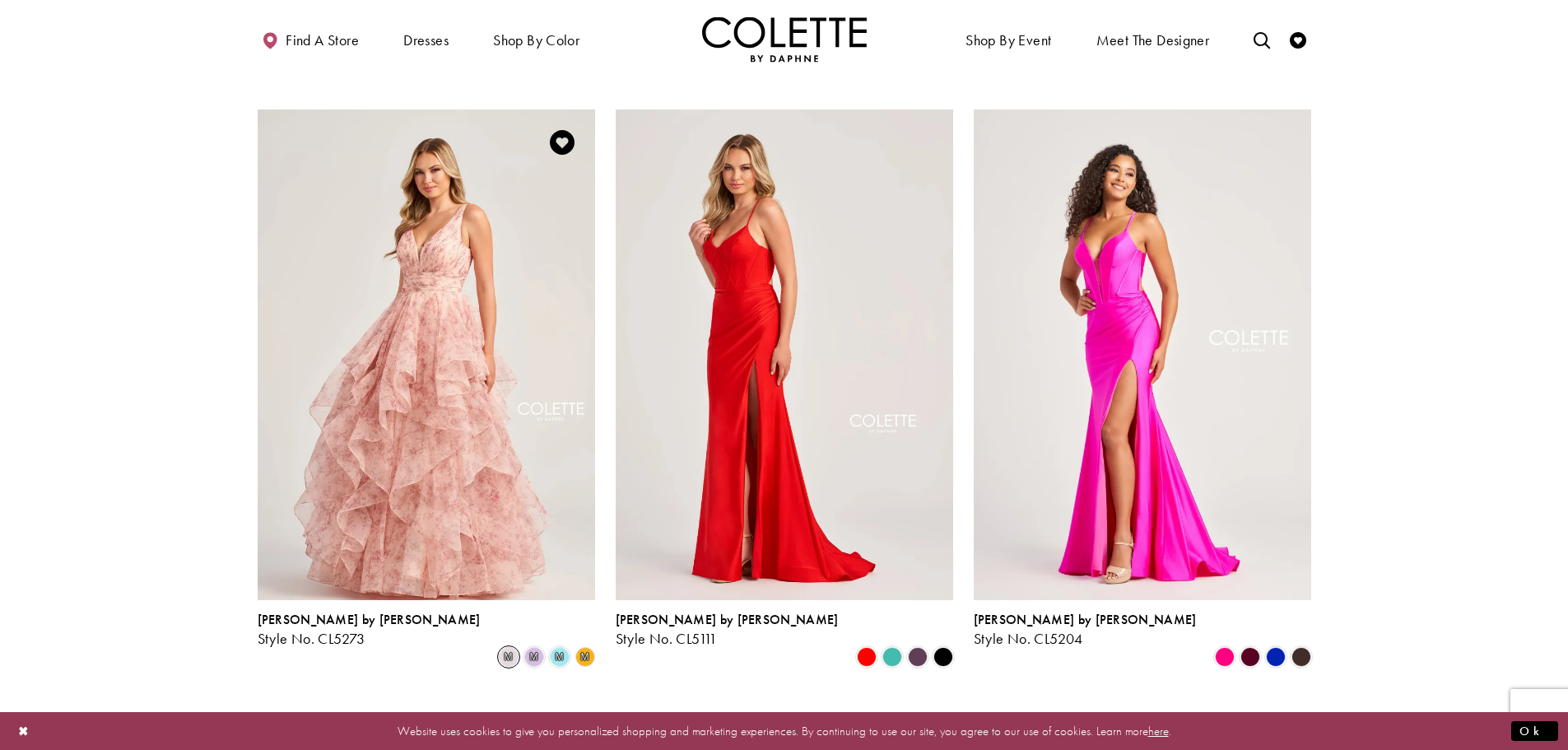
click at [585, 652] on span "m" at bounding box center [585, 657] width 8 height 10
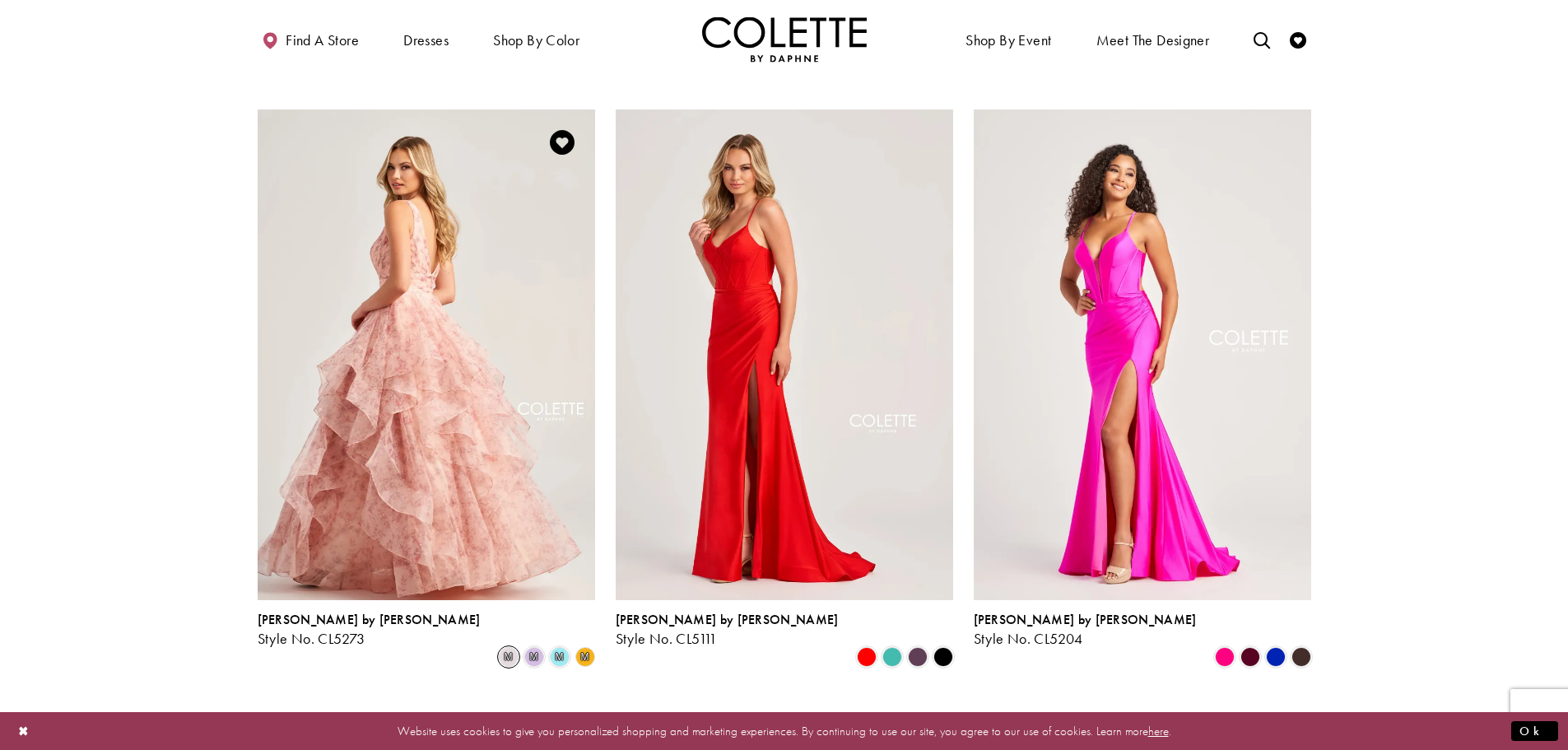
click at [477, 505] on img "Visit Colette by Daphne Style No. CL5273 Page" at bounding box center [427, 355] width 337 height 490
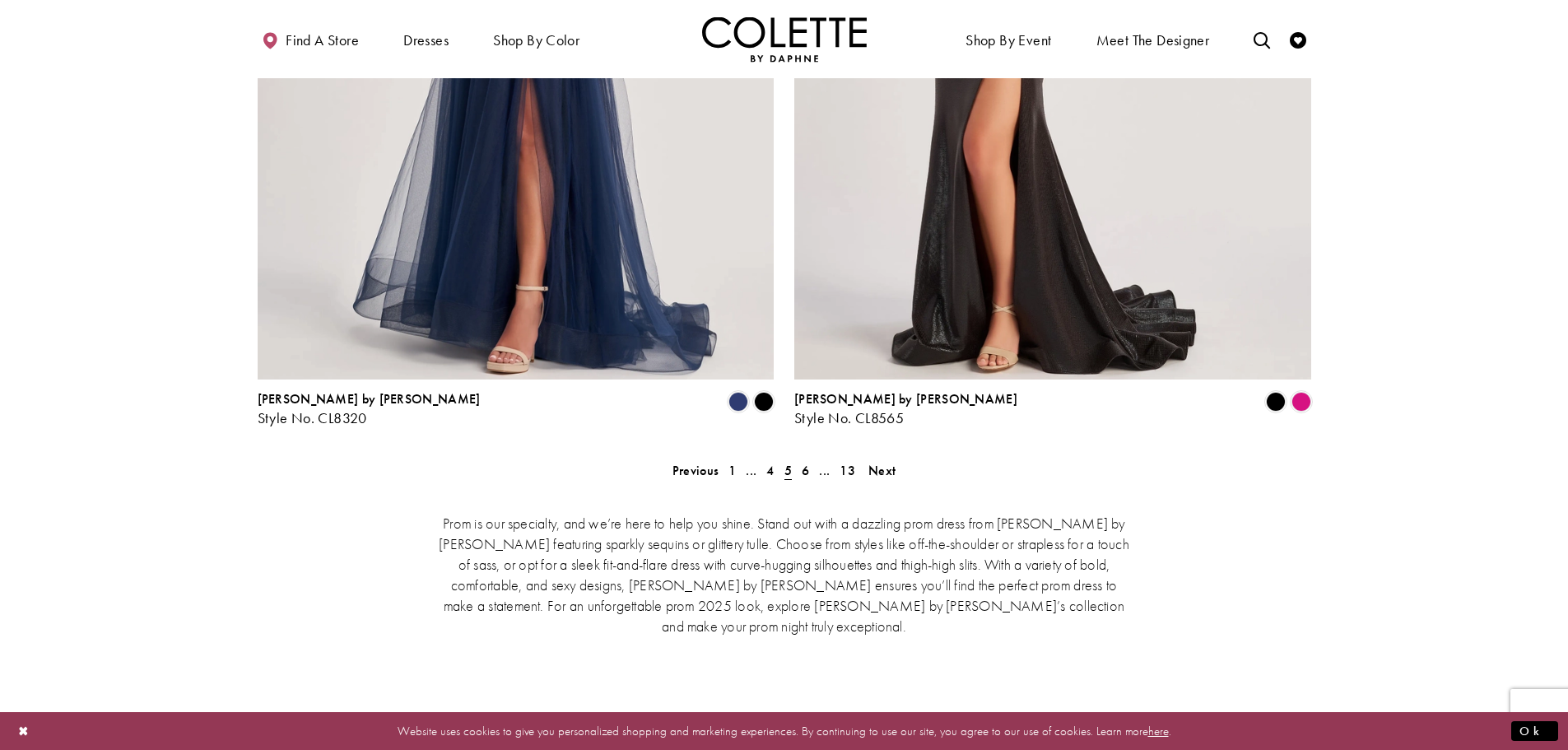
scroll to position [3302, 0]
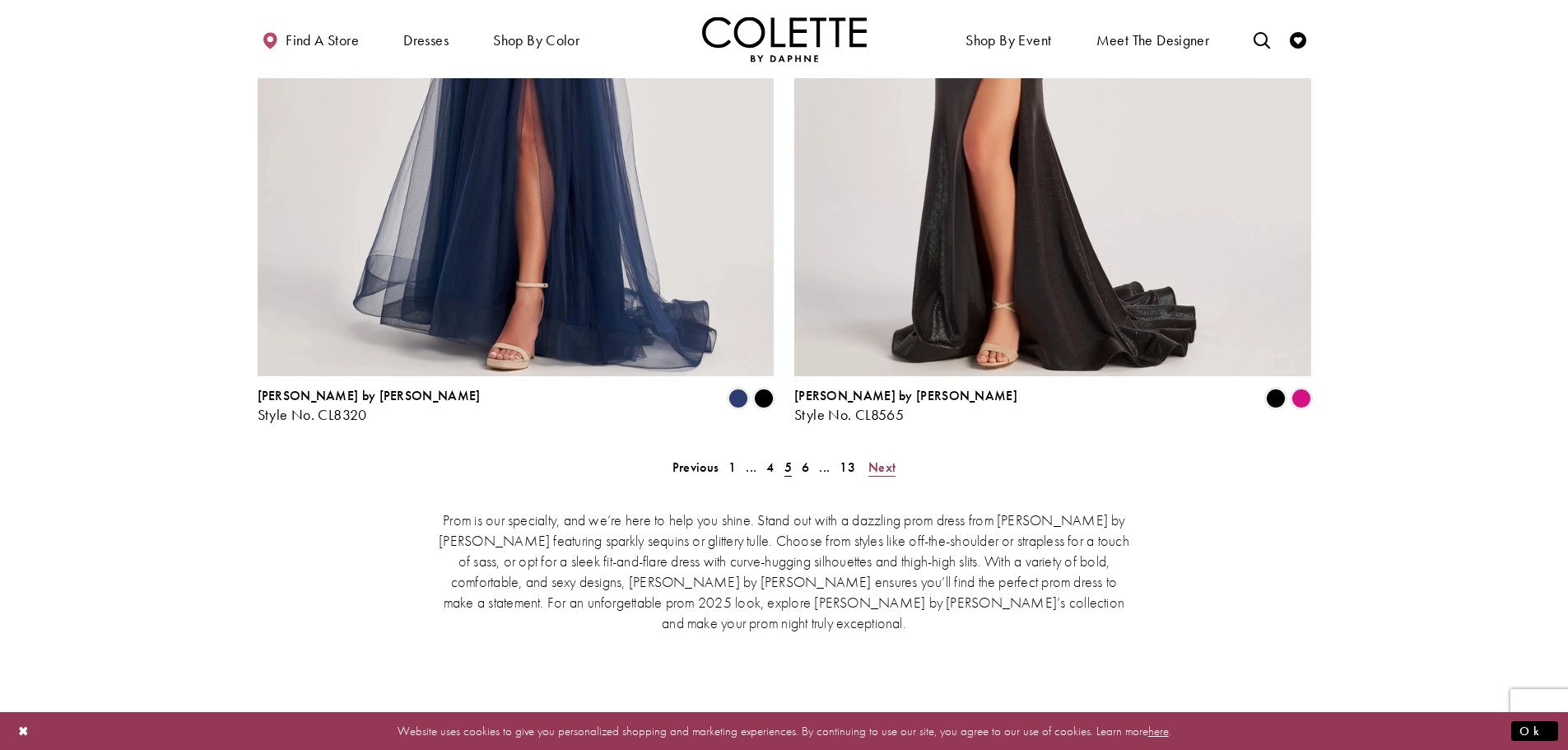
click at [885, 458] on span "Next" at bounding box center [882, 467] width 27 height 18
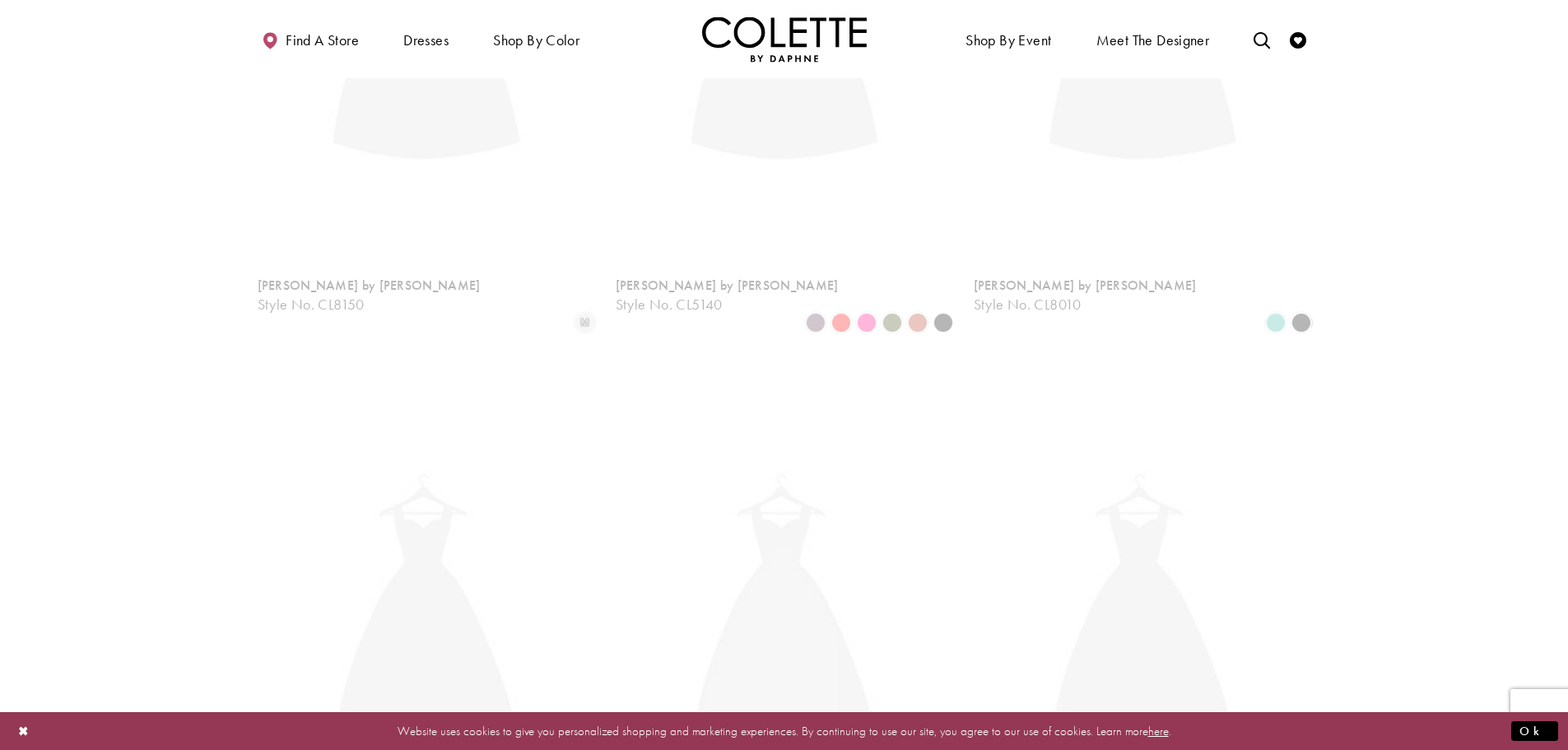
scroll to position [423, 0]
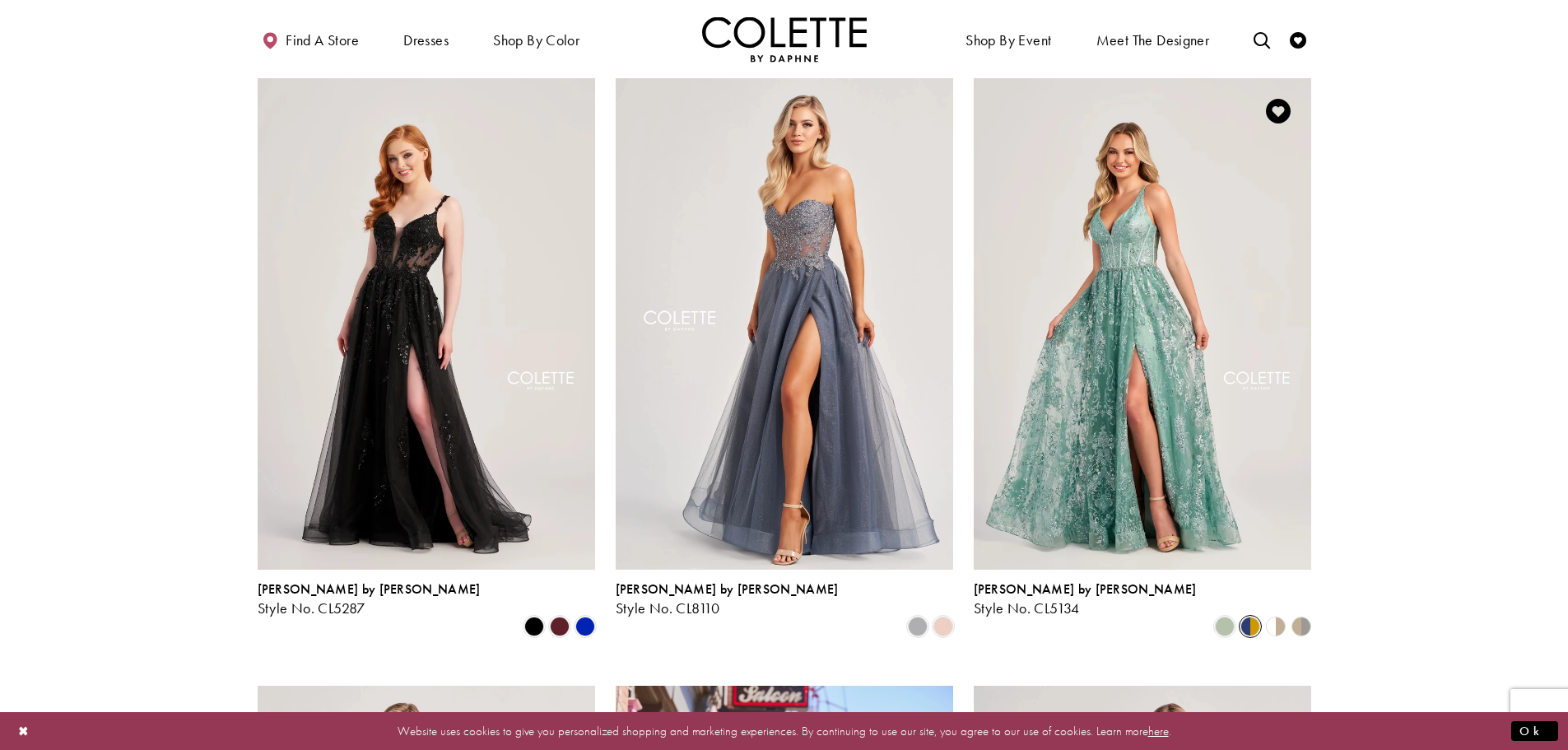
click at [1260, 617] on span "Product List" at bounding box center [1250, 626] width 20 height 20
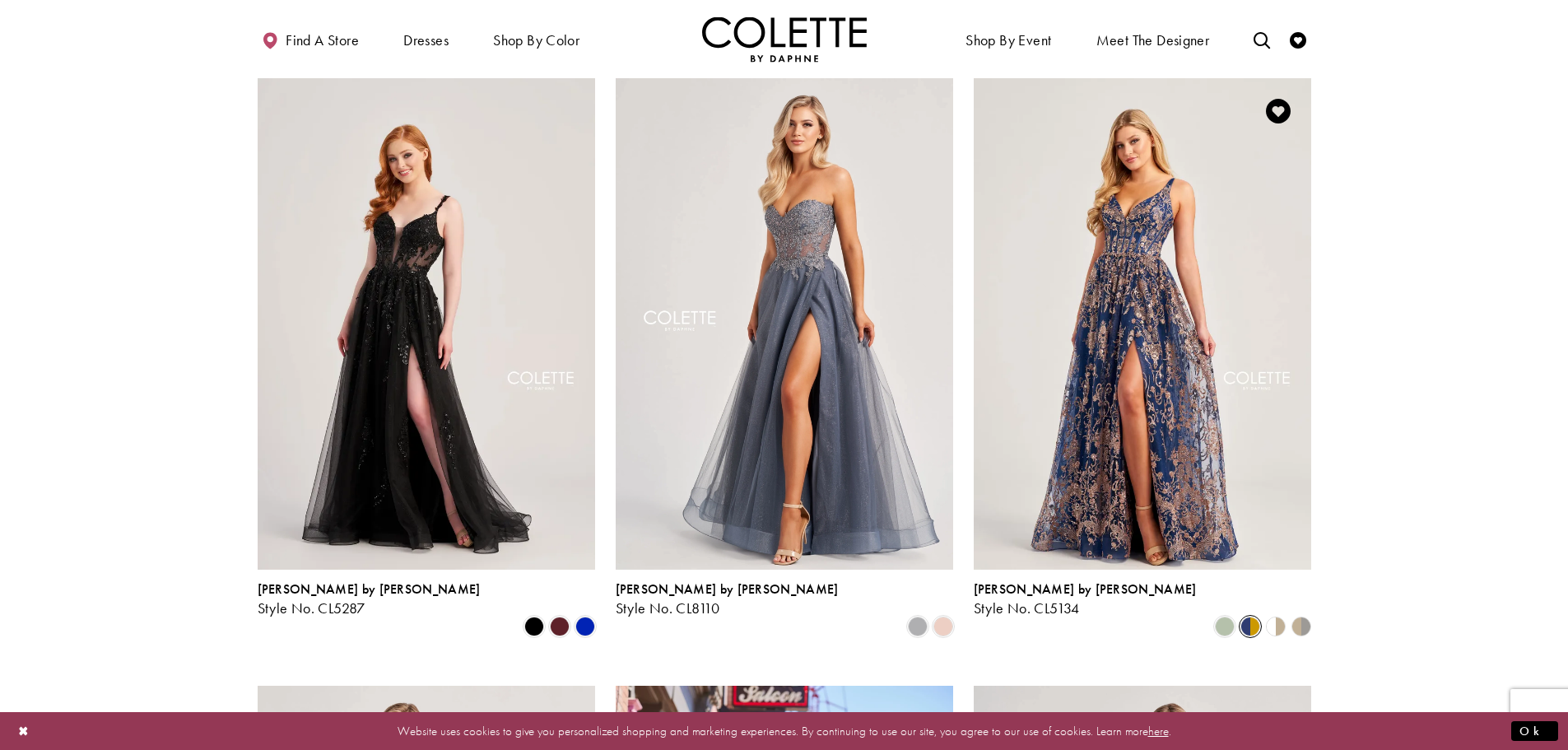
click at [1280, 613] on polygon "Product List" at bounding box center [1282, 625] width 13 height 25
click at [1273, 613] on polygon "Product List" at bounding box center [1268, 625] width 13 height 25
click at [1303, 613] on polygon "Product List" at bounding box center [1307, 625] width 13 height 25
click at [939, 617] on span "Product List" at bounding box center [943, 626] width 20 height 20
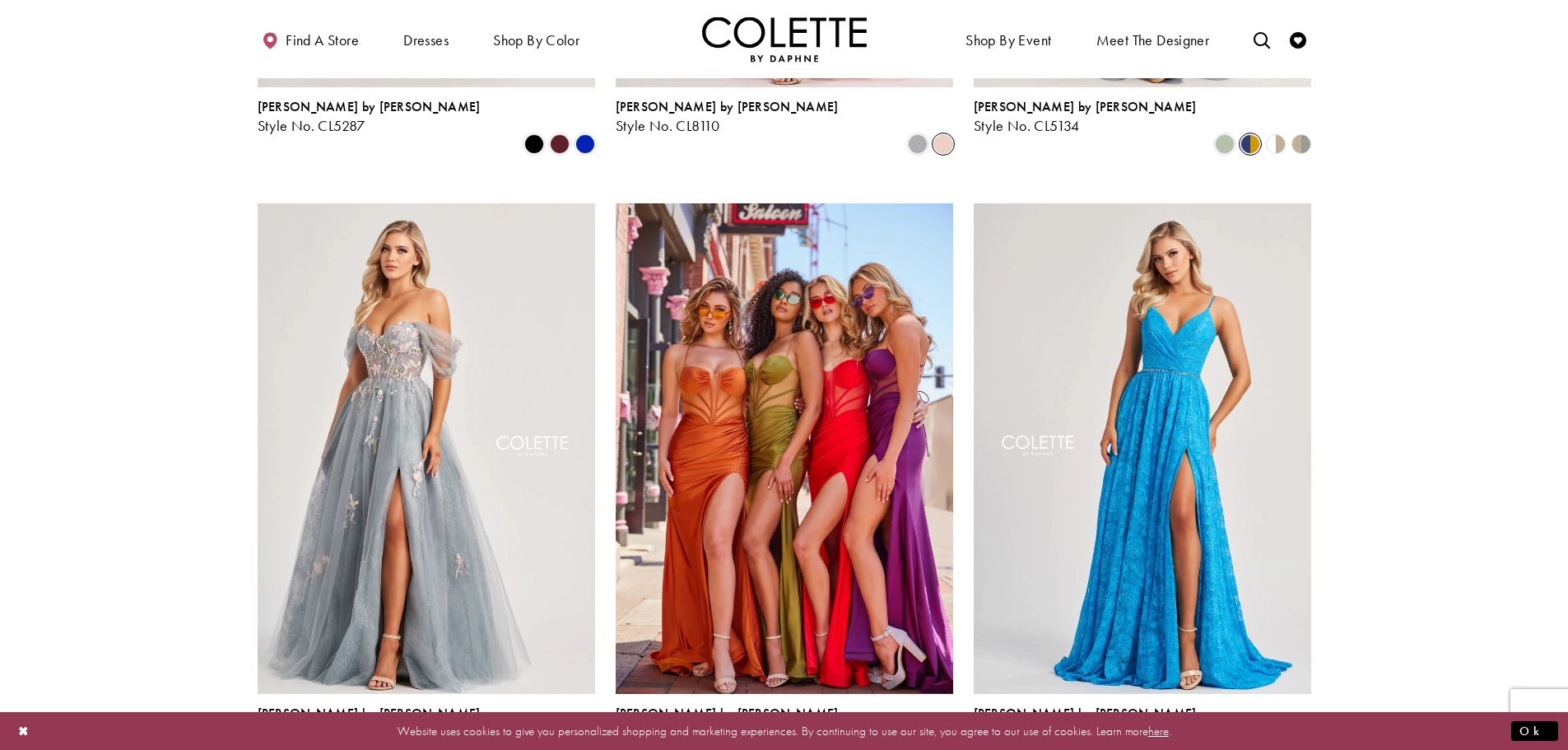
scroll to position [916, 0]
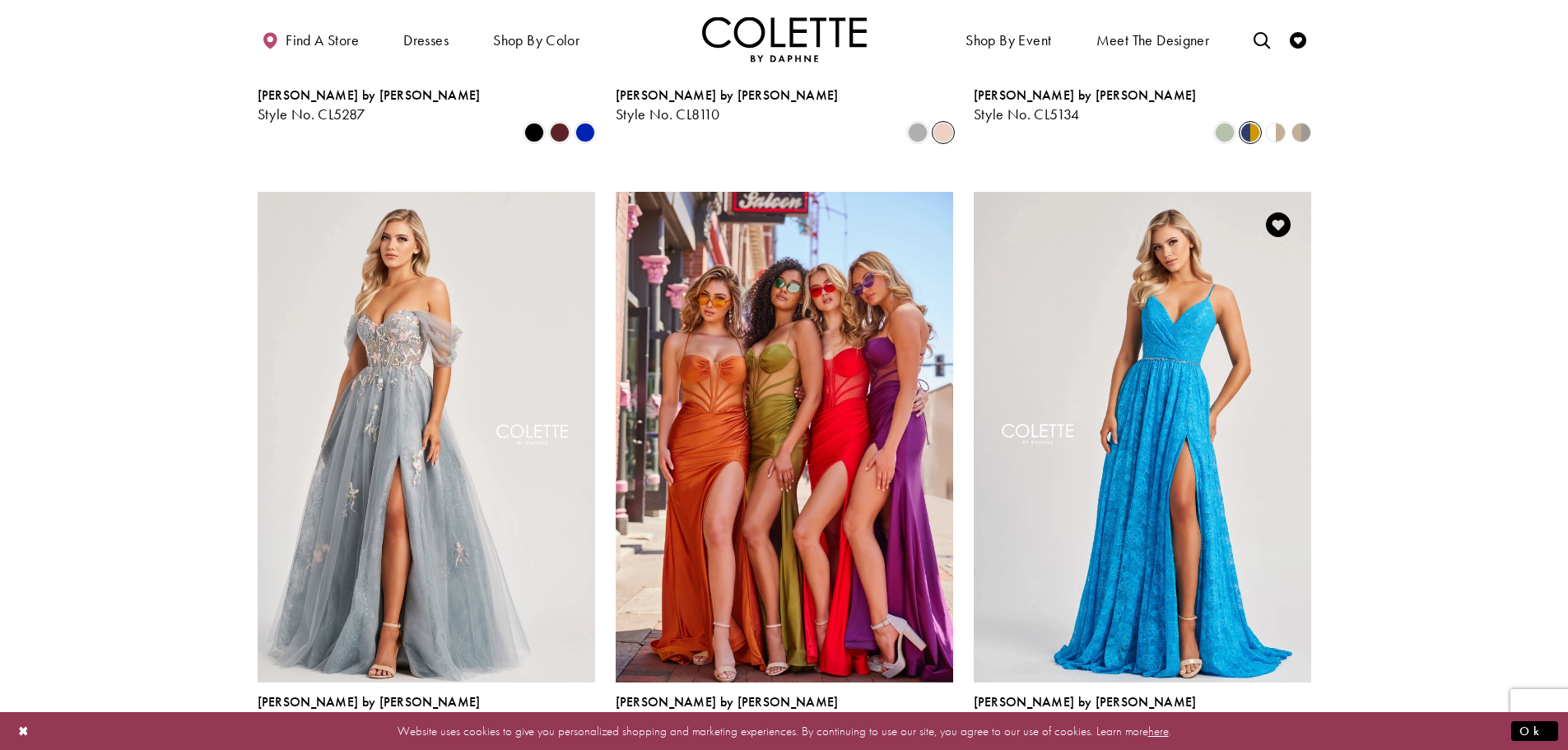
click at [1298, 729] on span "Product List" at bounding box center [1301, 739] width 20 height 20
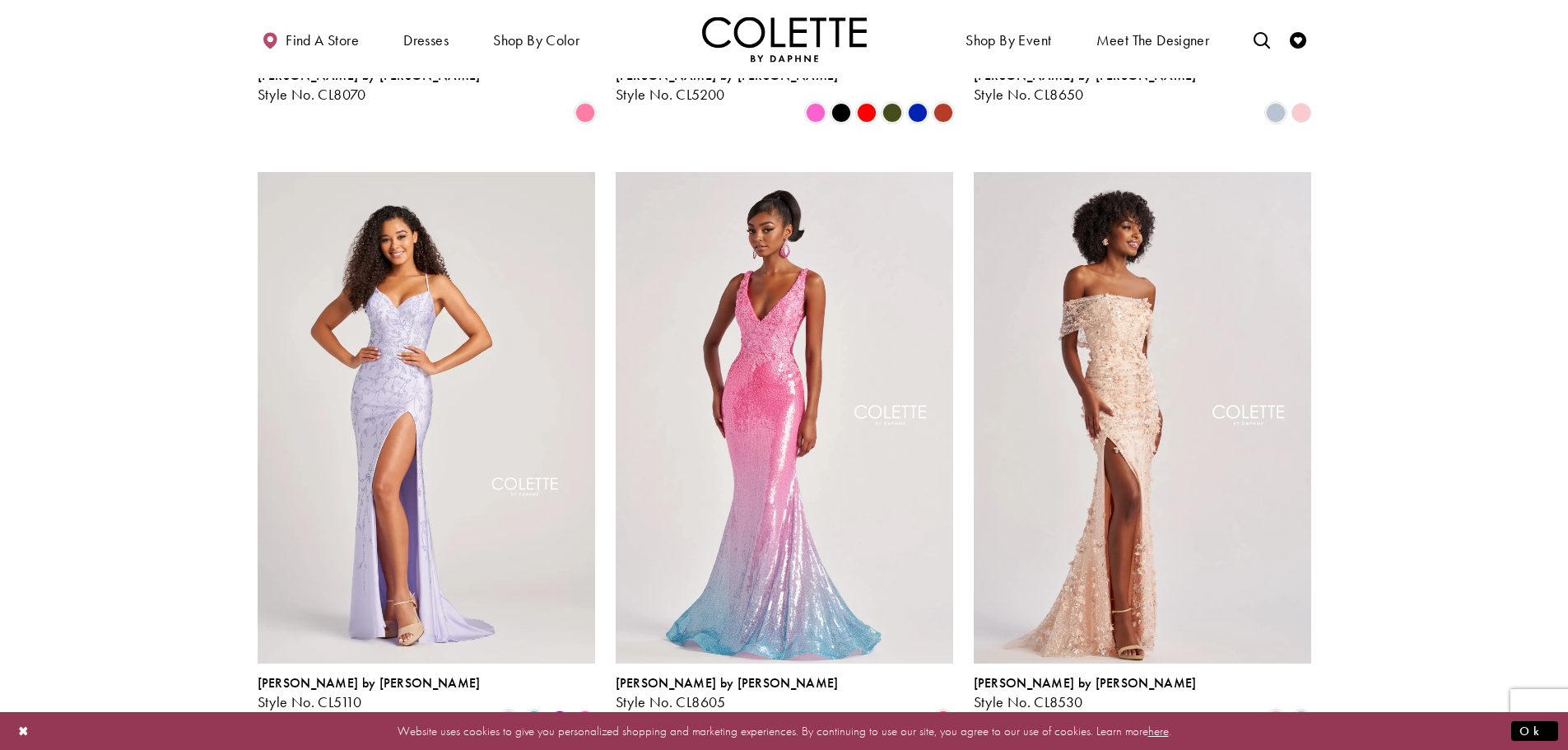
scroll to position [2150, 0]
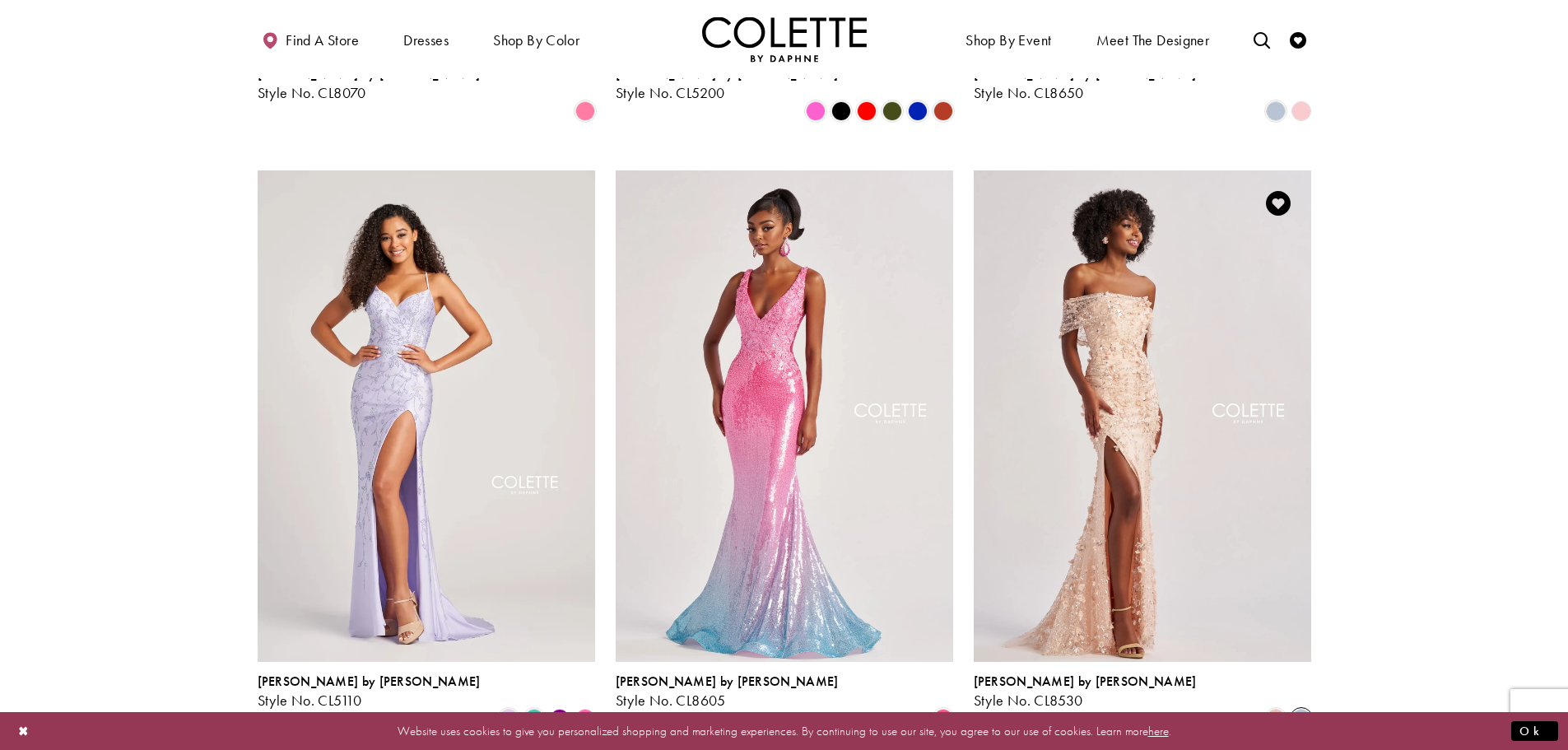
click at [1300, 709] on span "Product List" at bounding box center [1301, 719] width 20 height 20
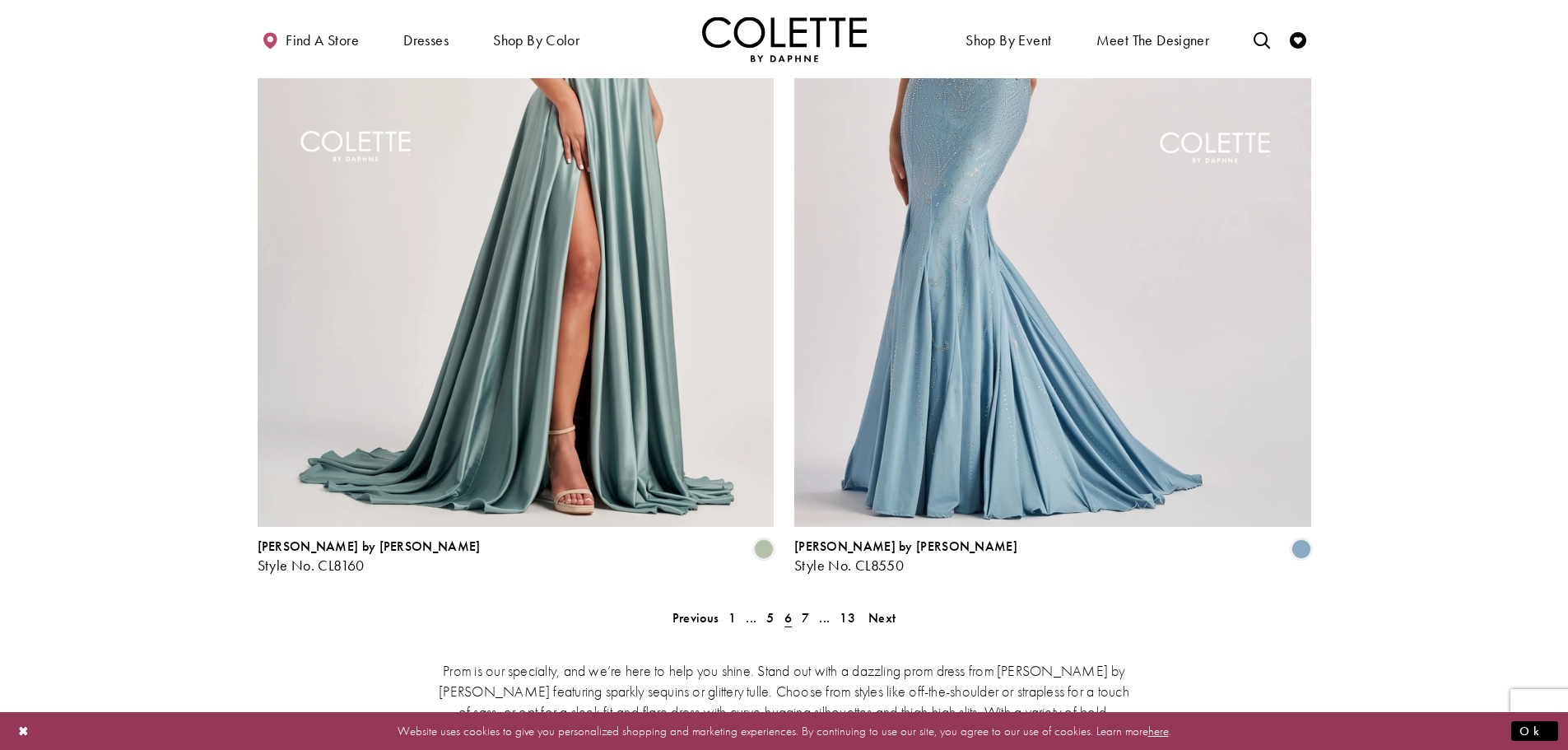
scroll to position [3467, 0]
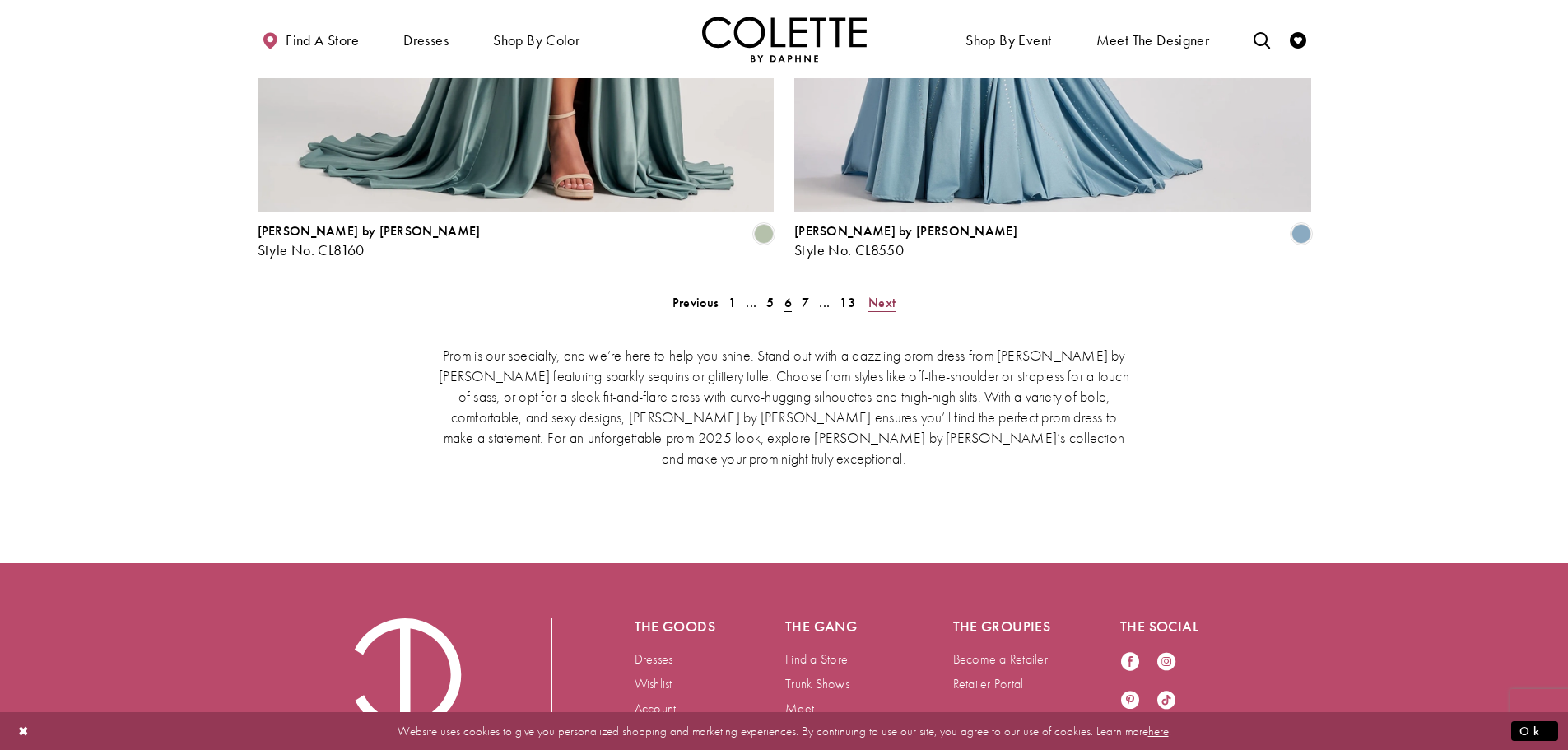
click at [885, 294] on span "Next" at bounding box center [882, 303] width 27 height 18
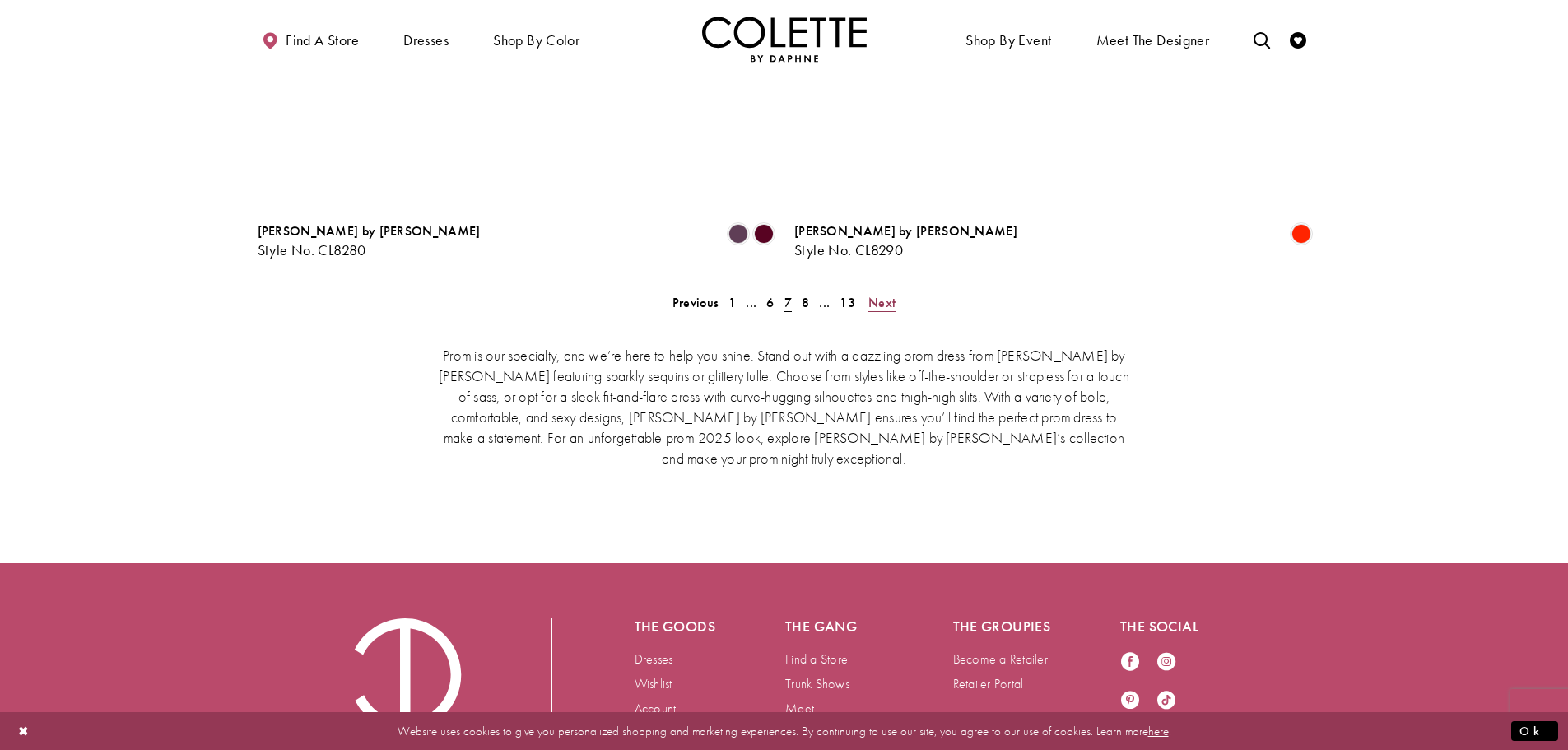
scroll to position [423, 0]
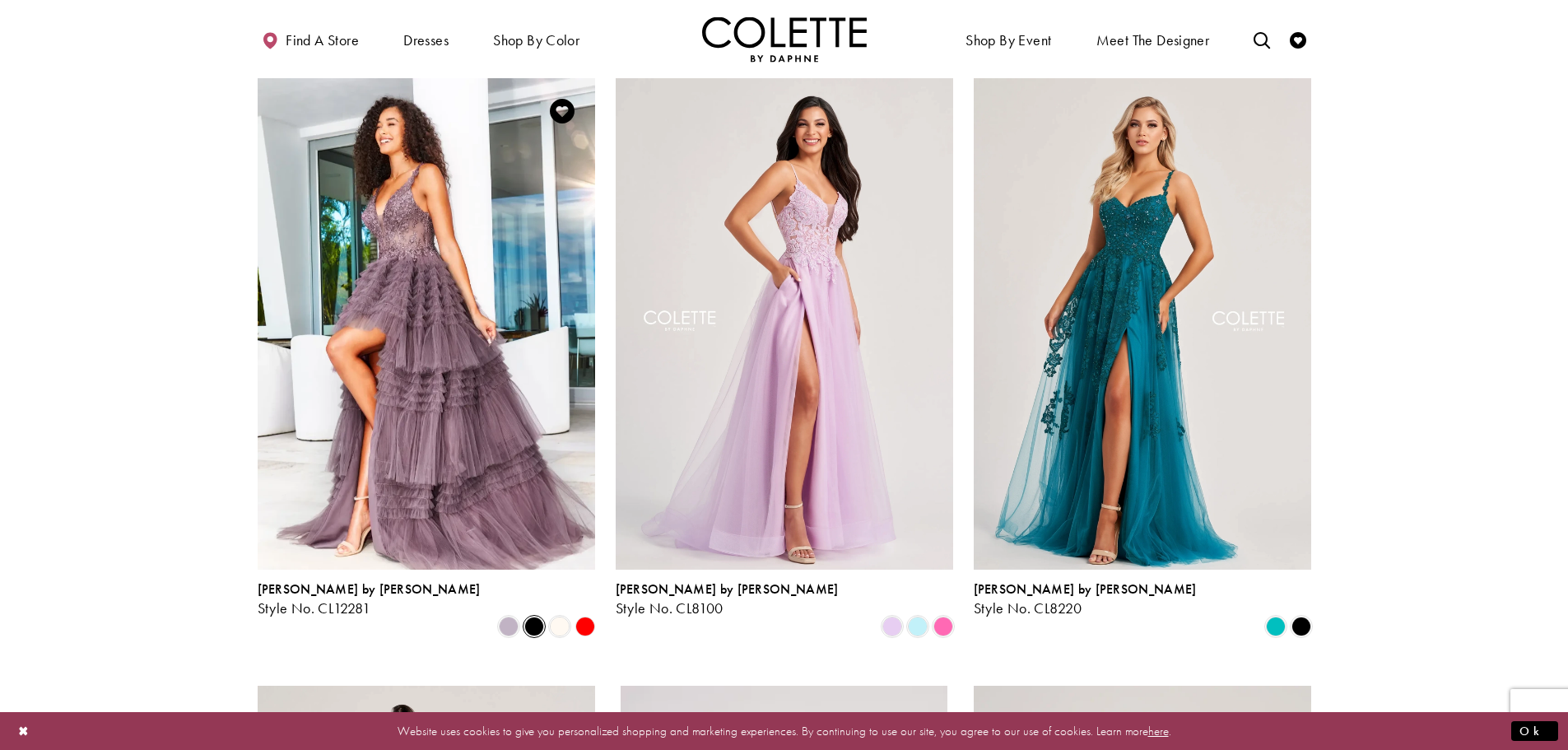
click at [535, 617] on span "Product List" at bounding box center [534, 626] width 20 height 20
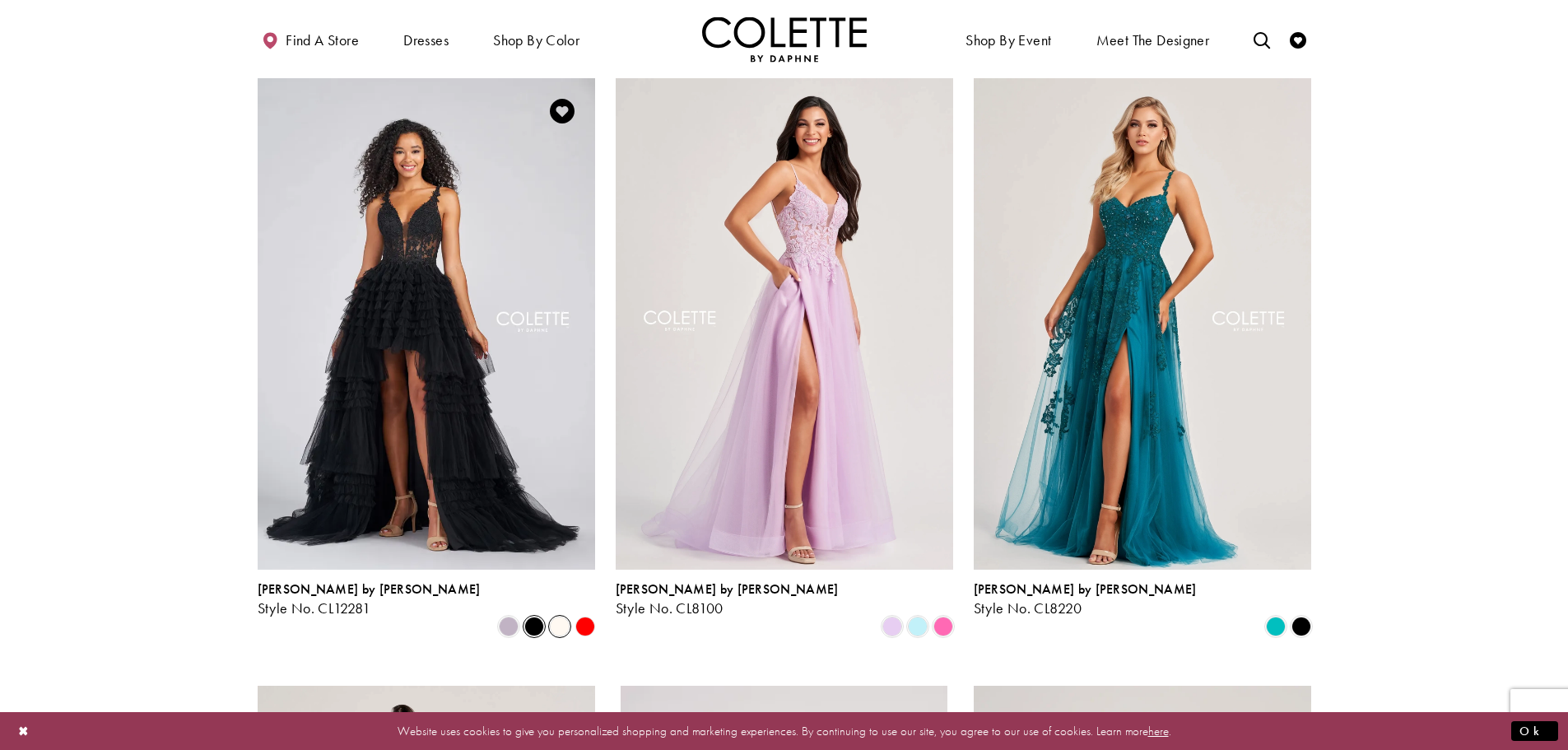
click at [559, 617] on span "Product List" at bounding box center [560, 626] width 20 height 20
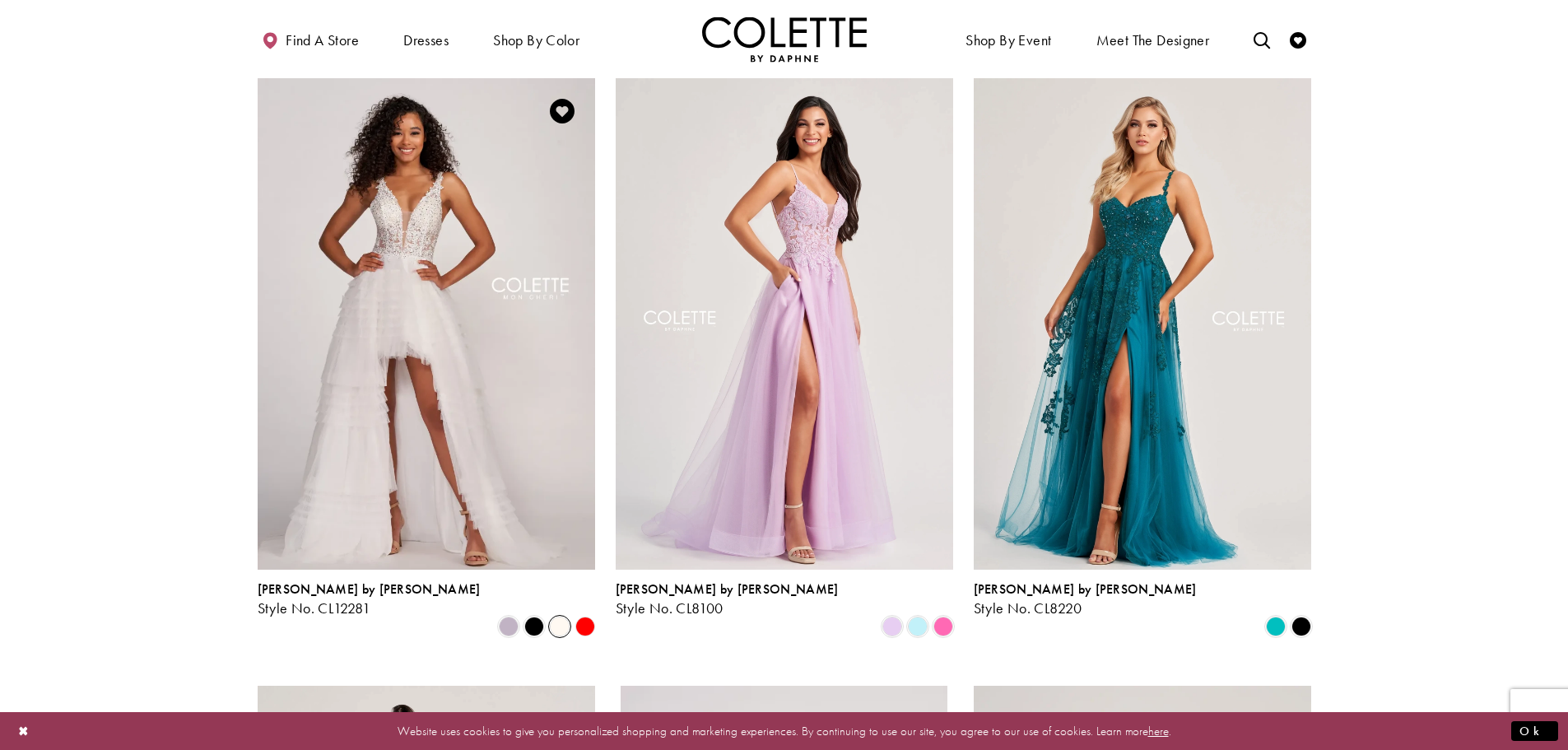
click at [588, 613] on polygon "Product List" at bounding box center [584, 625] width 25 height 25
click at [582, 613] on polygon "Product List" at bounding box center [584, 625] width 25 height 25
click at [1299, 617] on span "Product List" at bounding box center [1301, 626] width 20 height 20
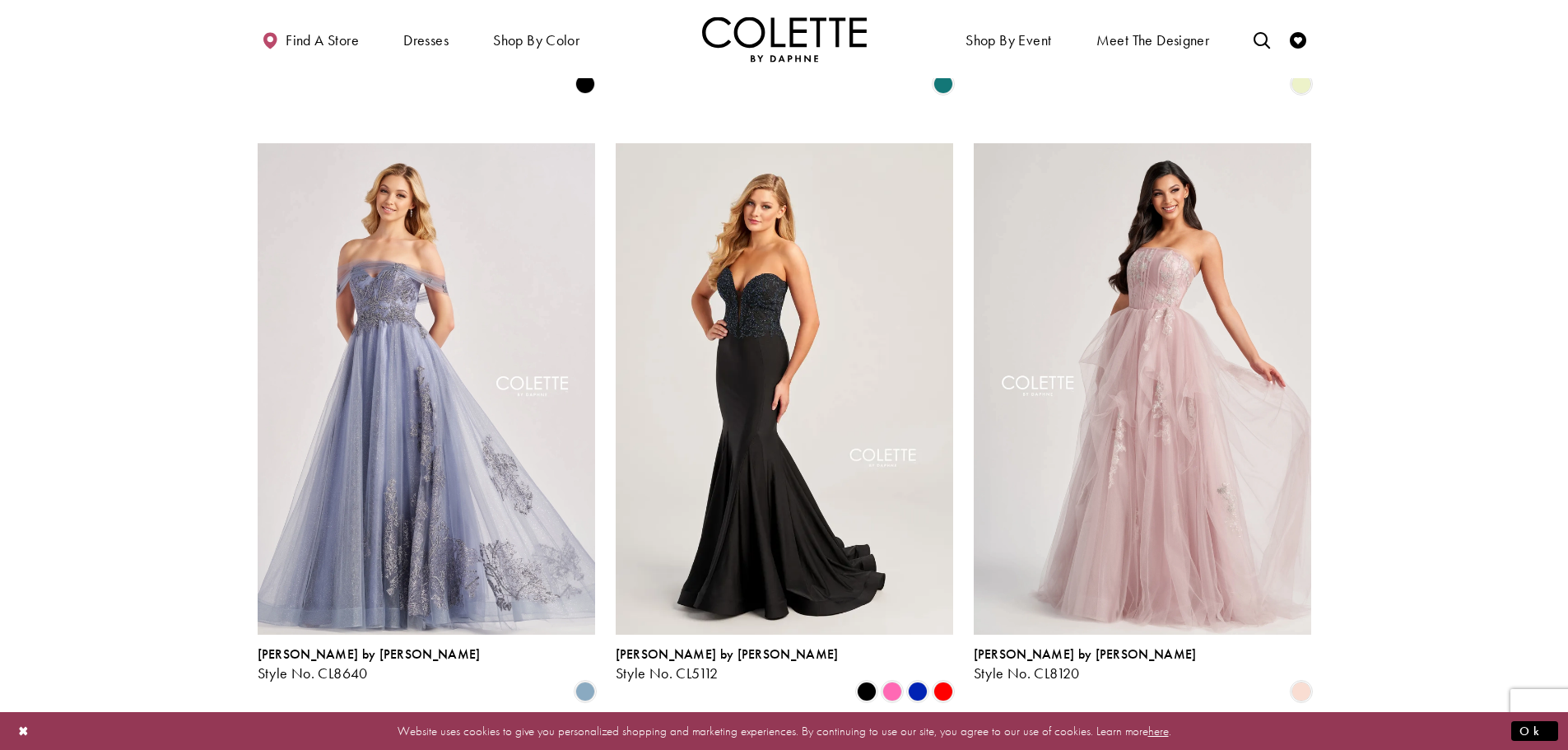
scroll to position [2068, 0]
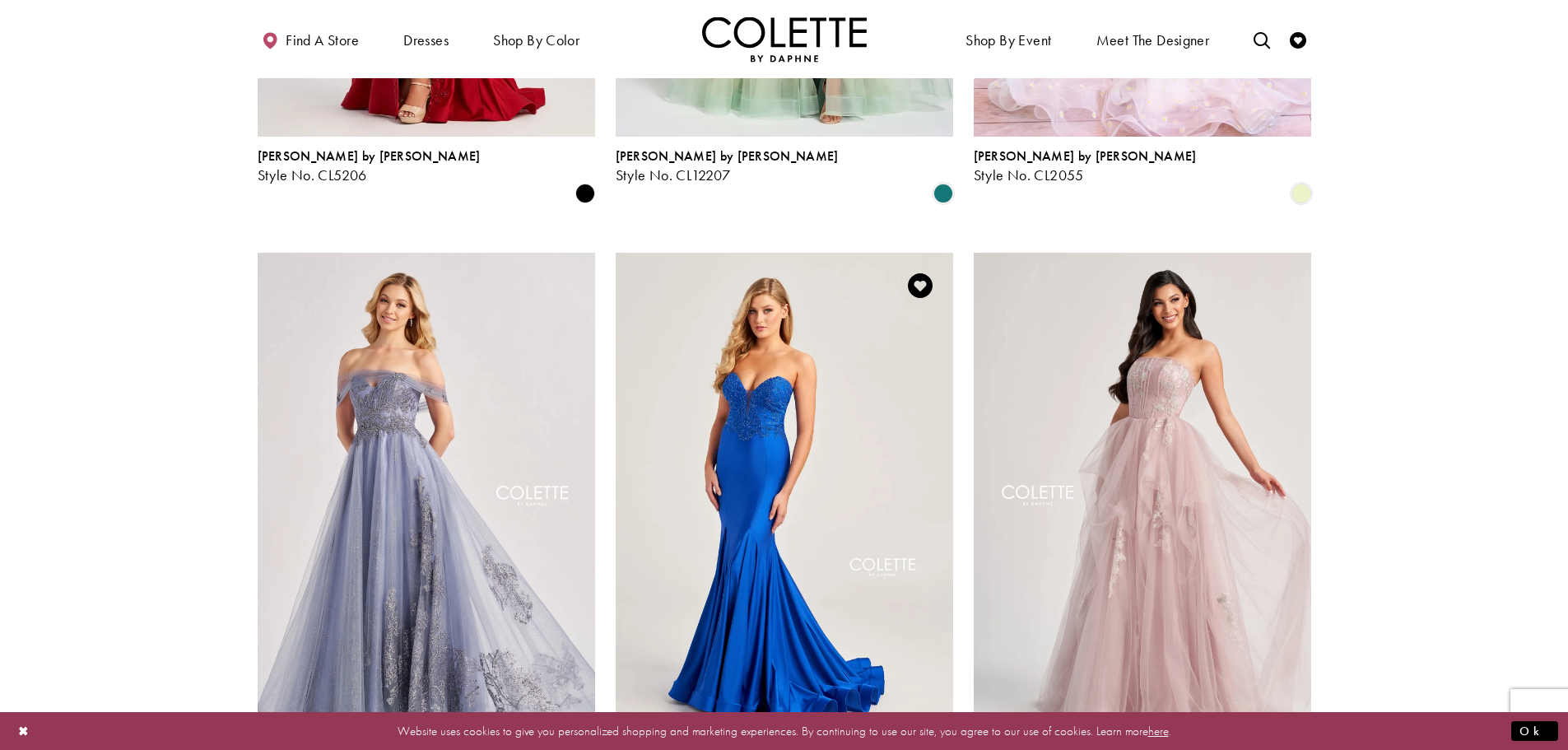
scroll to position [2232, 0]
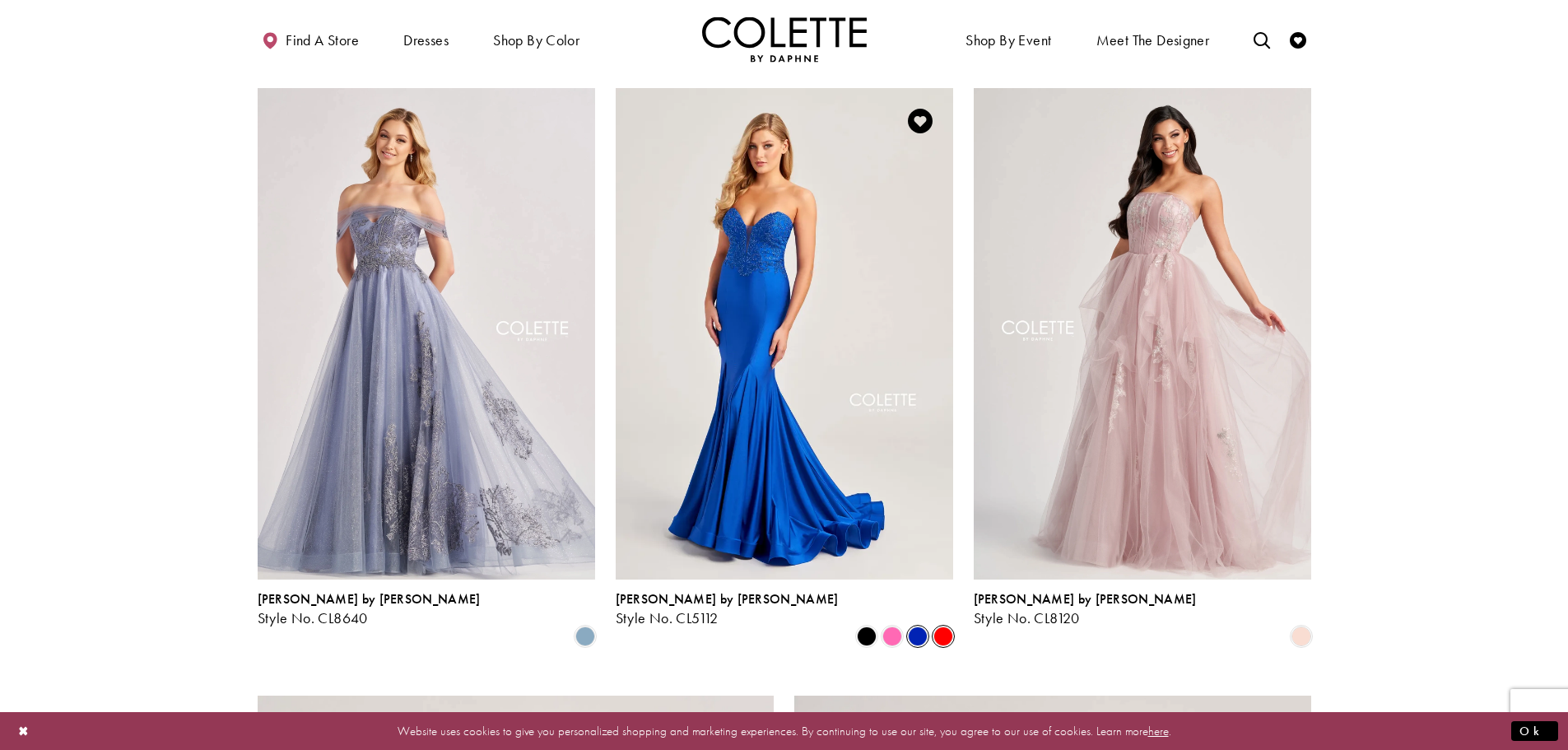
click at [939, 626] on span "Product List" at bounding box center [943, 636] width 20 height 20
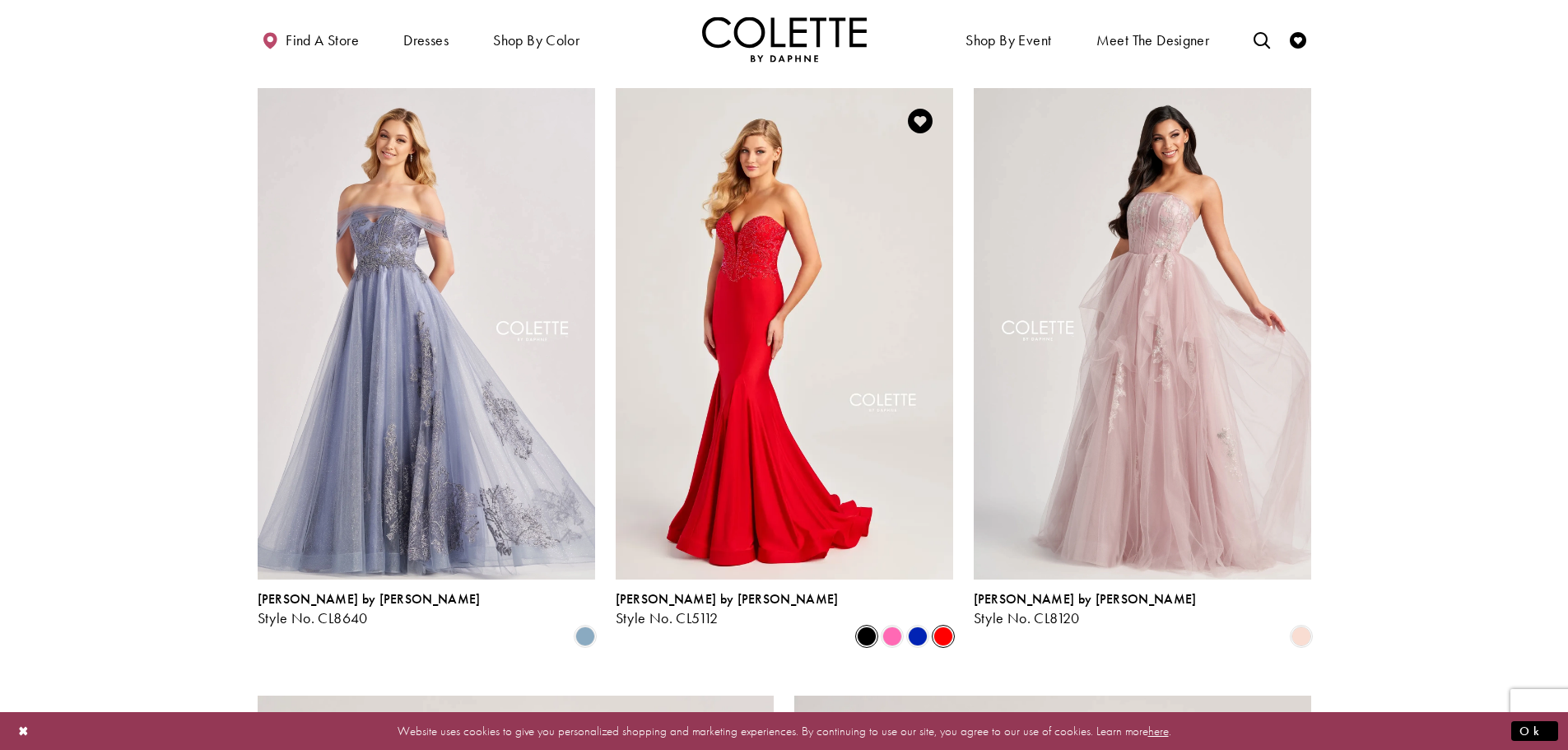
click at [873, 626] on span "Product List" at bounding box center [867, 636] width 20 height 20
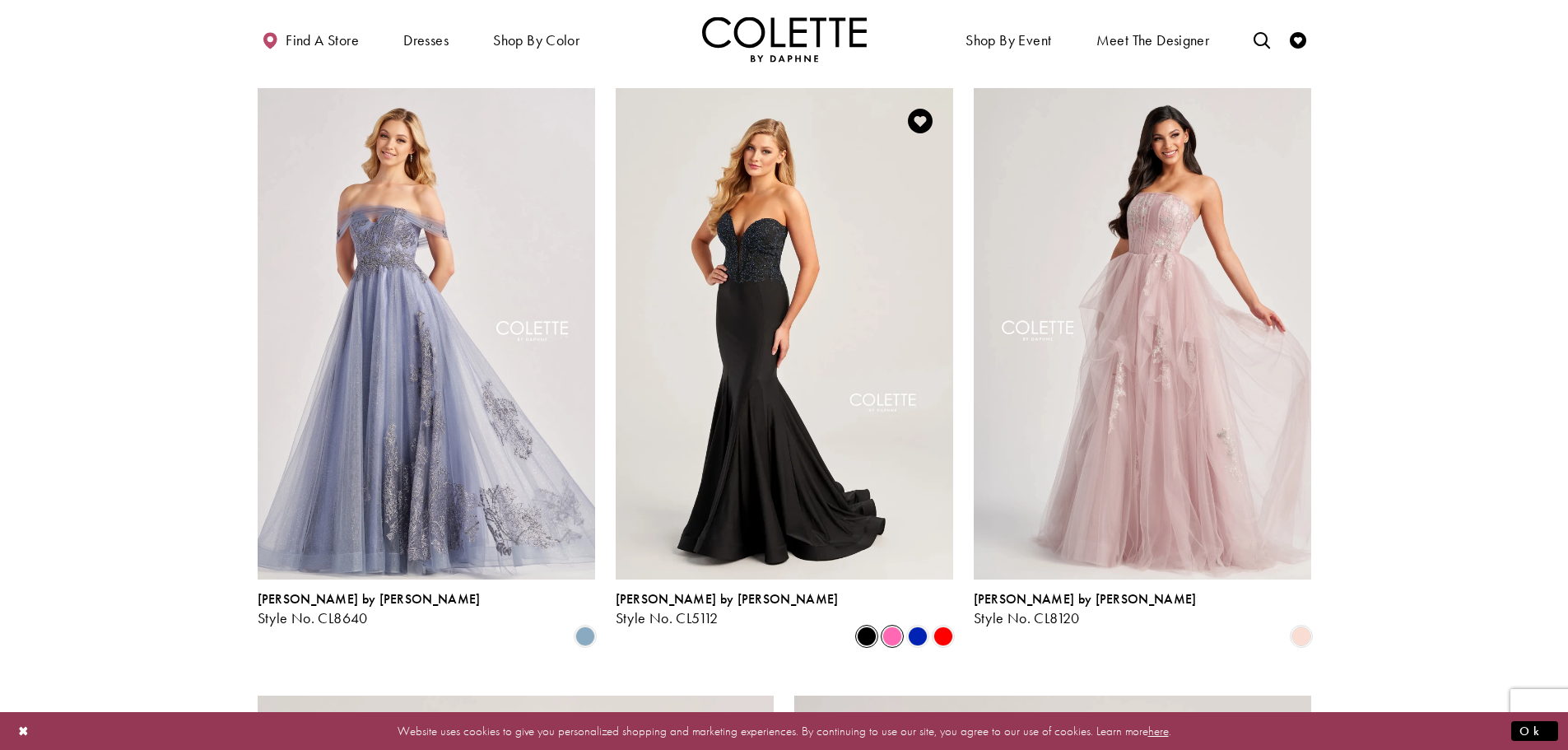
click at [890, 626] on span "Product List" at bounding box center [892, 636] width 20 height 20
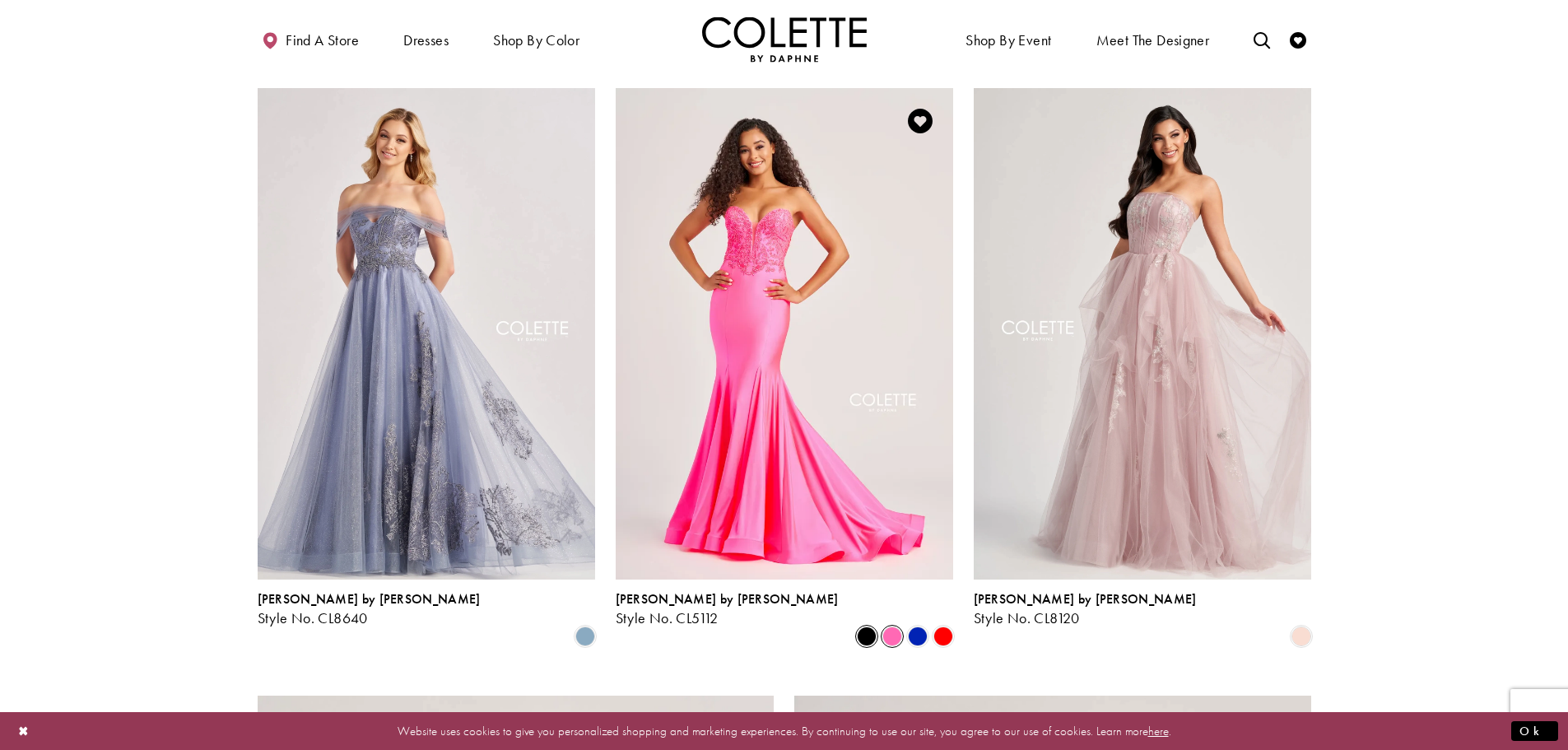
click at [864, 626] on span "Product List" at bounding box center [867, 636] width 20 height 20
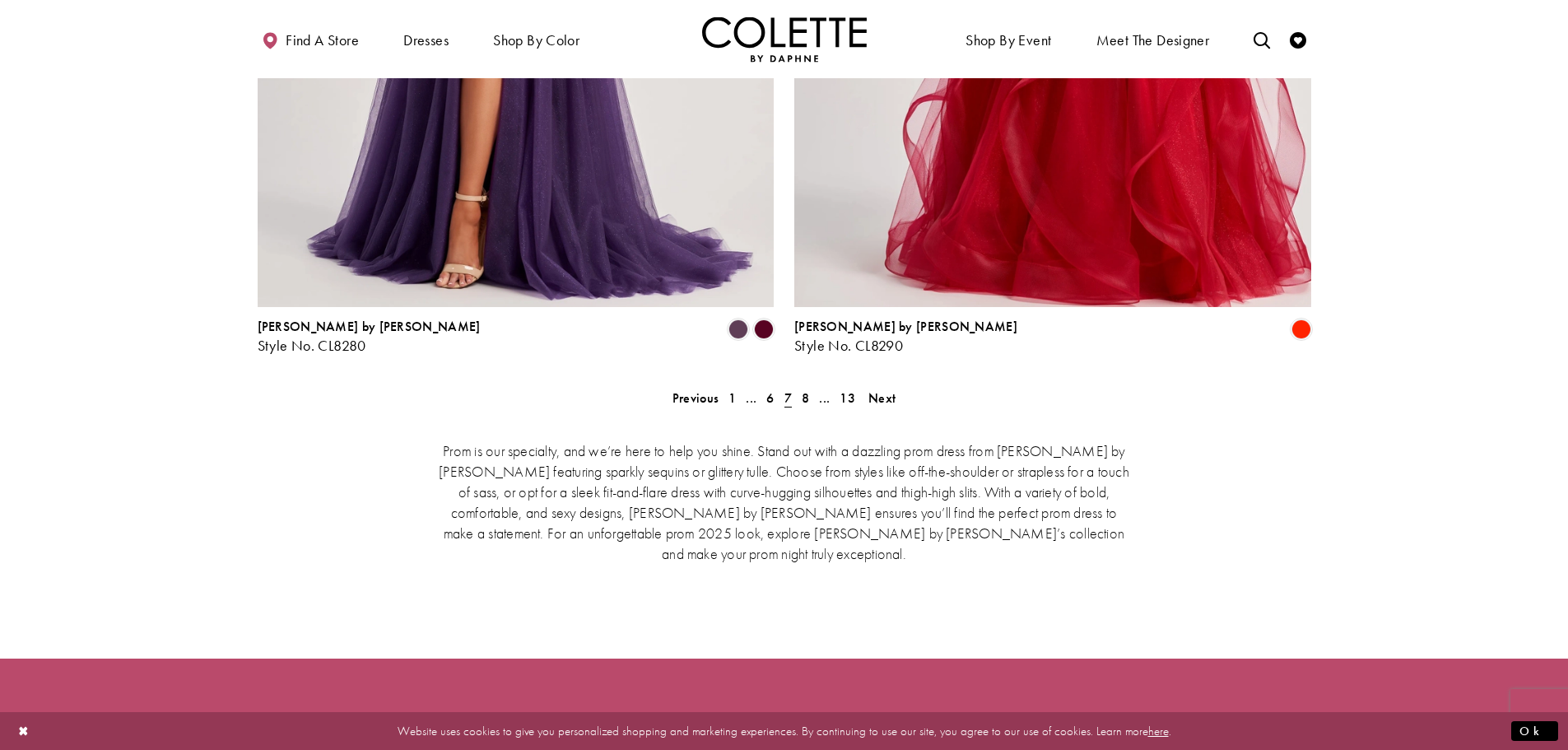
scroll to position [3384, 0]
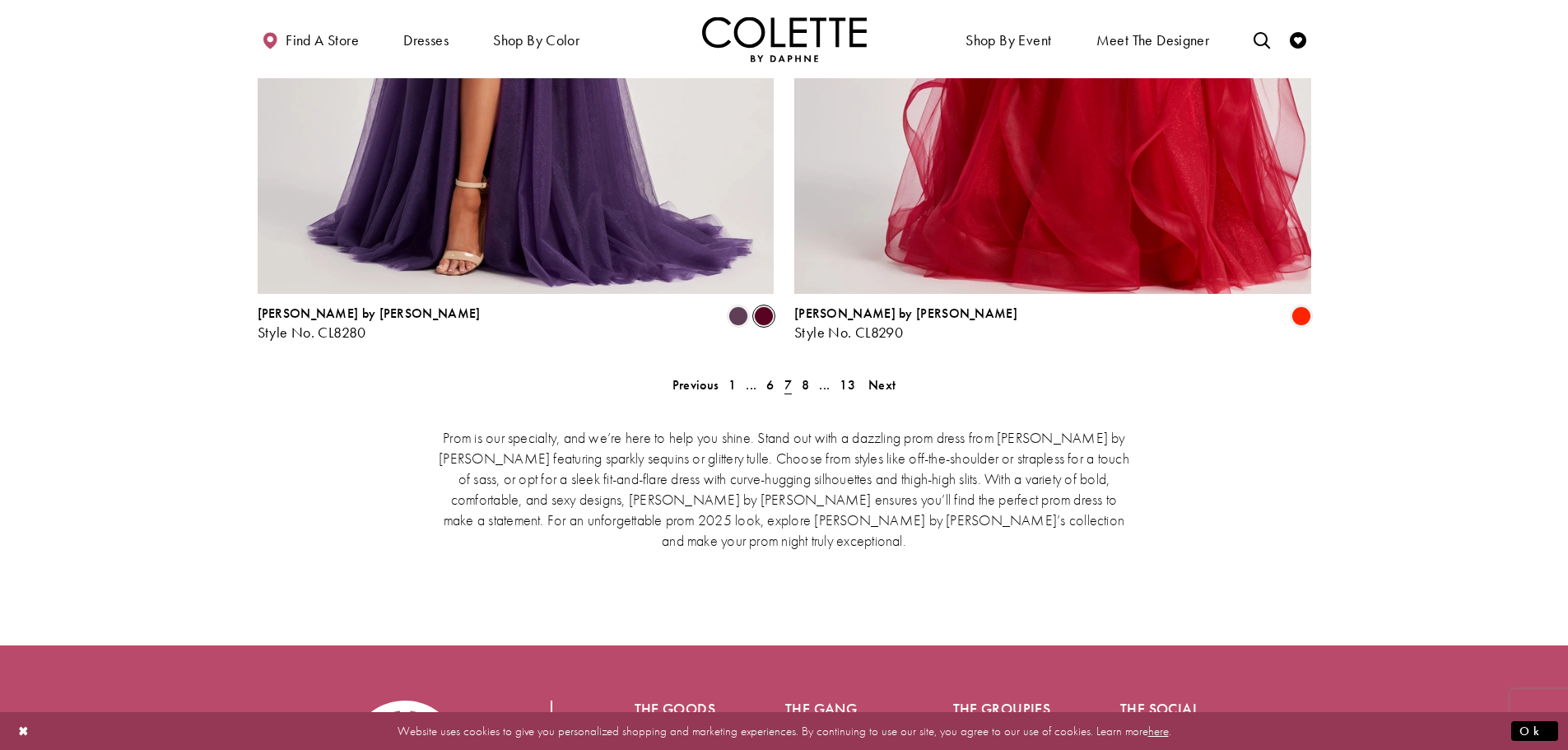
click at [761, 306] on span "Product List" at bounding box center [764, 316] width 20 height 20
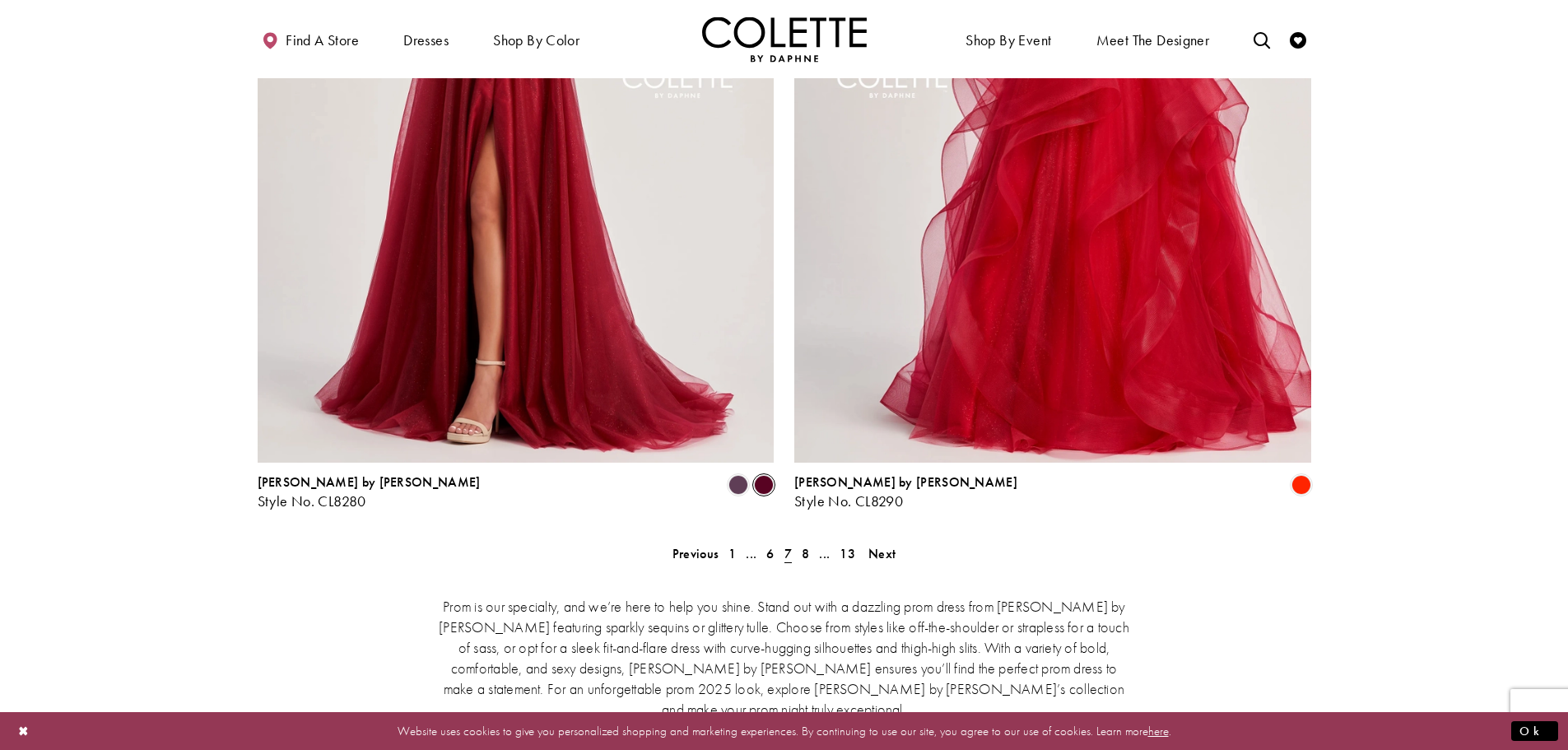
scroll to position [3220, 0]
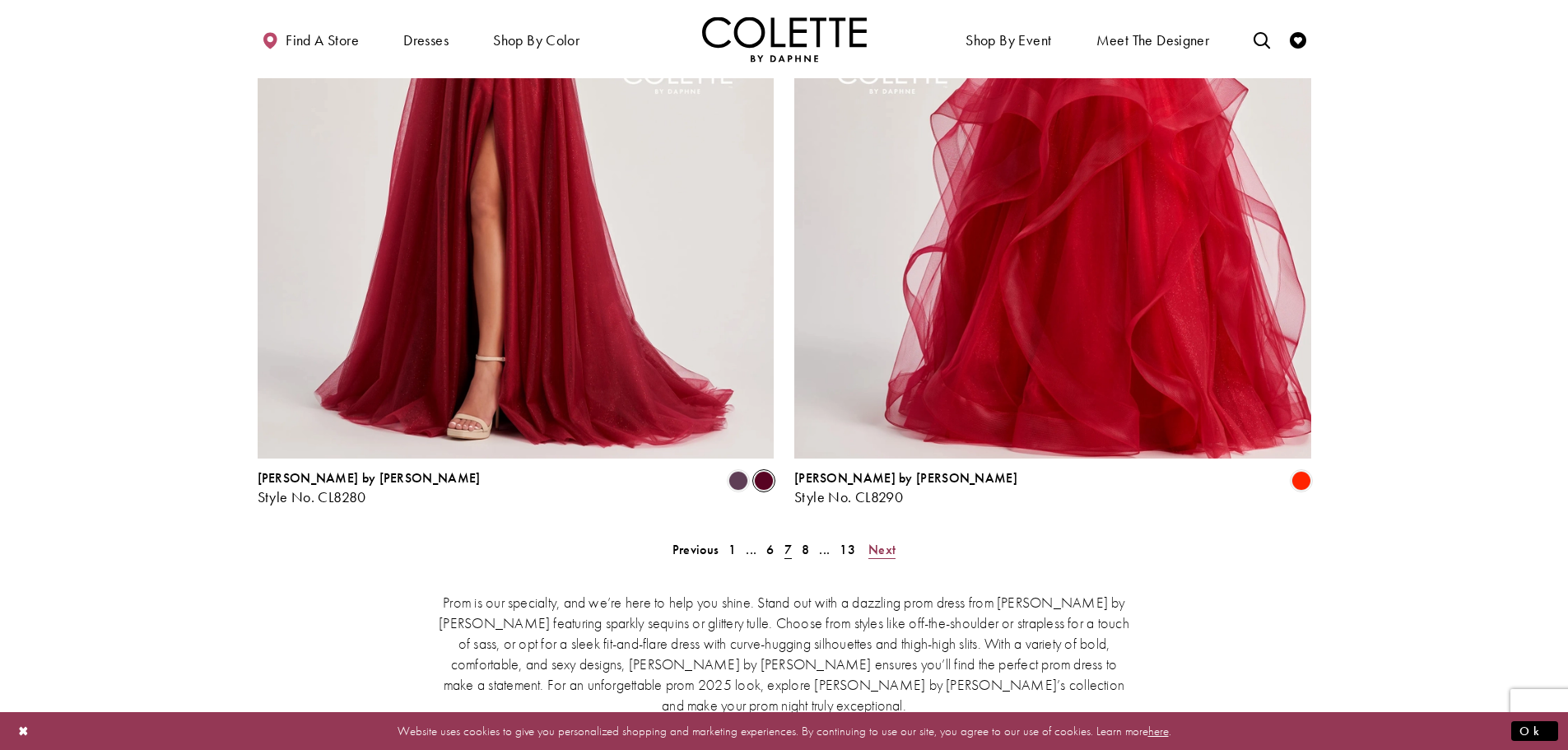
click at [884, 540] on span "Next" at bounding box center [882, 549] width 27 height 18
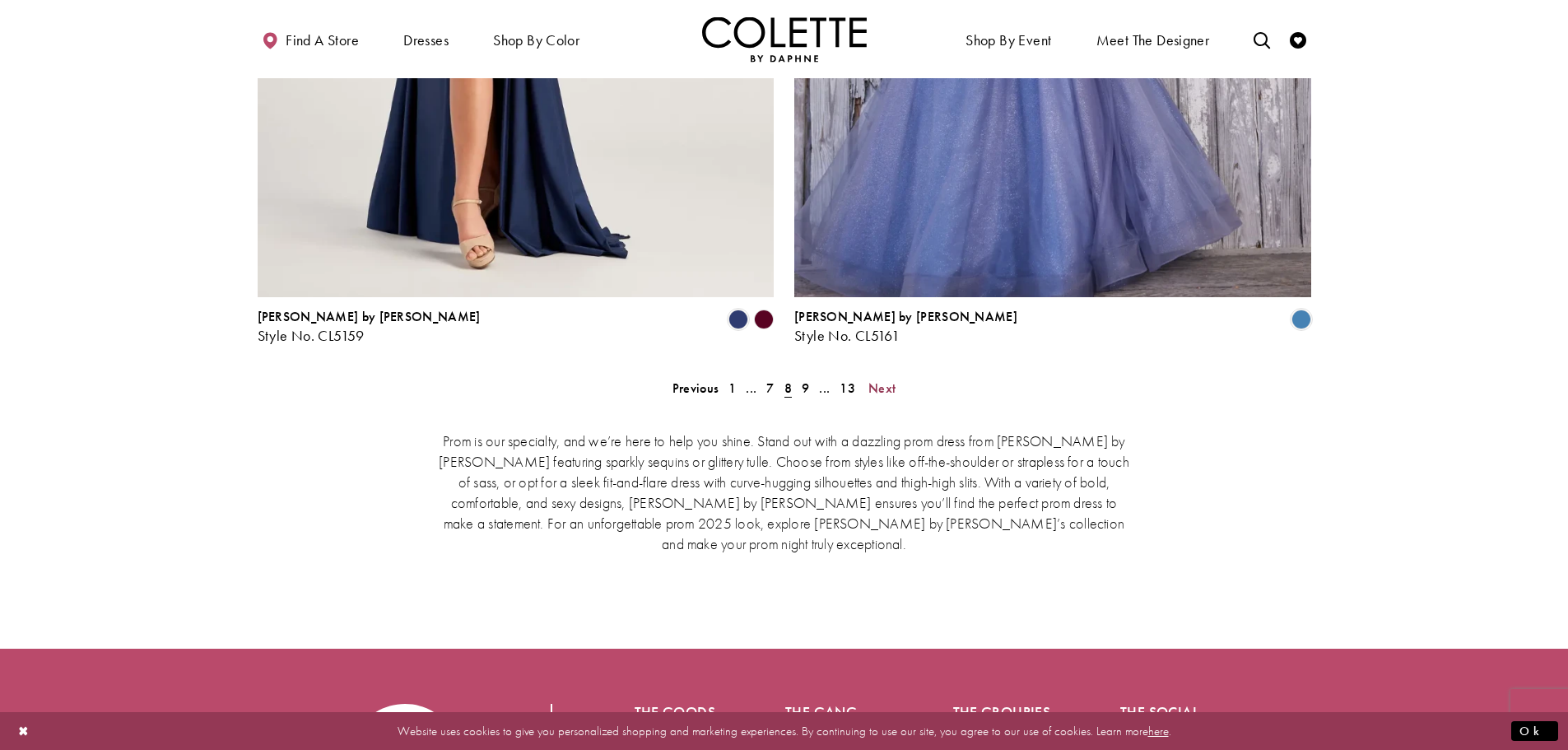
scroll to position [3384, 0]
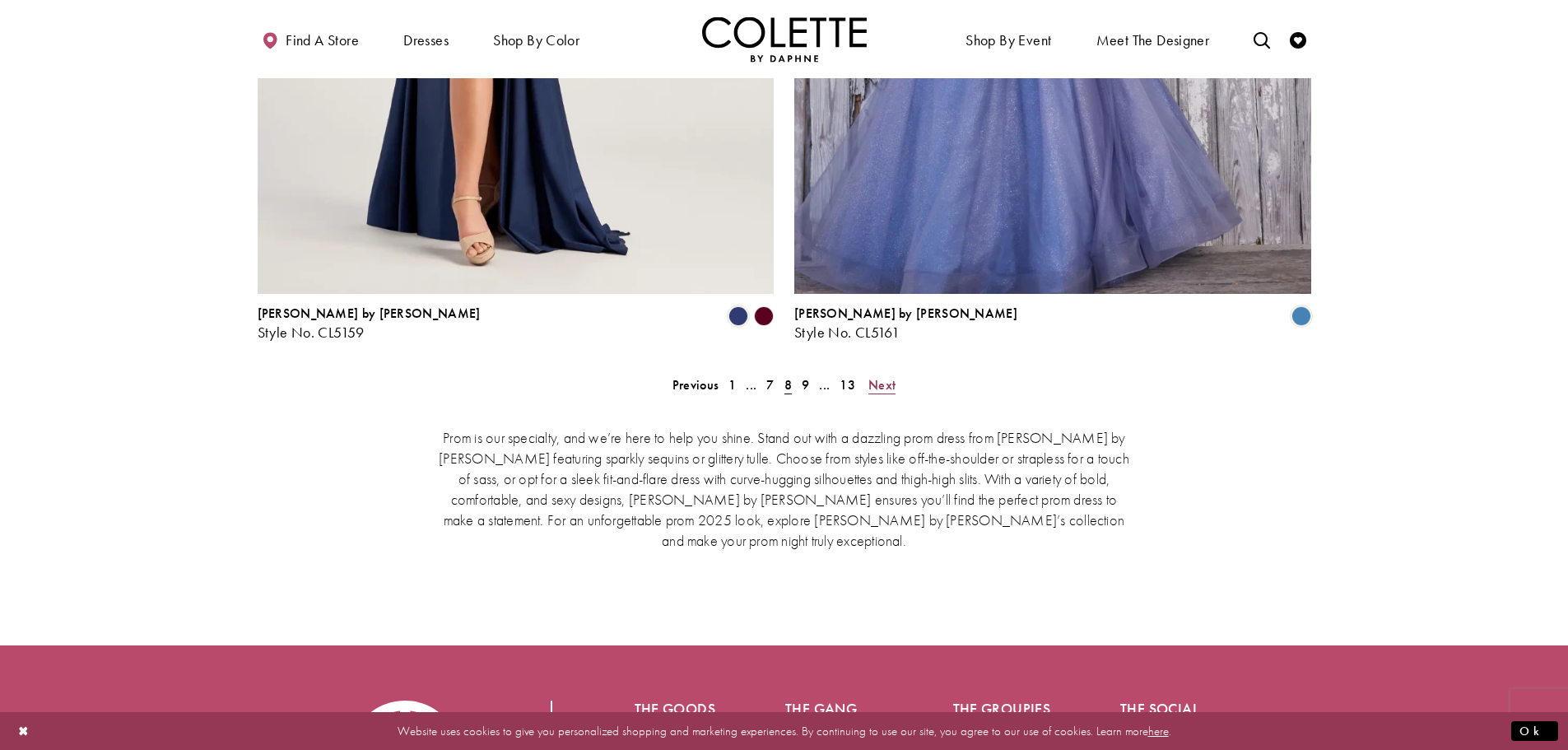
click at [882, 376] on span "Next" at bounding box center [882, 385] width 27 height 18
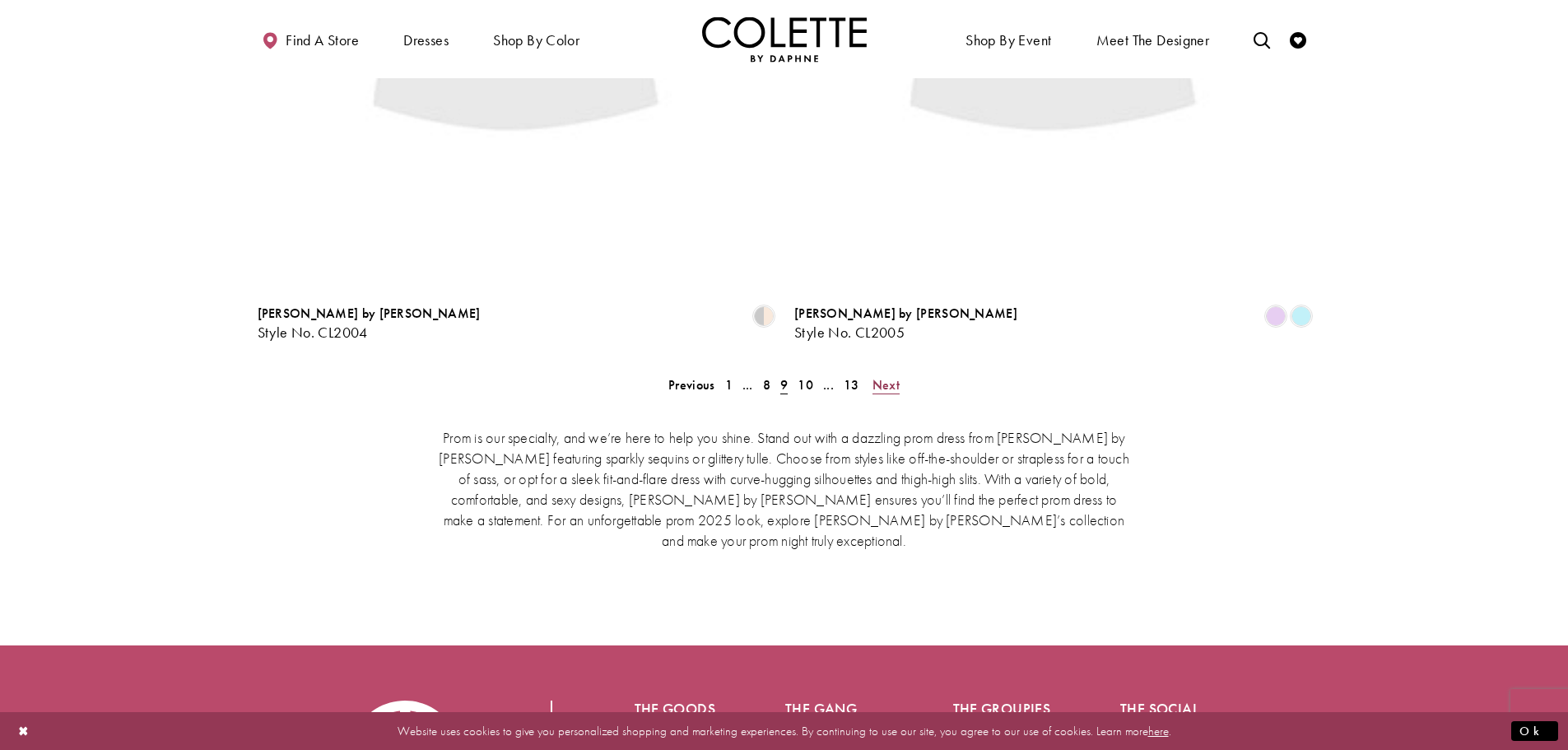
scroll to position [423, 0]
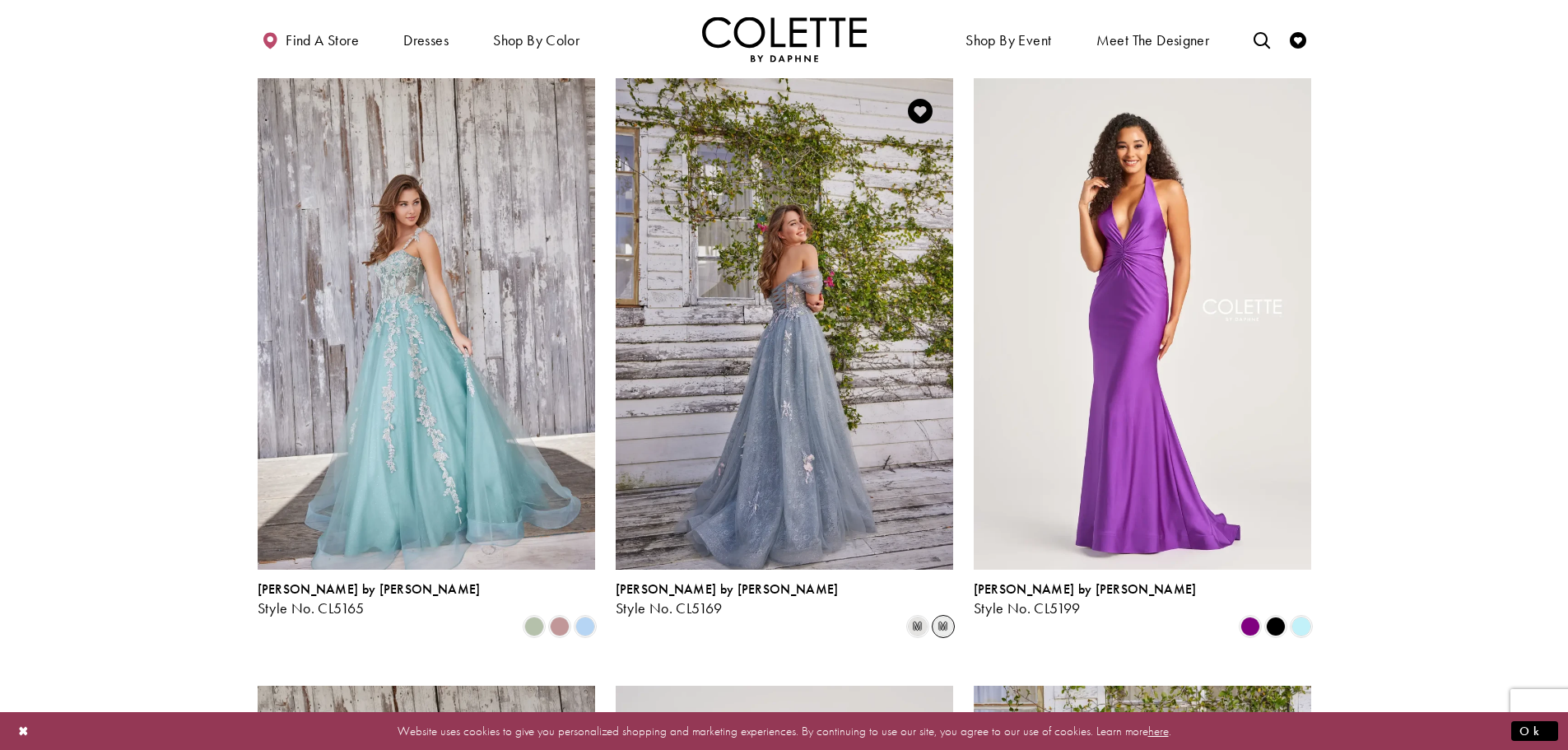
click at [945, 617] on span "m" at bounding box center [943, 626] width 20 height 20
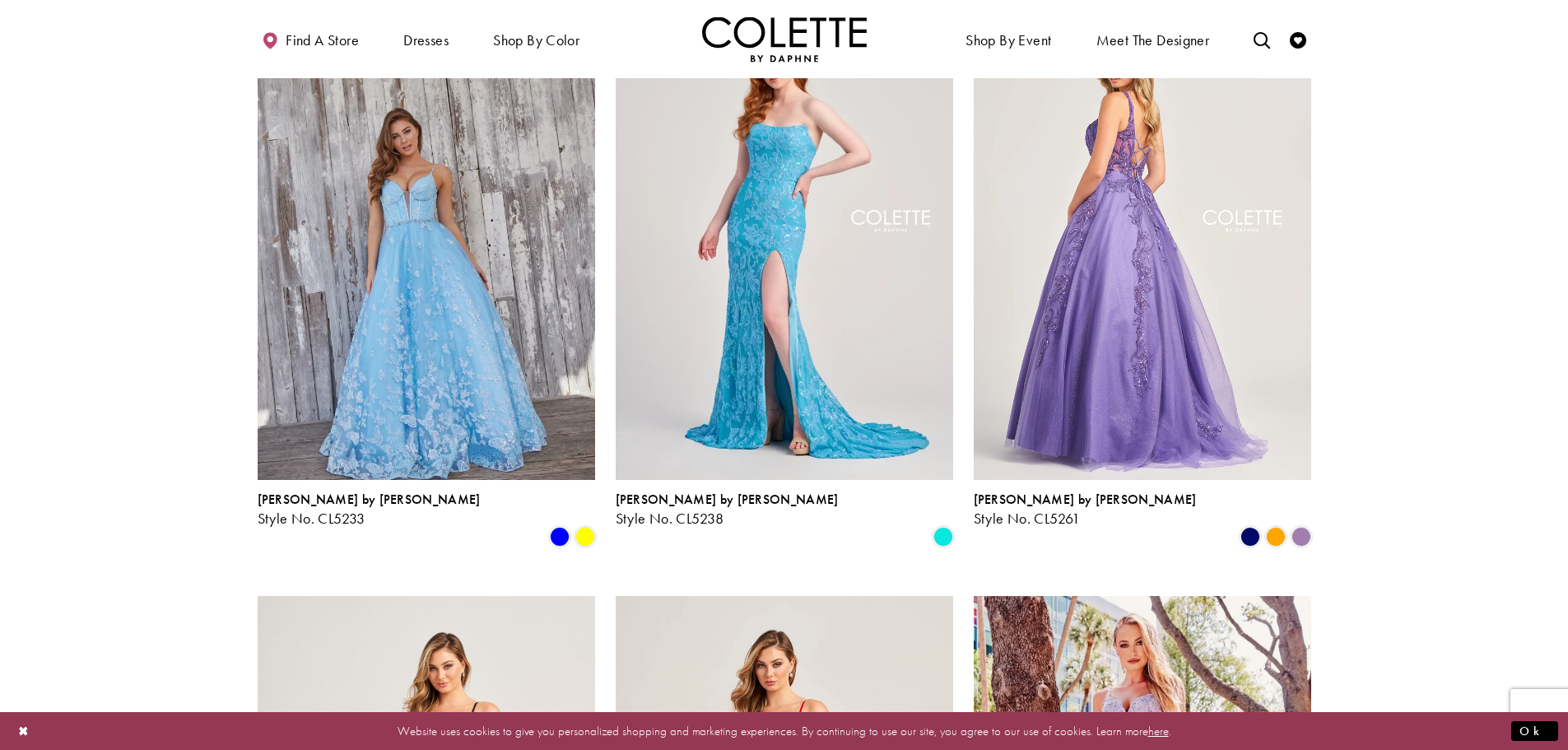
scroll to position [1080, 0]
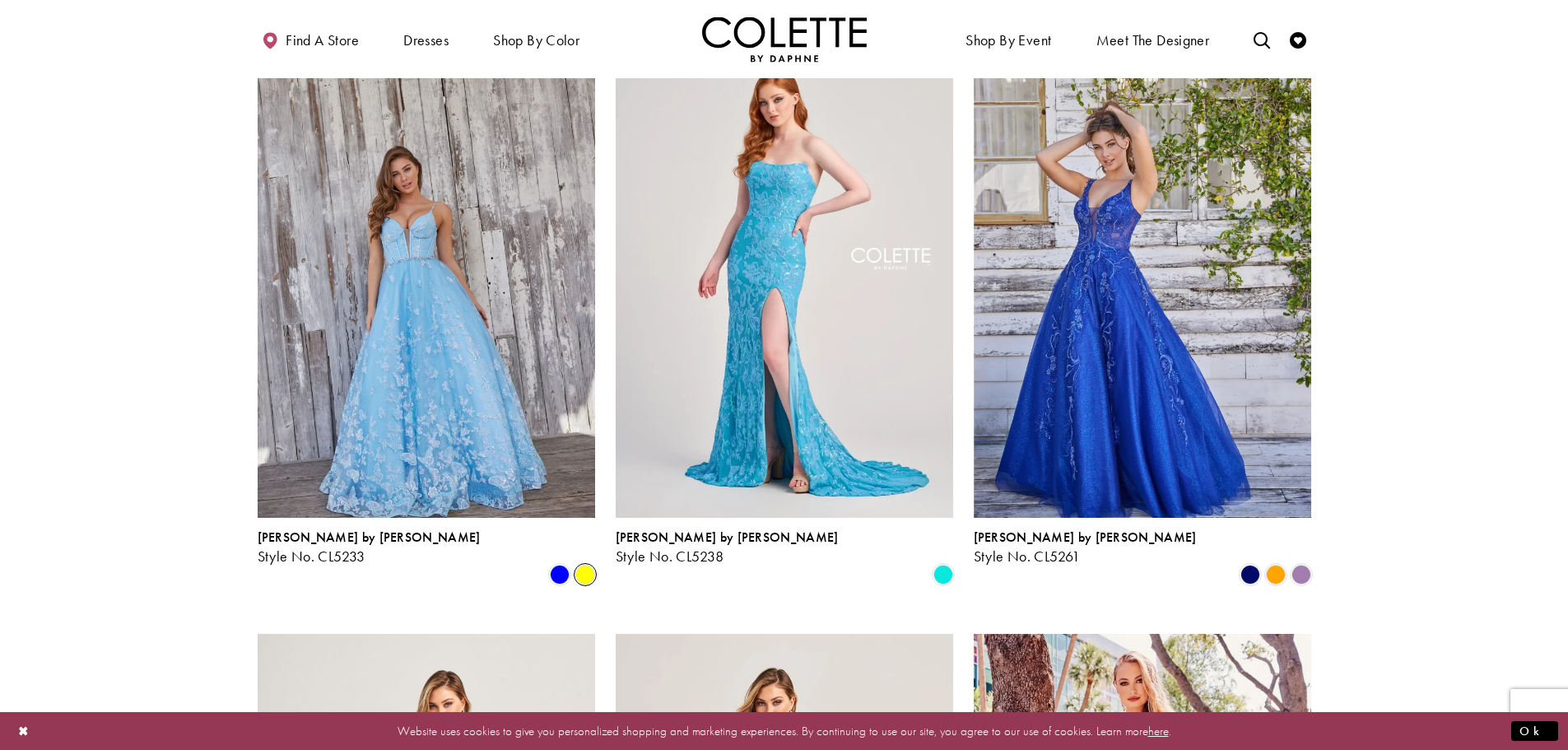
click at [587, 565] on span "Product List" at bounding box center [585, 575] width 20 height 20
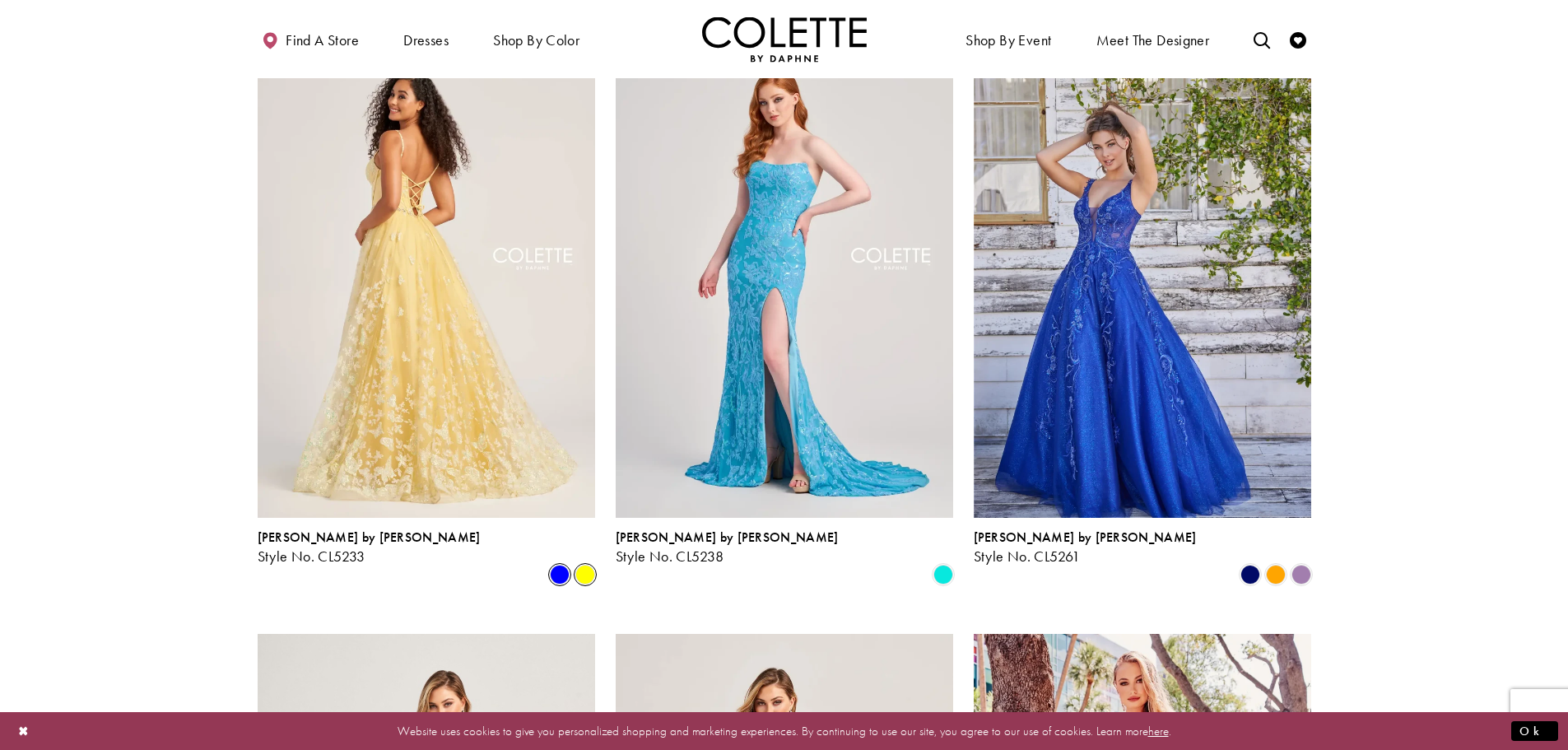
click at [559, 565] on span "Product List" at bounding box center [560, 575] width 20 height 20
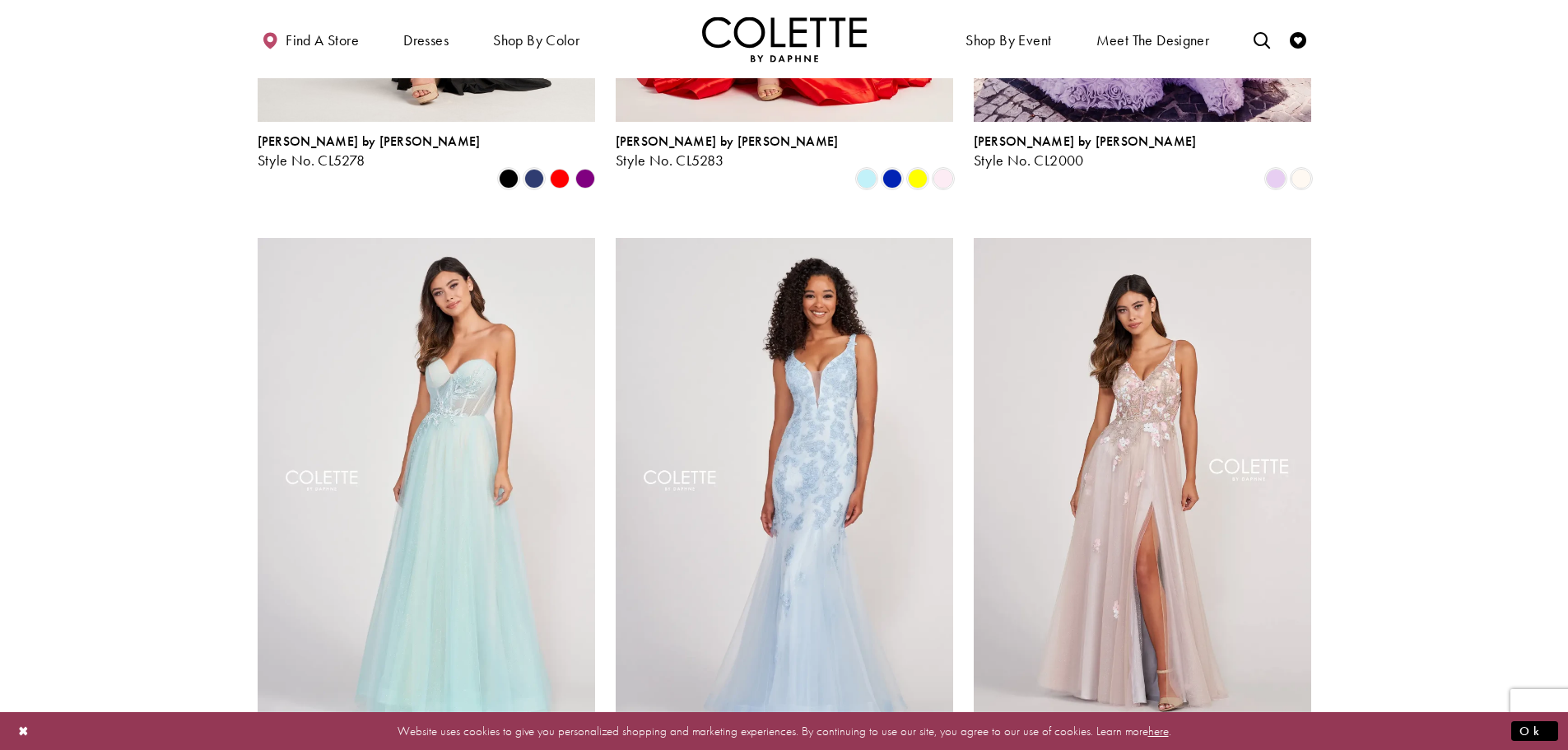
scroll to position [2150, 0]
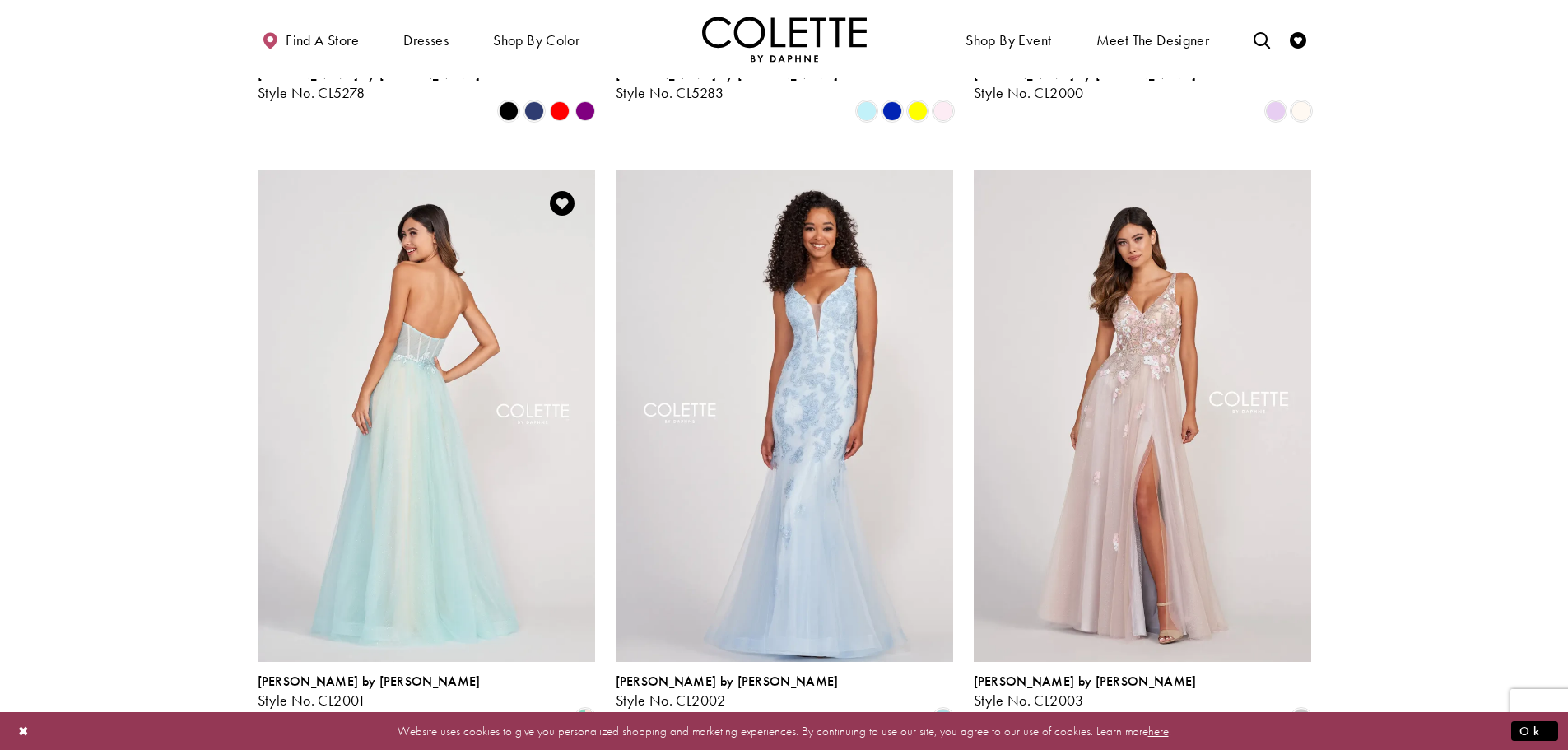
click at [448, 477] on img "Visit Colette by Daphne Style No. CL2001 Page" at bounding box center [427, 416] width 337 height 490
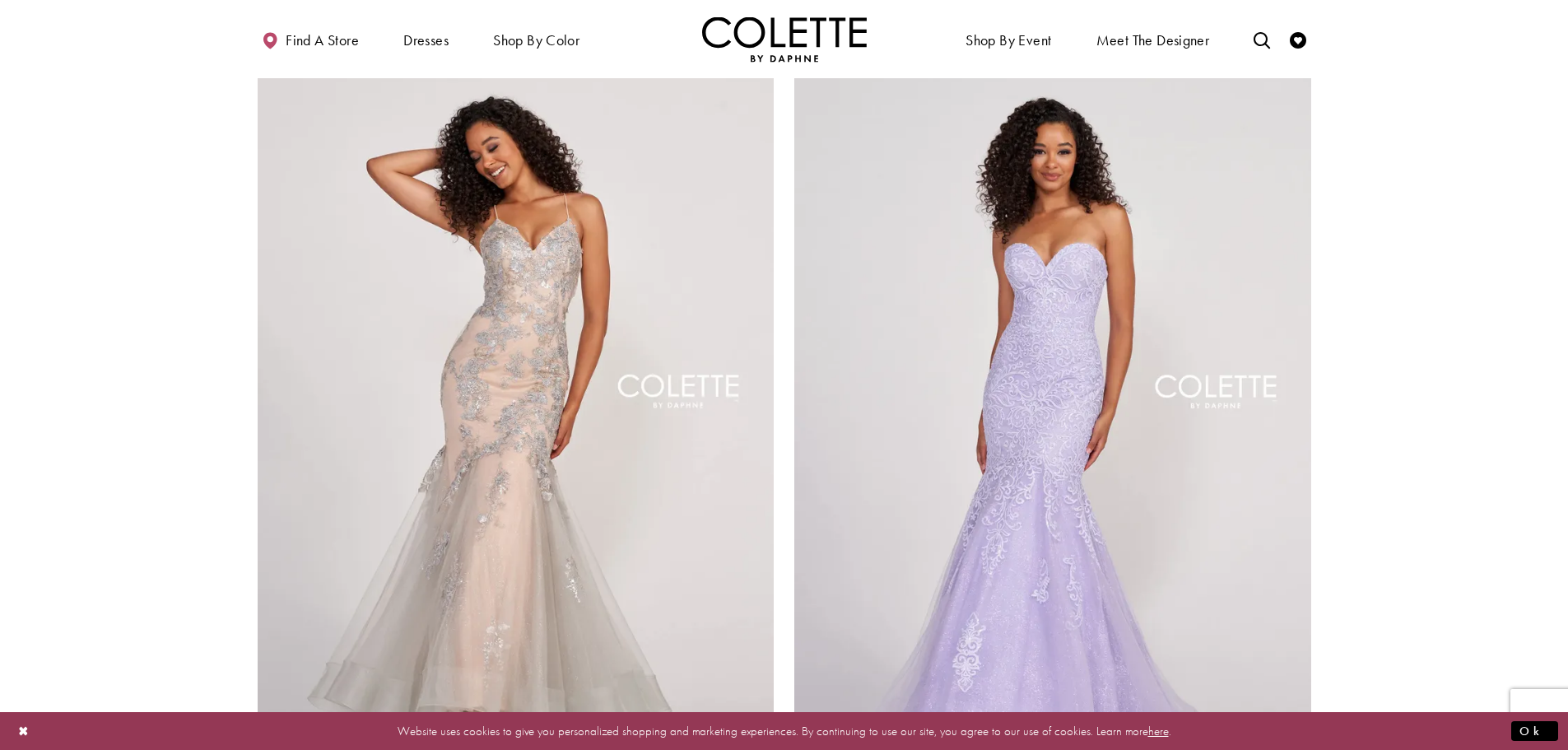
scroll to position [3467, 0]
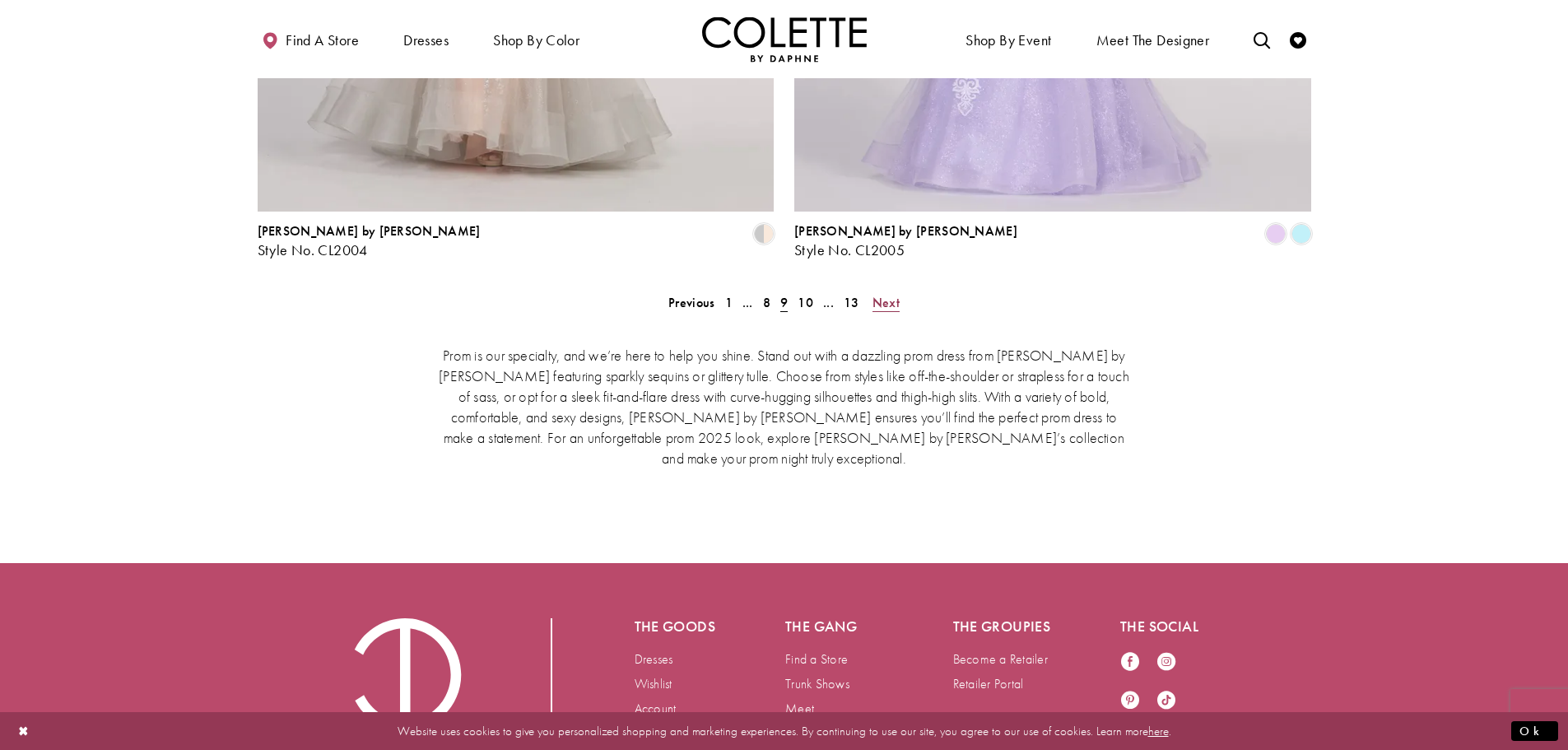
click at [887, 294] on span "Next" at bounding box center [886, 303] width 27 height 18
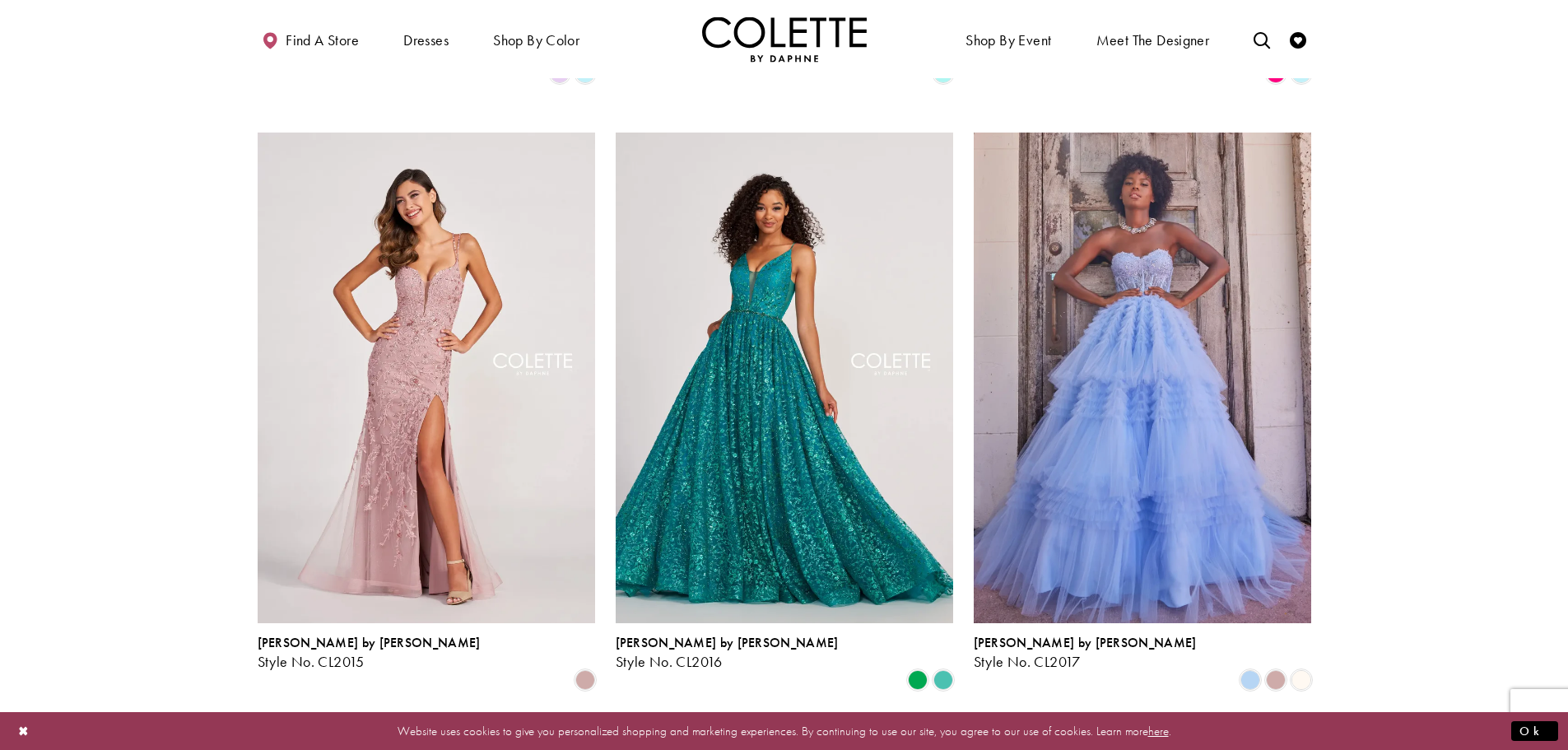
scroll to position [1657, 0]
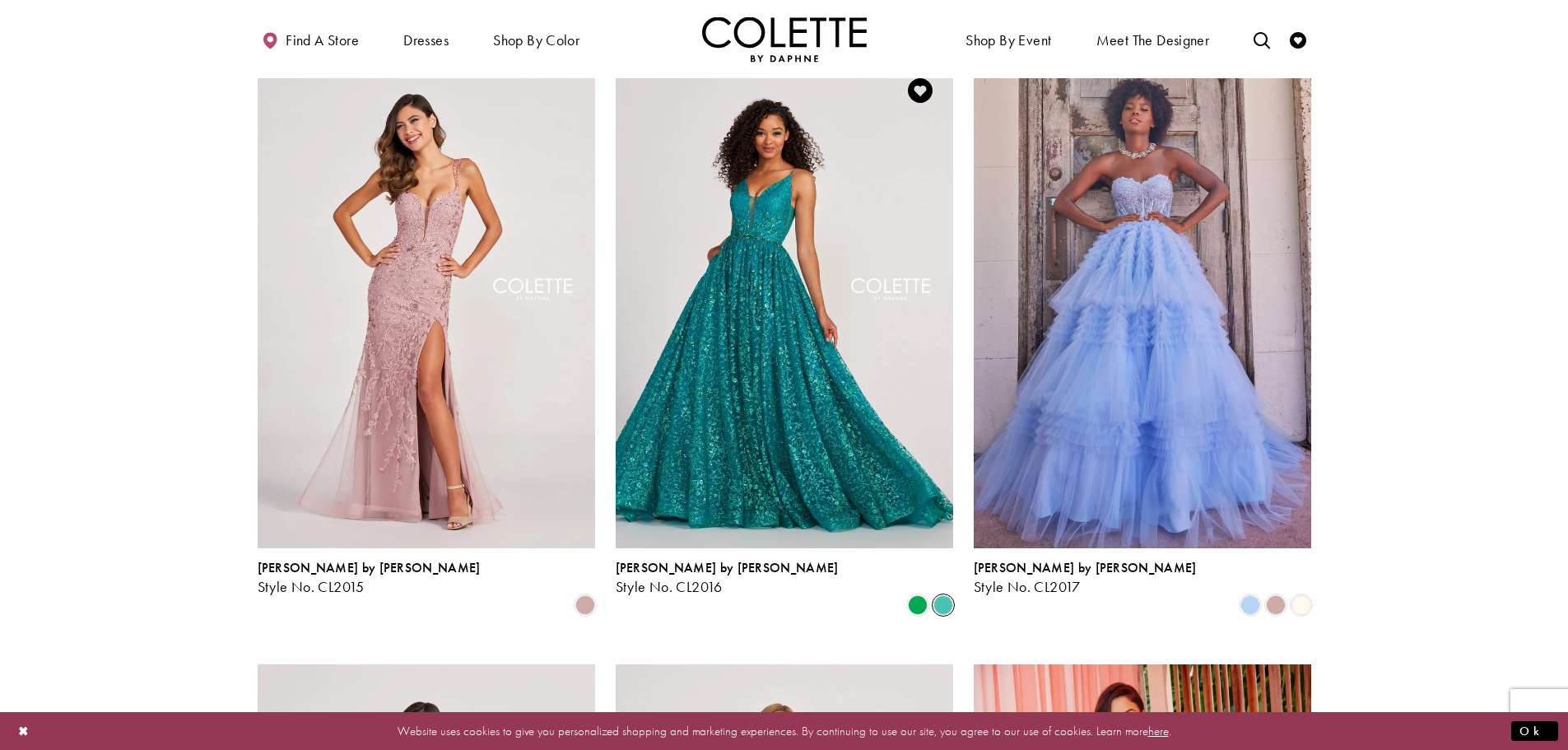
click at [939, 595] on span "Product List" at bounding box center [943, 605] width 20 height 20
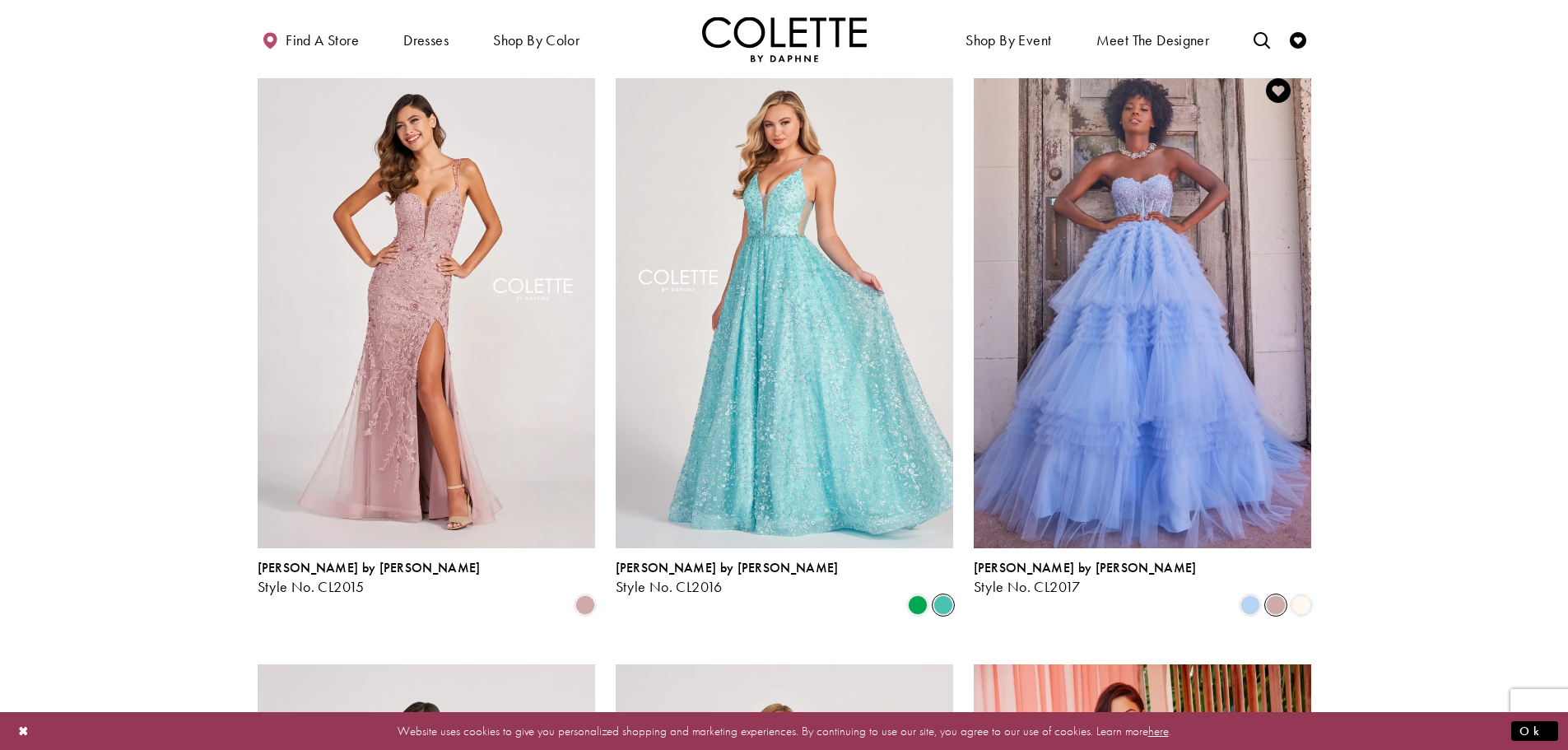
click at [1277, 595] on span "Product List" at bounding box center [1276, 605] width 20 height 20
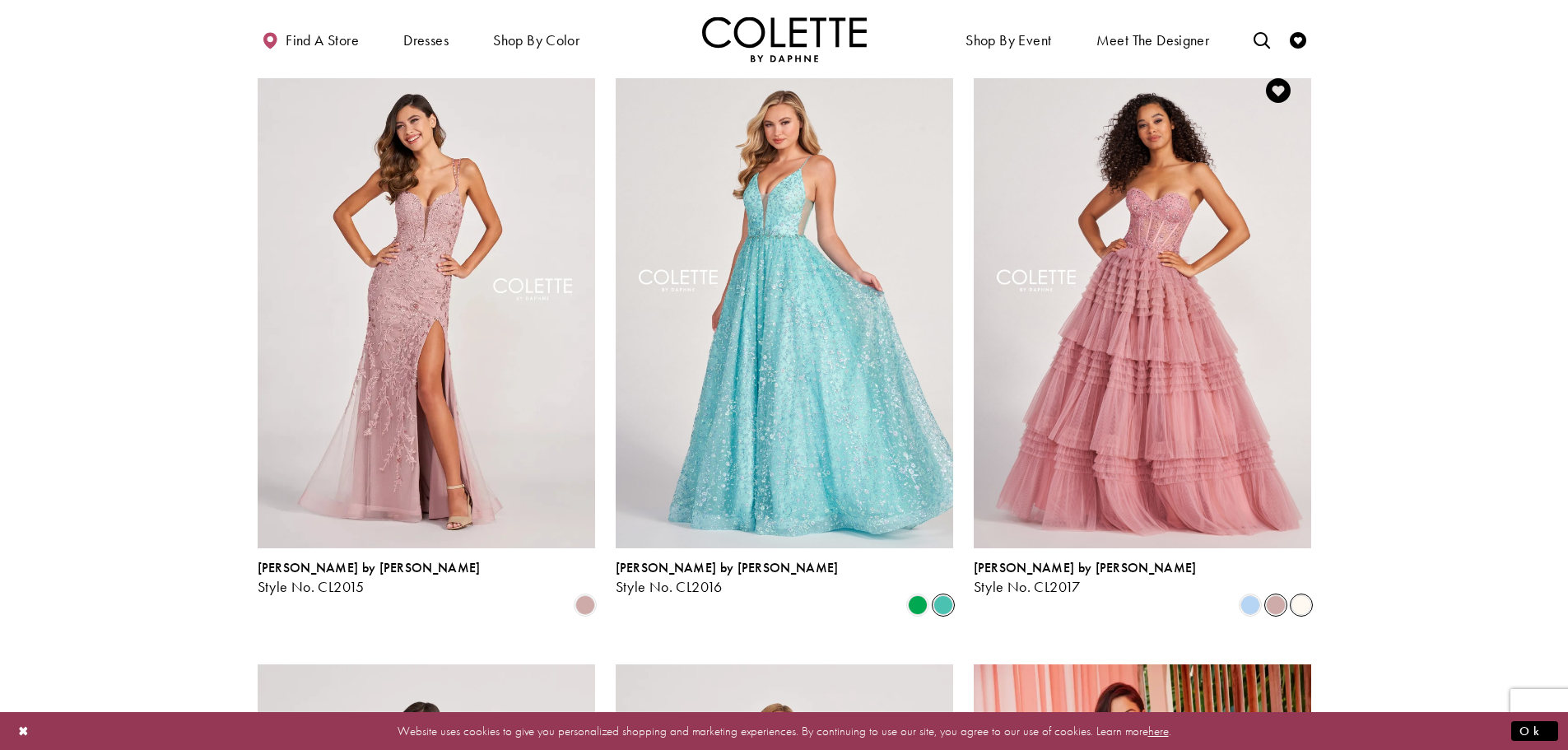
click at [1298, 595] on span "Product List" at bounding box center [1301, 605] width 20 height 20
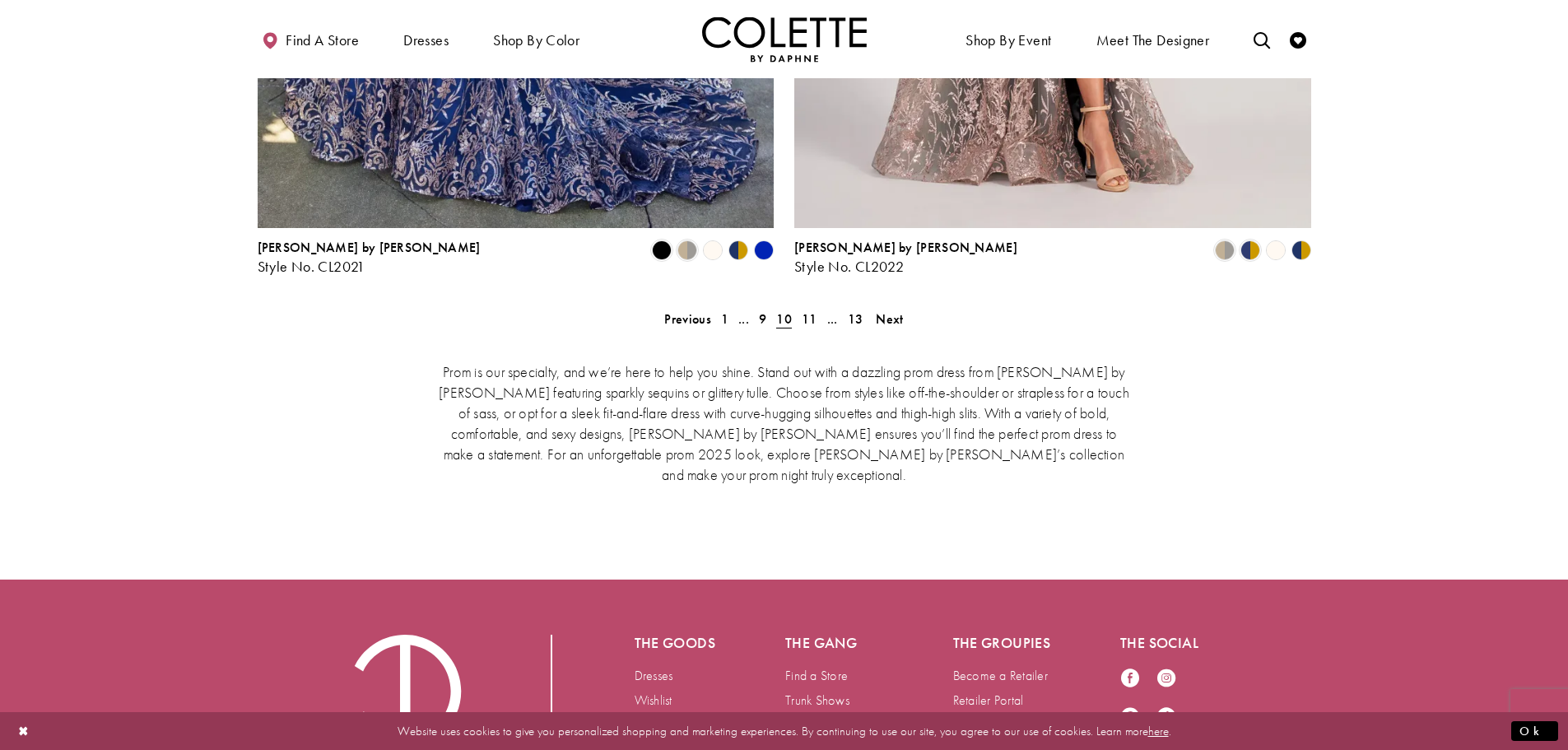
scroll to position [3522, 0]
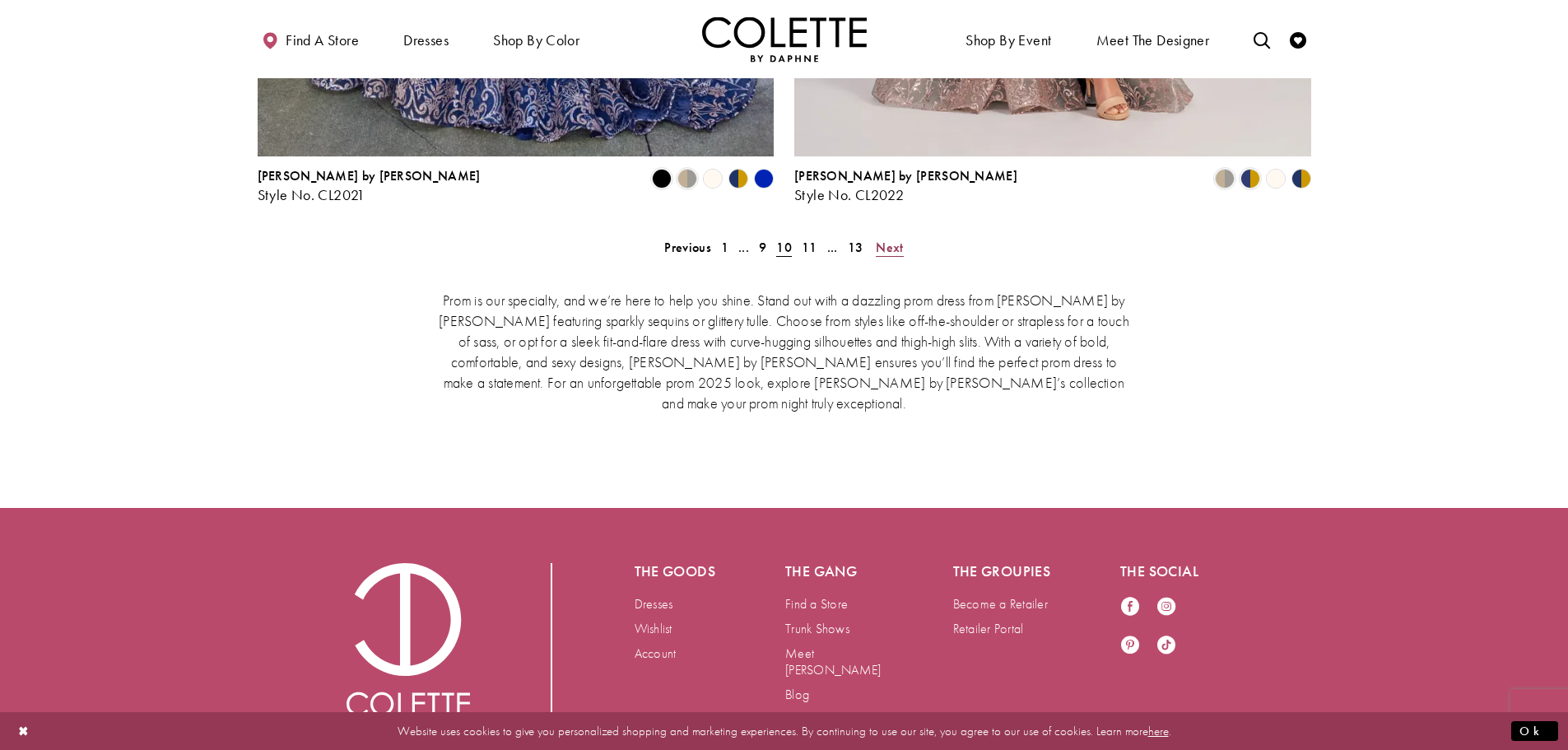
click at [899, 238] on span "Next" at bounding box center [889, 247] width 27 height 18
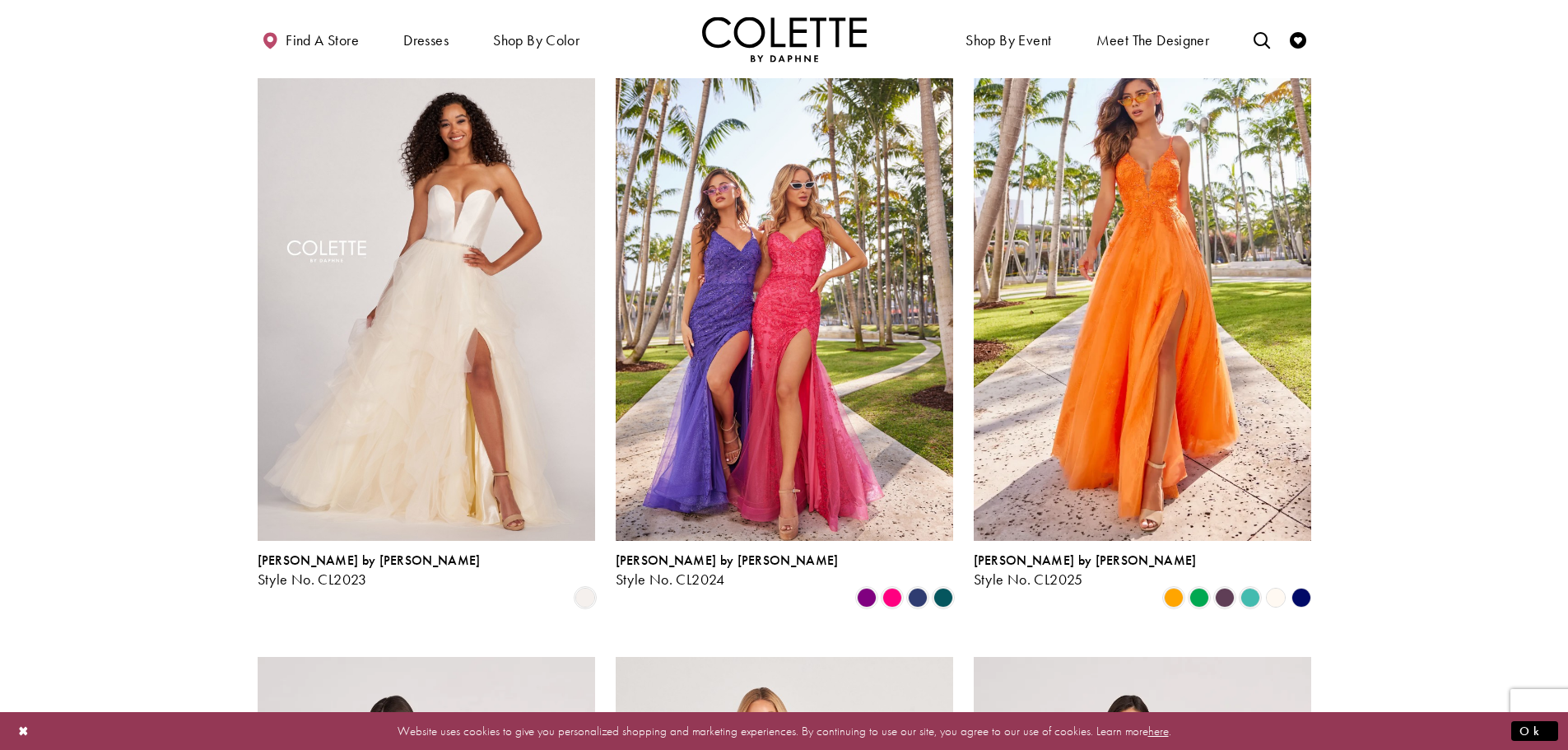
scroll to position [423, 0]
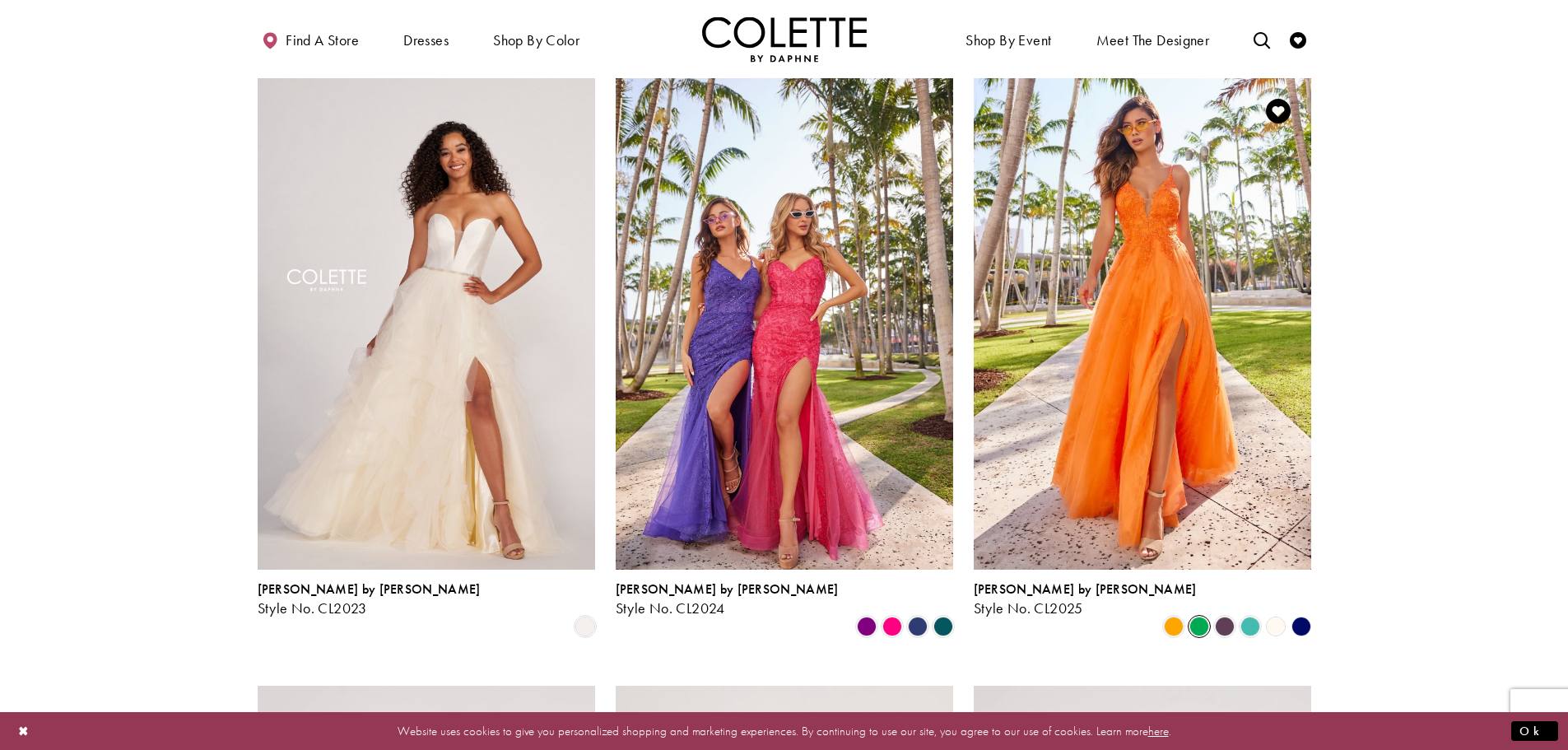
click at [1199, 617] on span "Product List" at bounding box center [1199, 626] width 20 height 20
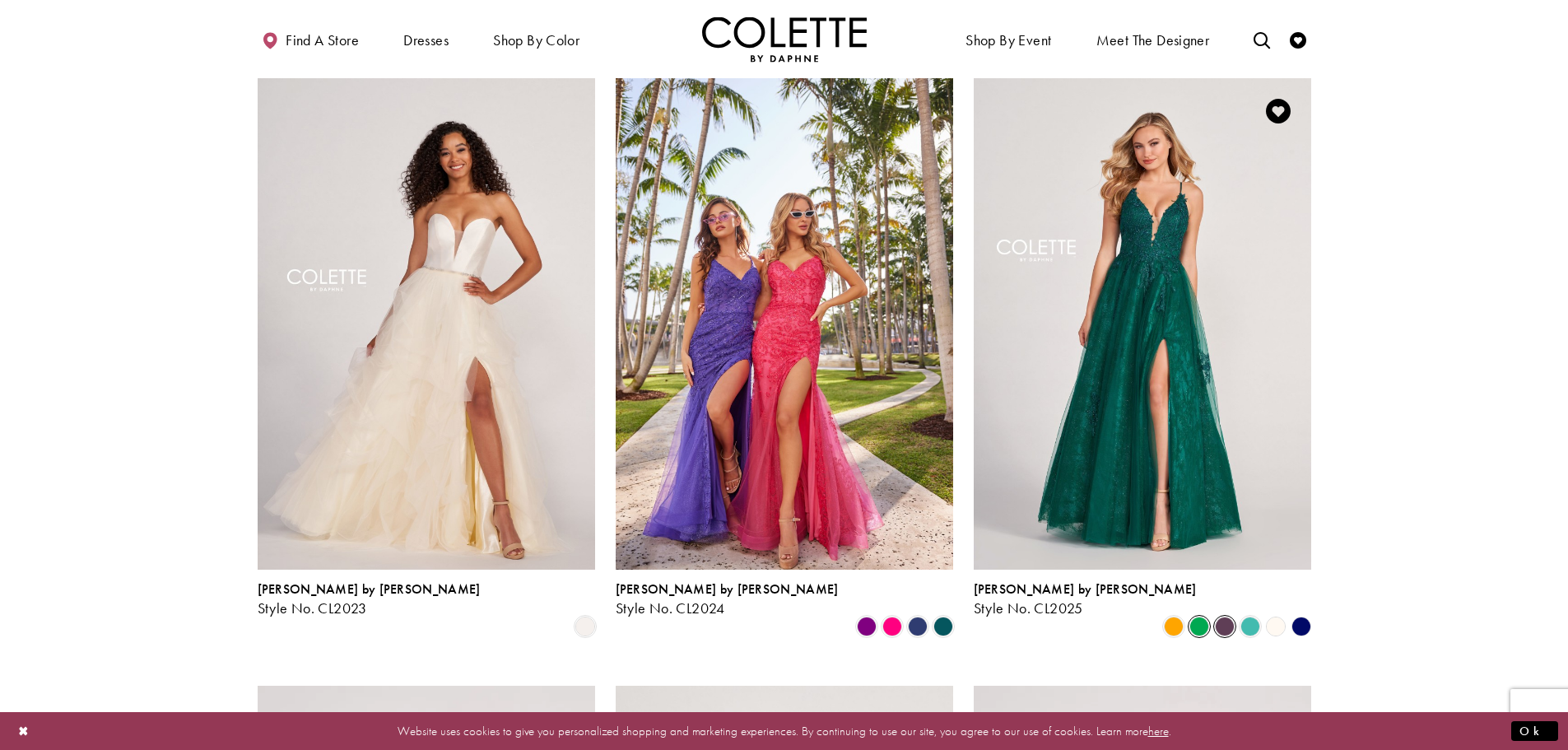
click at [1222, 617] on span "Product List" at bounding box center [1225, 626] width 20 height 20
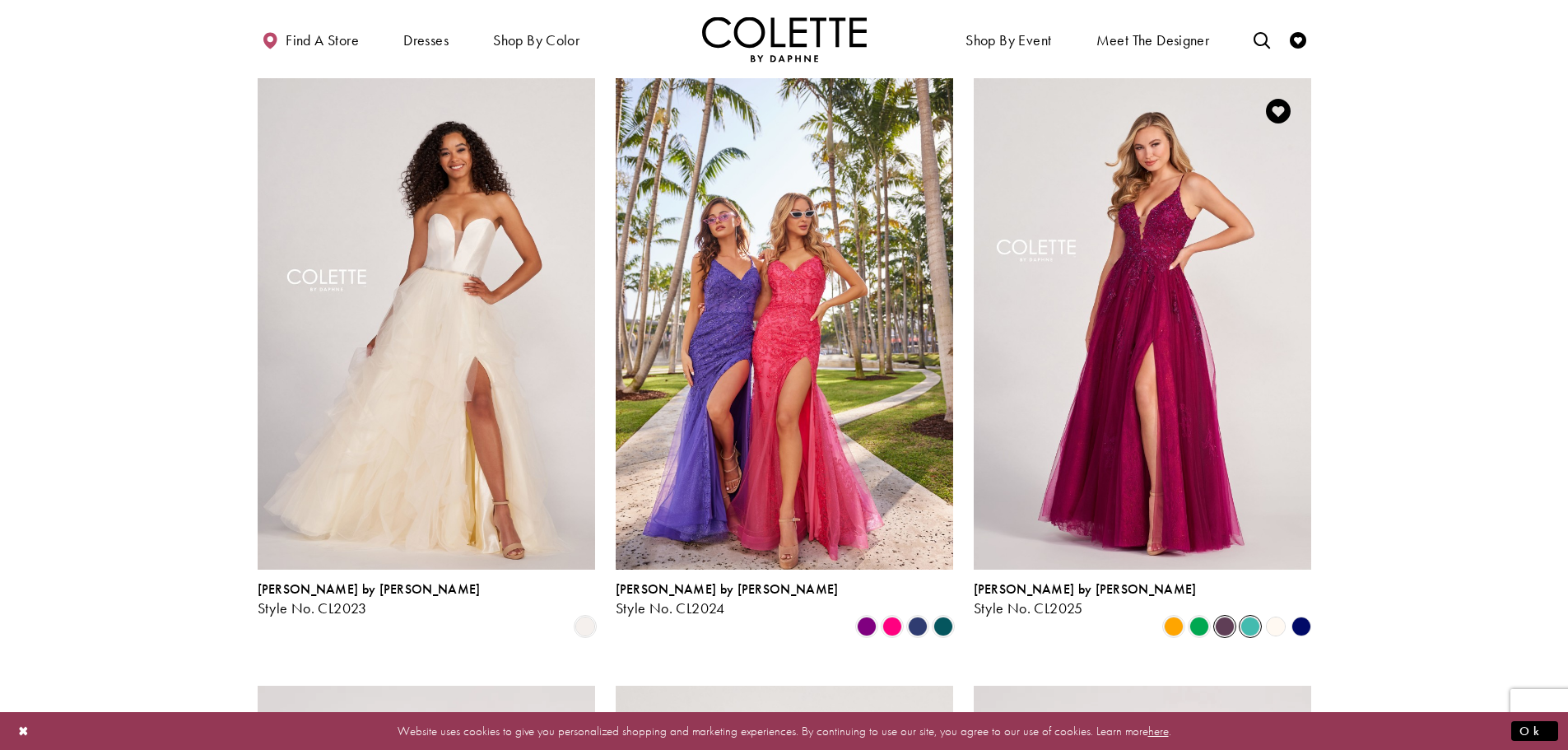
click at [1255, 617] on span "Product List" at bounding box center [1250, 626] width 20 height 20
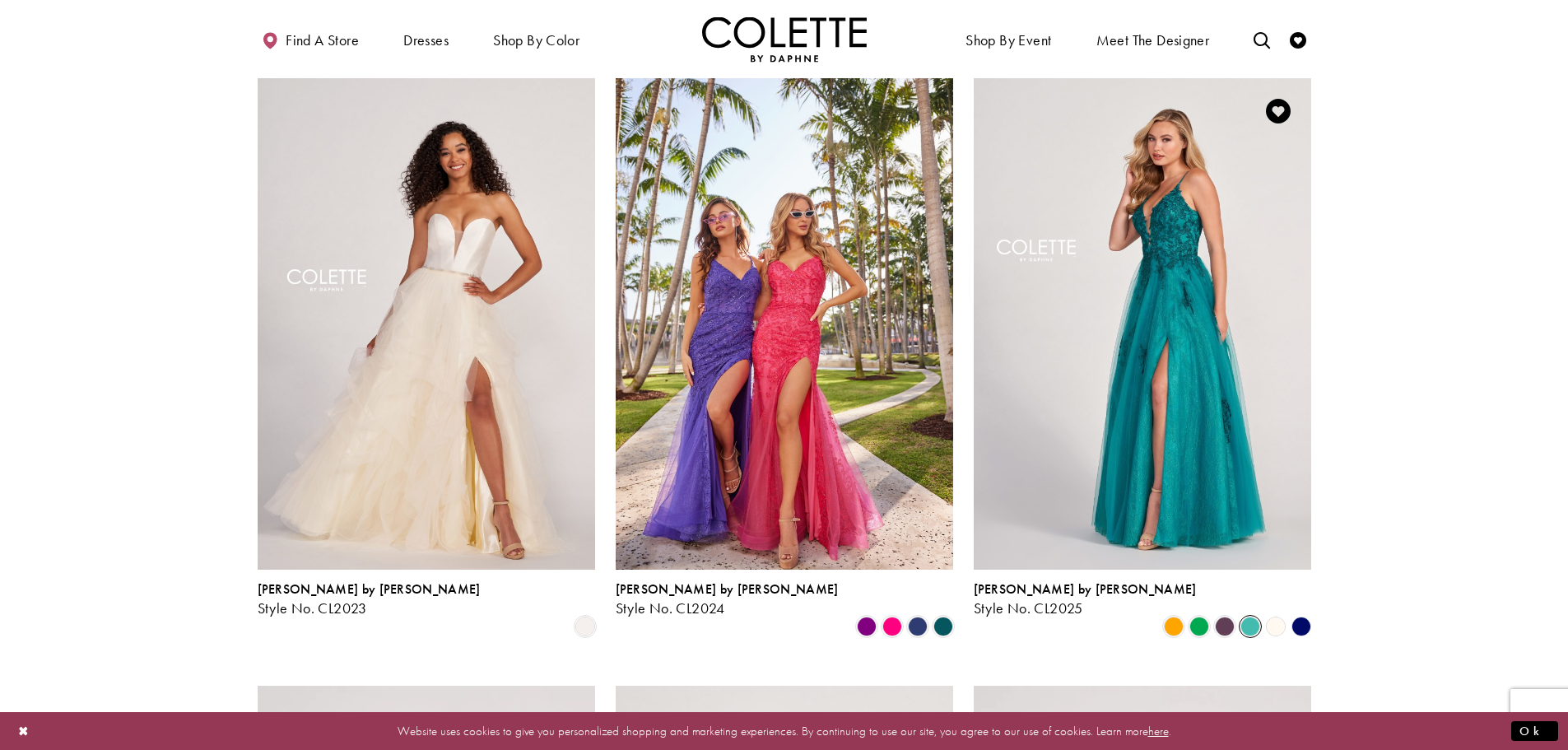
click at [1279, 613] on polygon "Product List" at bounding box center [1275, 625] width 25 height 25
click at [1302, 613] on polygon "Product List" at bounding box center [1301, 625] width 25 height 25
click at [924, 617] on span "Product List" at bounding box center [918, 626] width 20 height 20
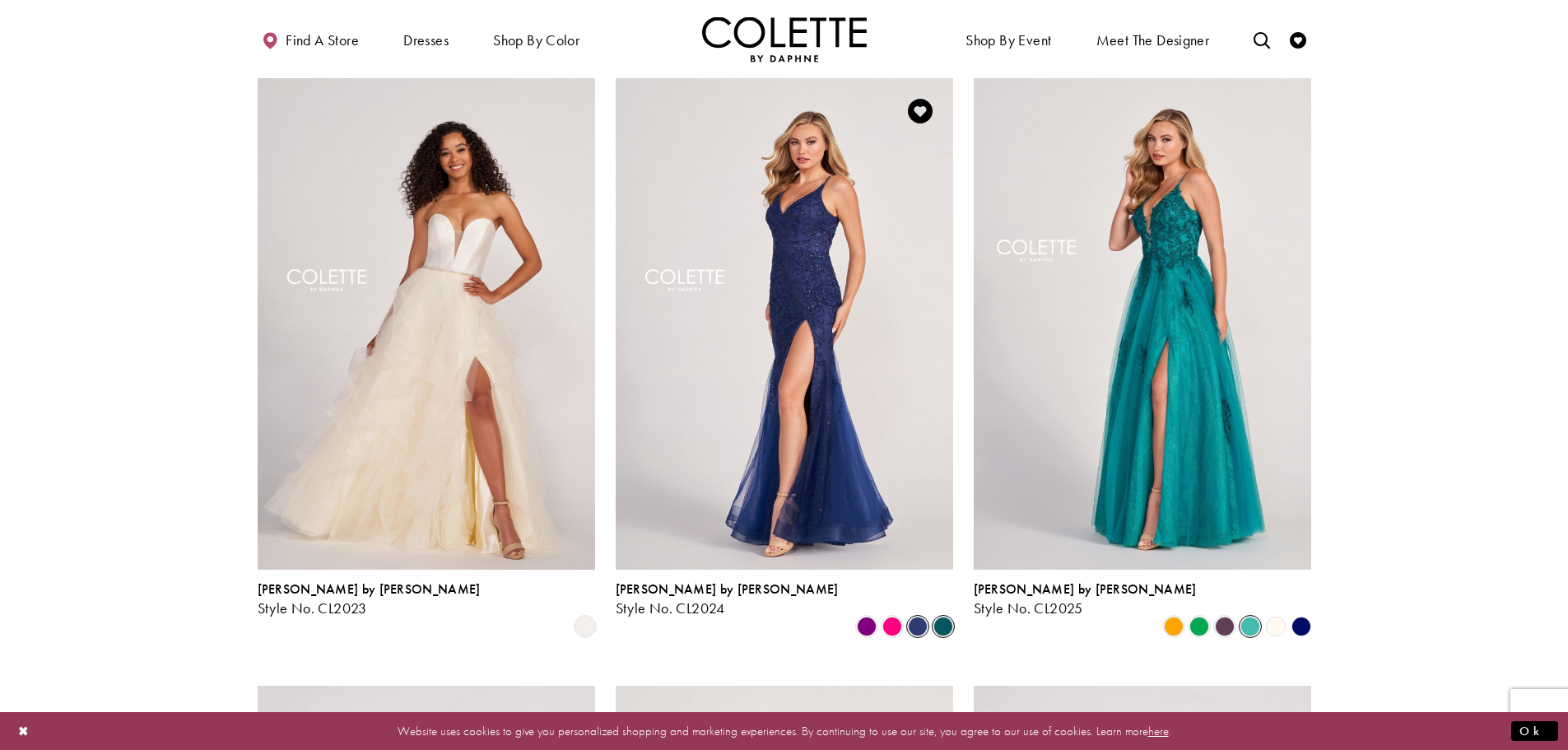
click at [940, 617] on span "Product List" at bounding box center [943, 626] width 20 height 20
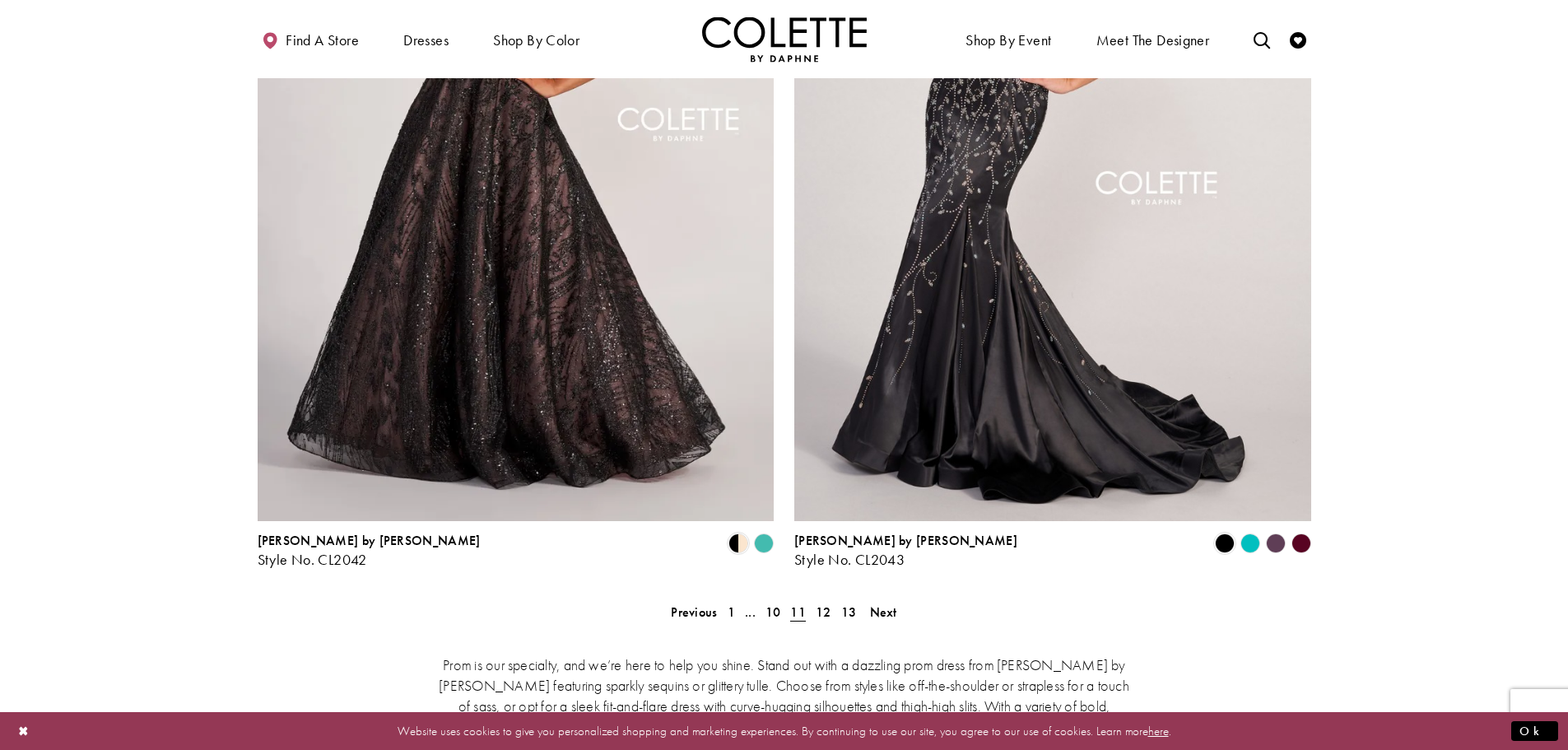
scroll to position [3522, 0]
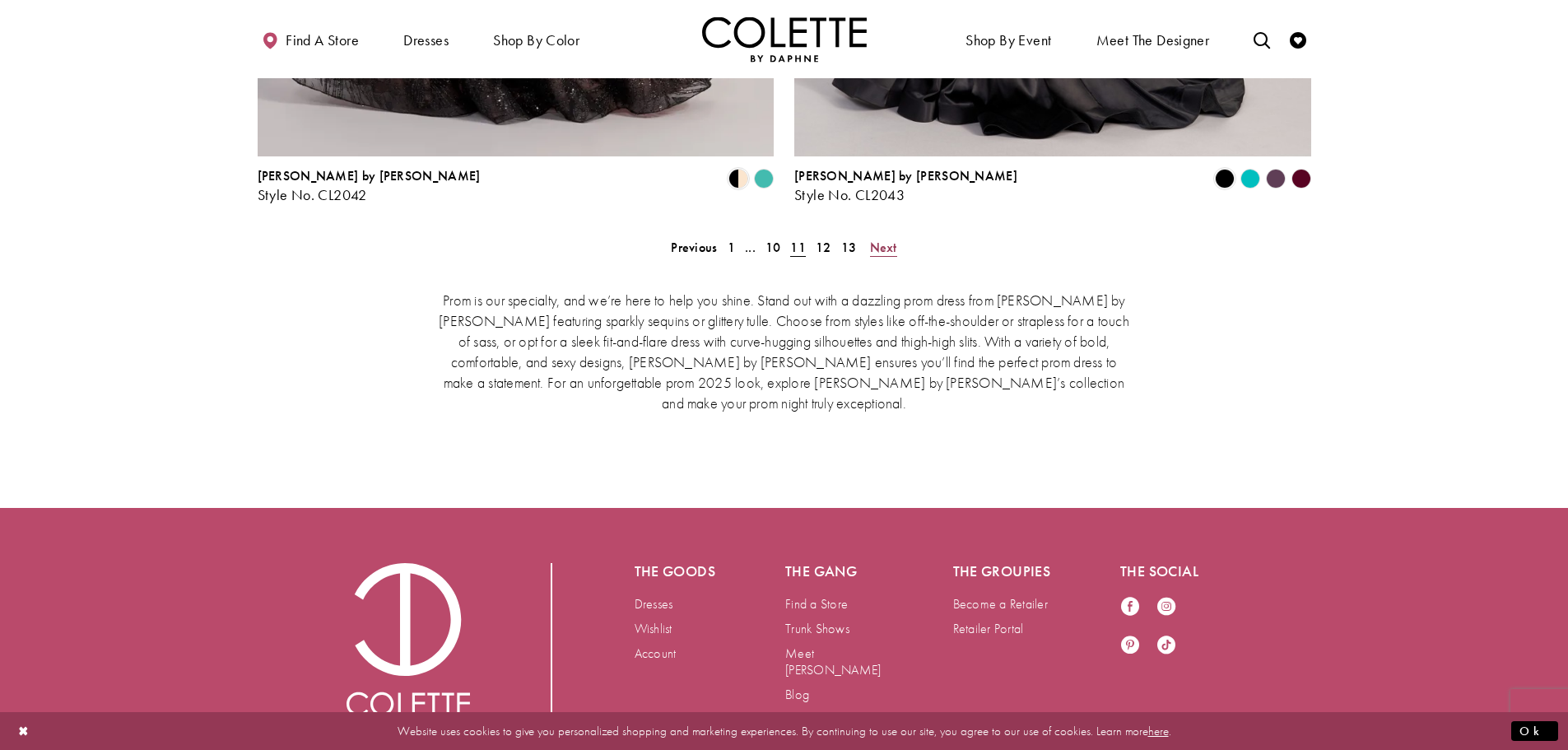
click at [879, 238] on span "Next" at bounding box center [884, 247] width 27 height 18
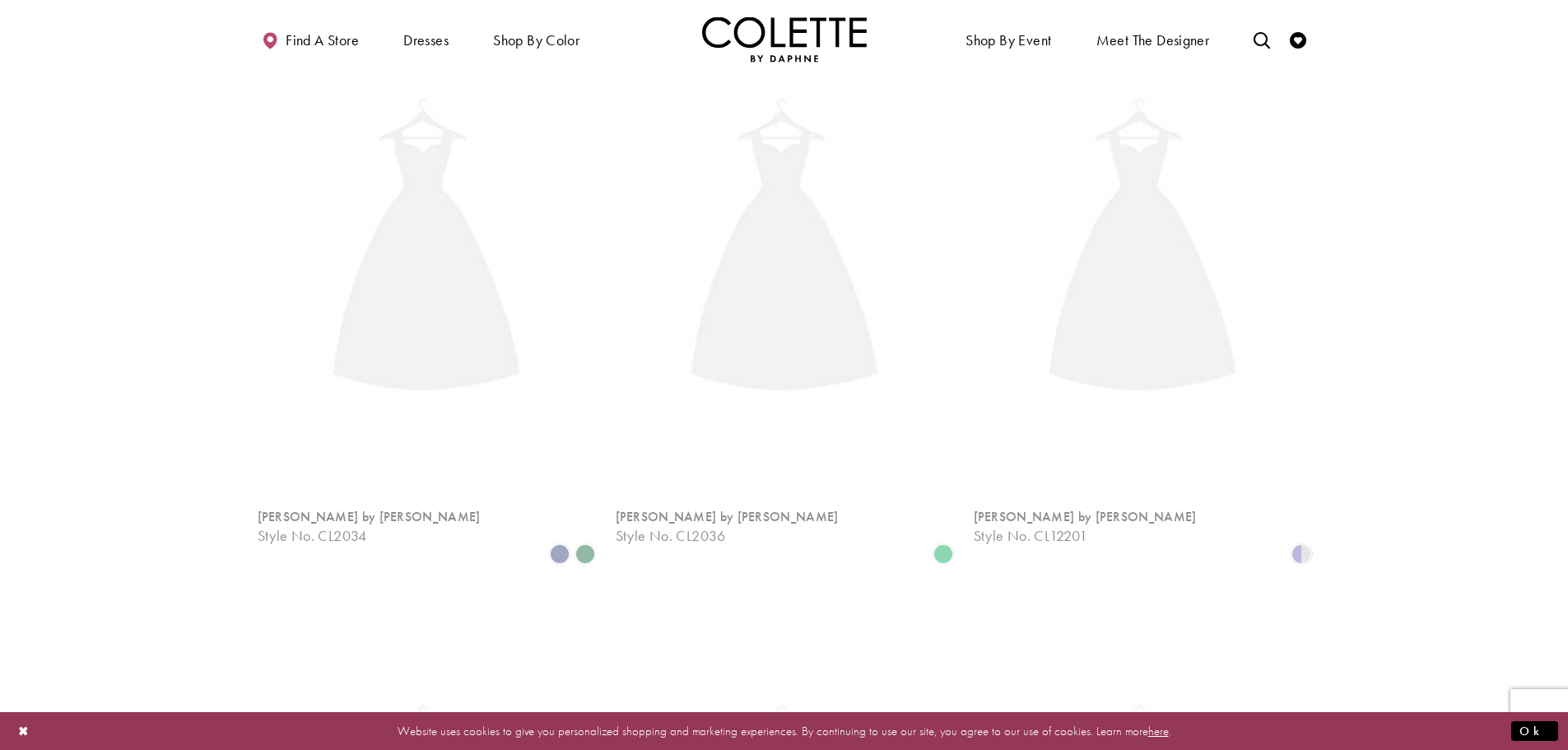
scroll to position [423, 0]
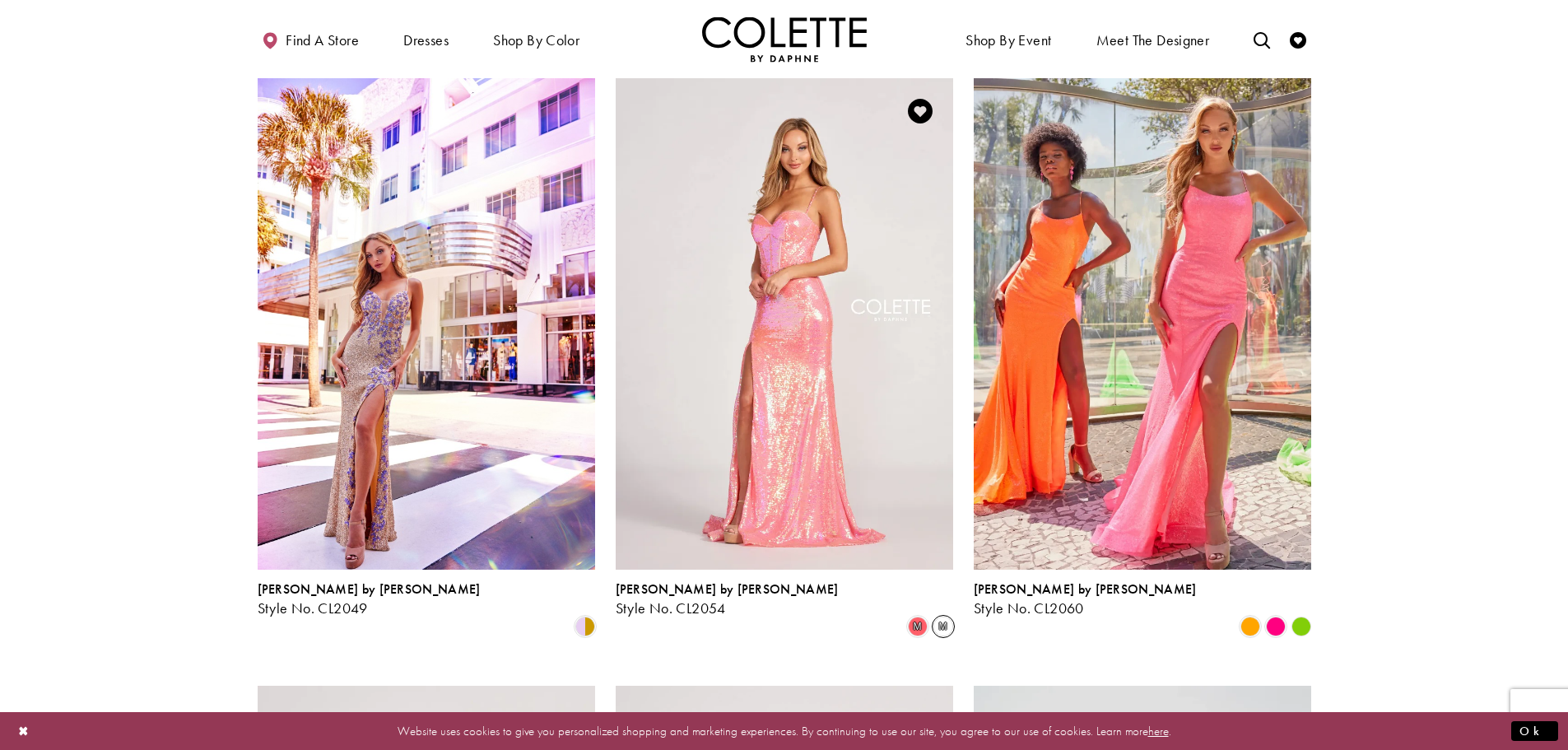
click at [945, 617] on span "m" at bounding box center [943, 626] width 20 height 20
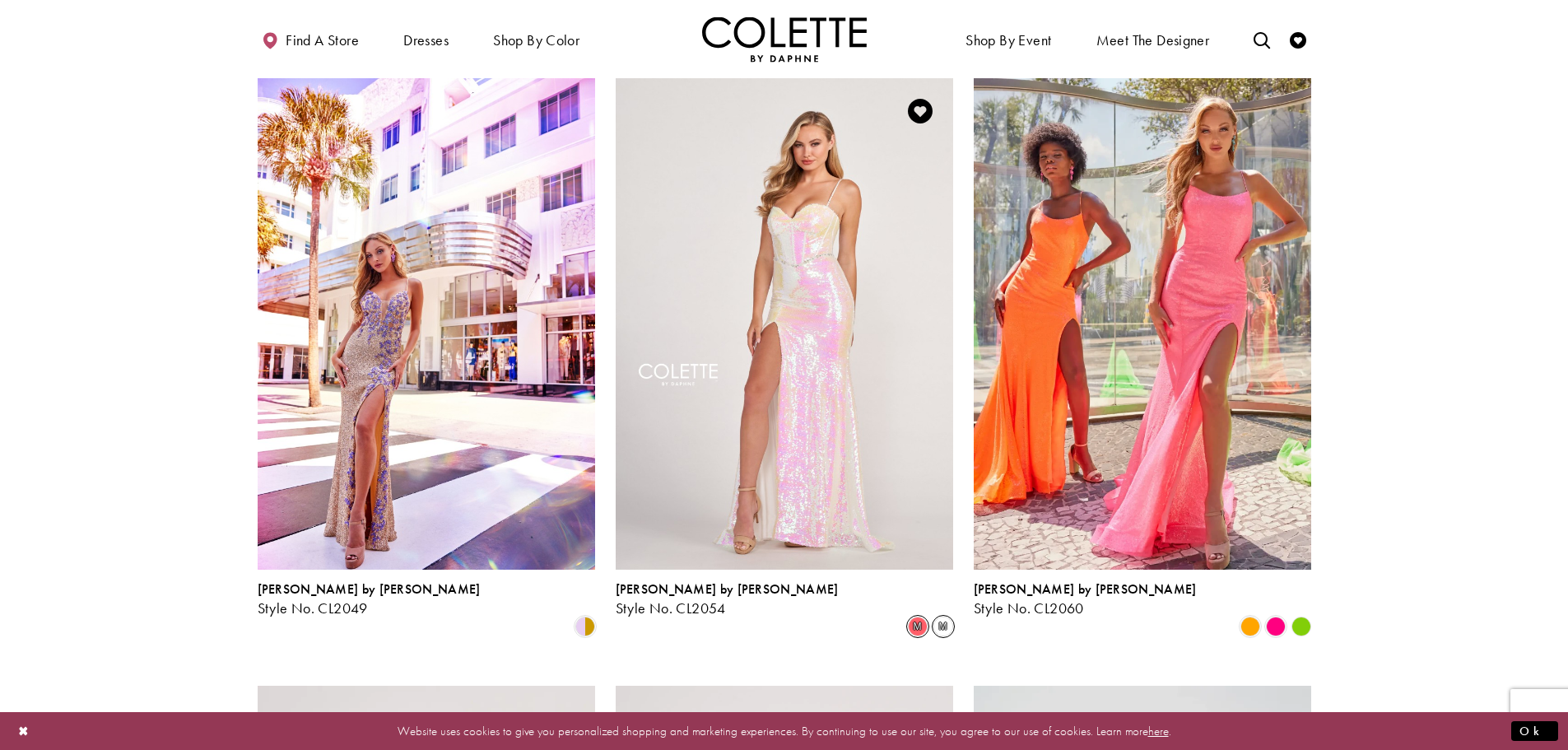
click at [919, 617] on span "m" at bounding box center [918, 626] width 20 height 20
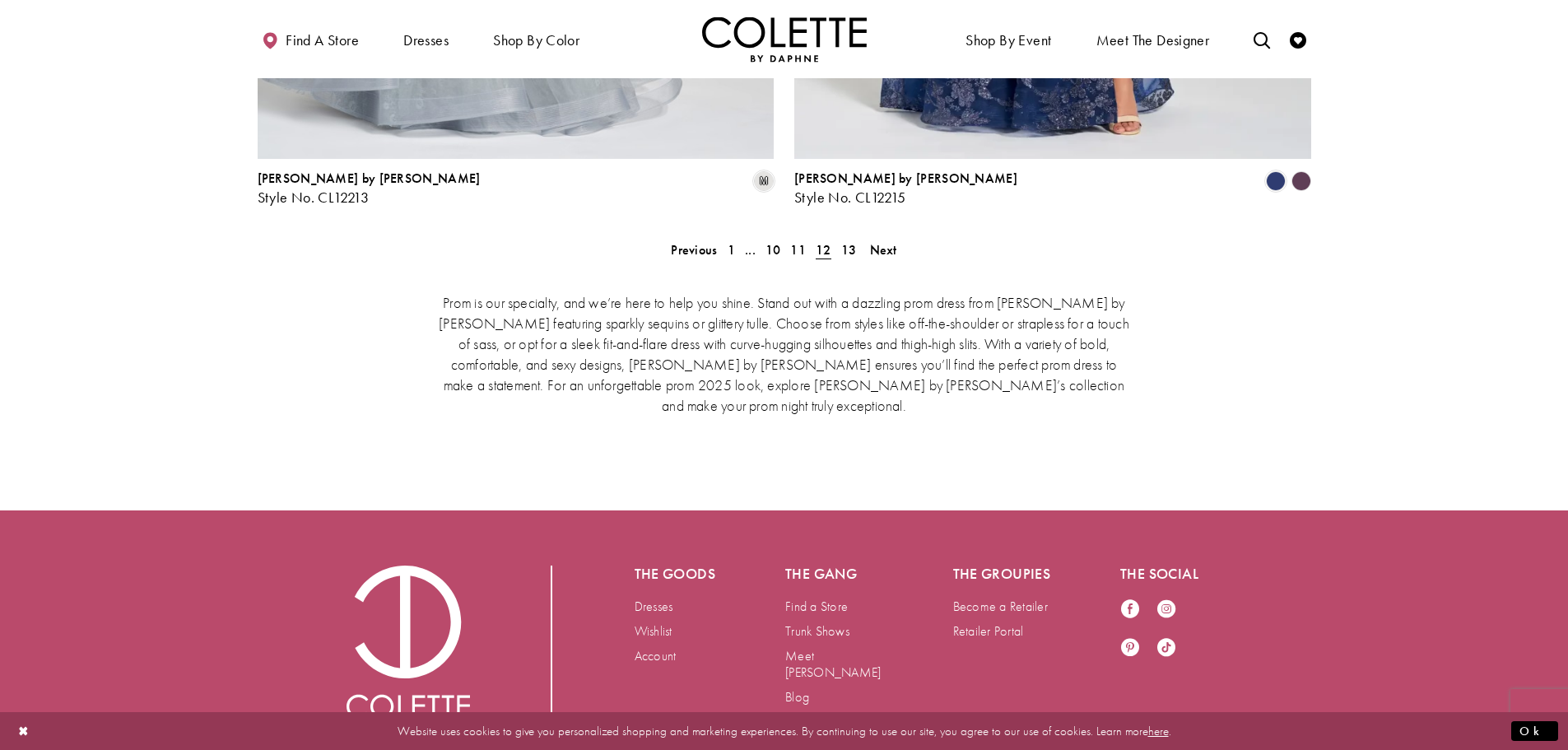
scroll to position [3522, 0]
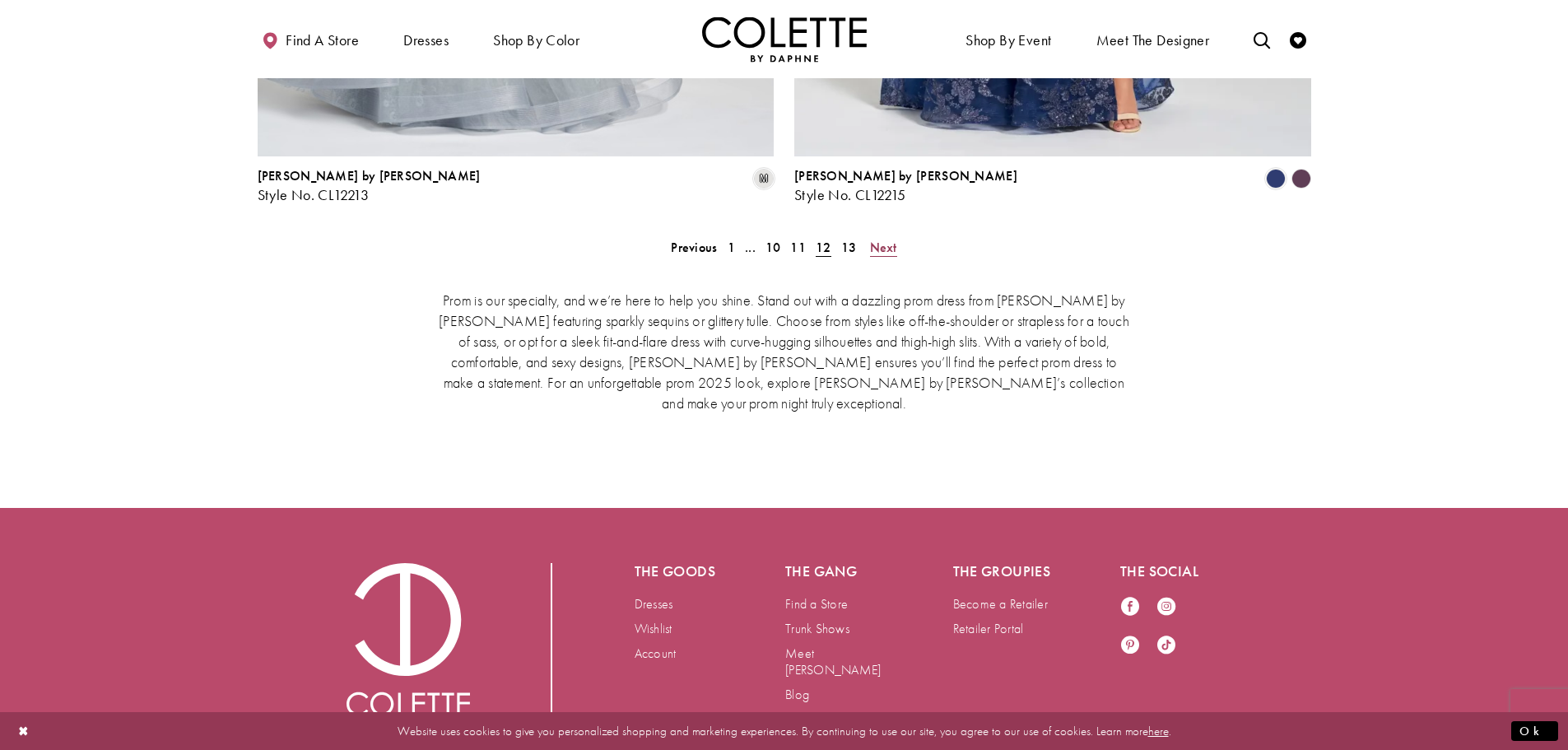
click at [878, 238] on span "Next" at bounding box center [884, 247] width 27 height 18
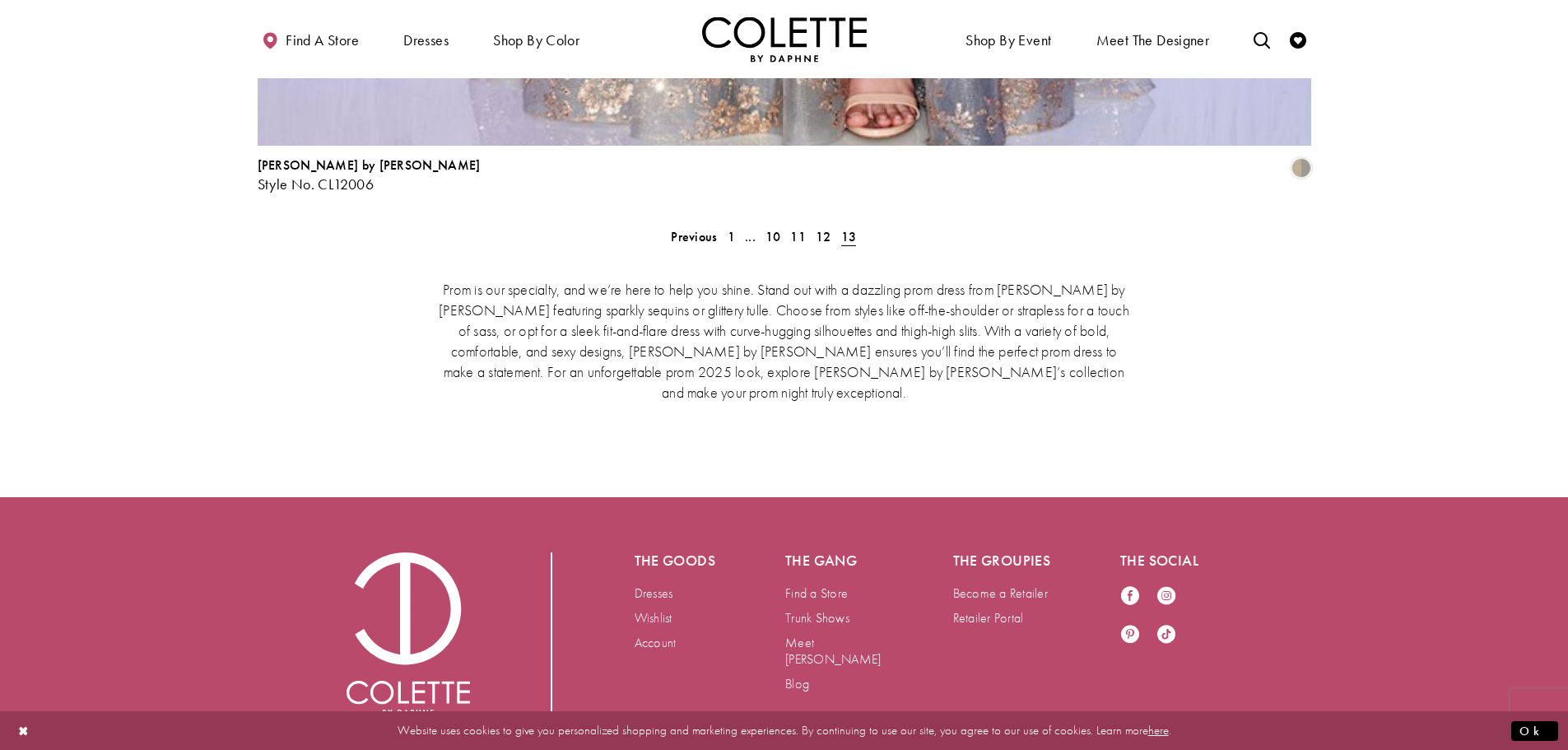
scroll to position [3716, 0]
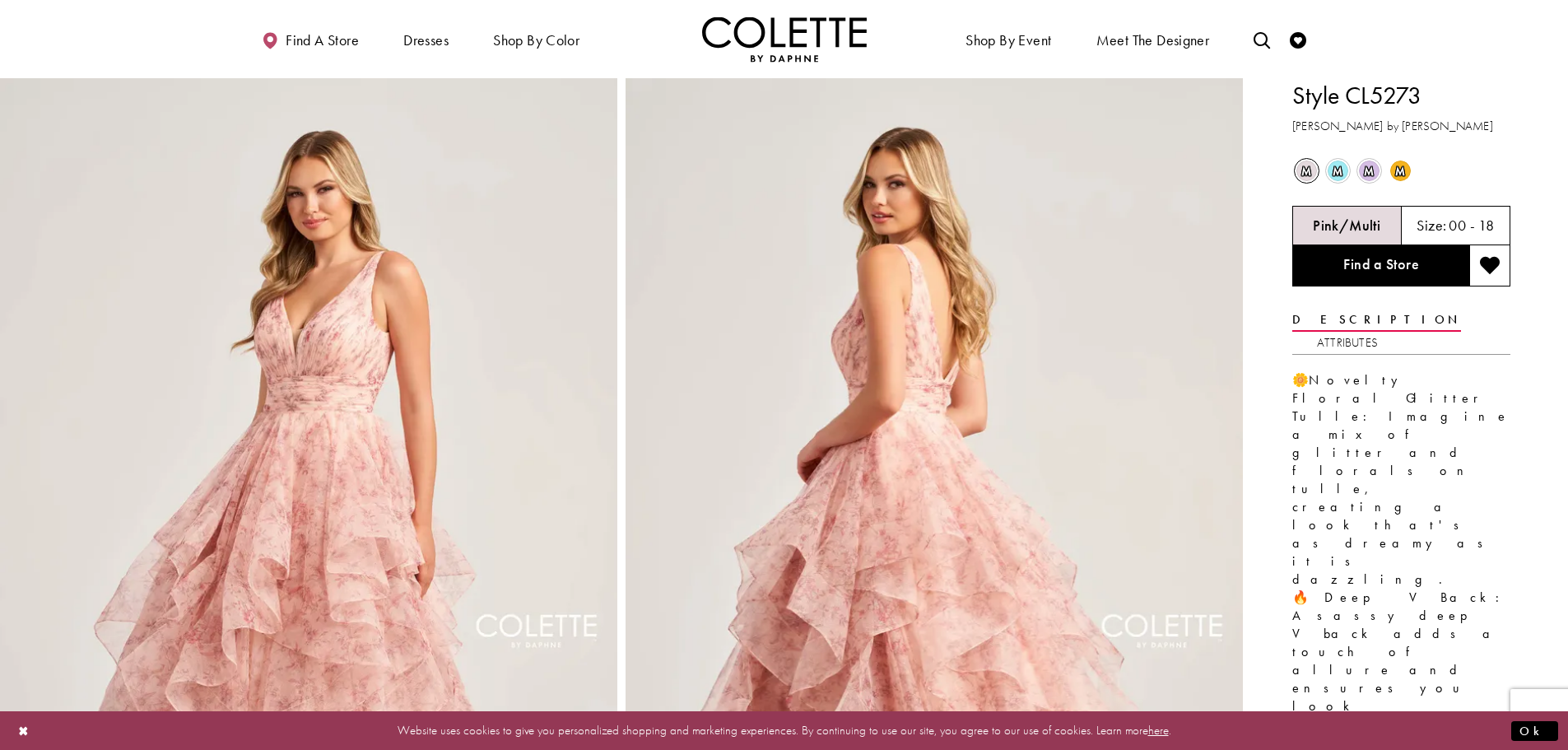
click at [1401, 172] on span "m" at bounding box center [1400, 171] width 21 height 21
click at [1305, 169] on span "m" at bounding box center [1306, 171] width 21 height 21
click at [1404, 171] on span "m" at bounding box center [1400, 171] width 21 height 21
click at [1407, 172] on span "m" at bounding box center [1400, 171] width 21 height 21
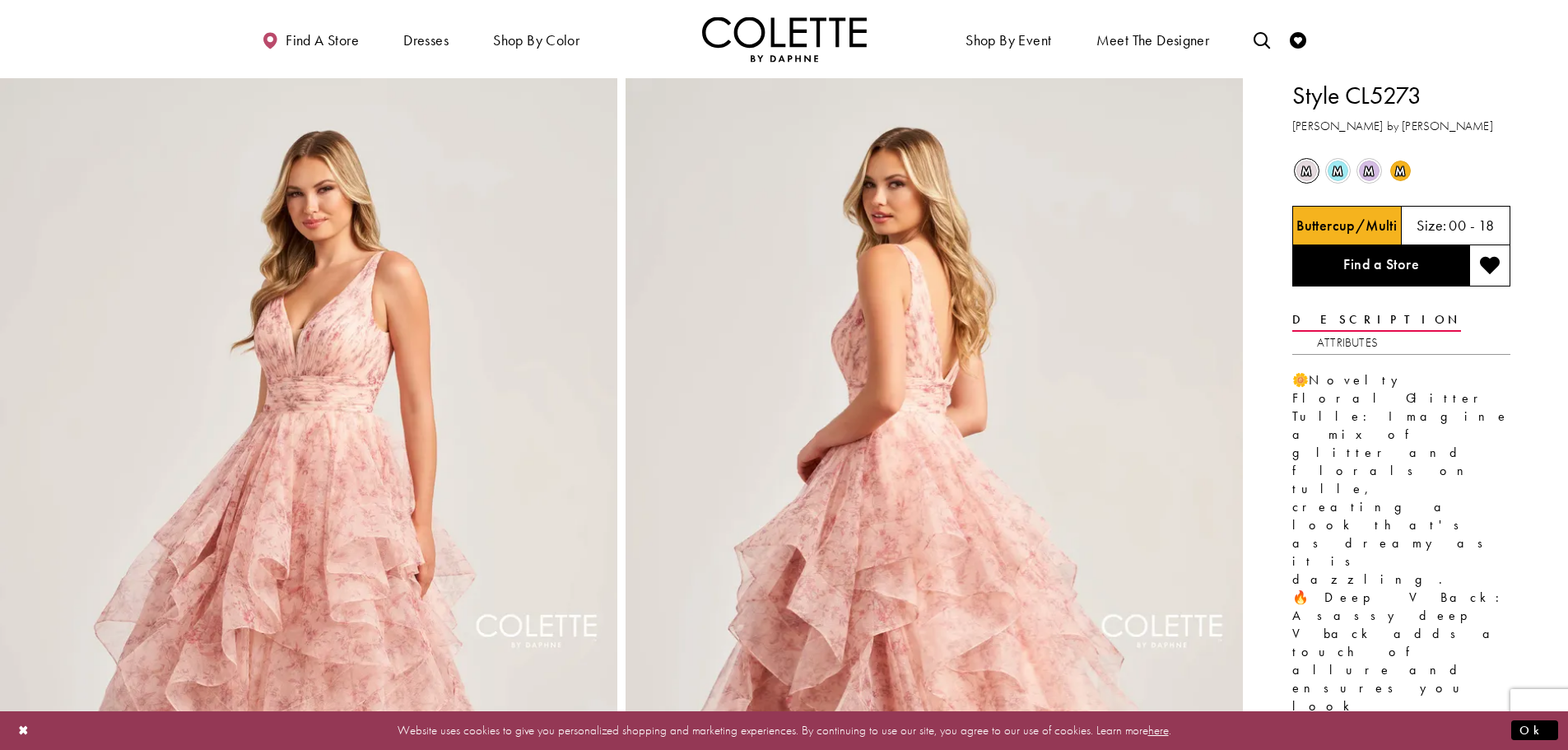
click at [1462, 227] on h5 "00 - 18" at bounding box center [1471, 225] width 45 height 17
